Goal: Task Accomplishment & Management: Use online tool/utility

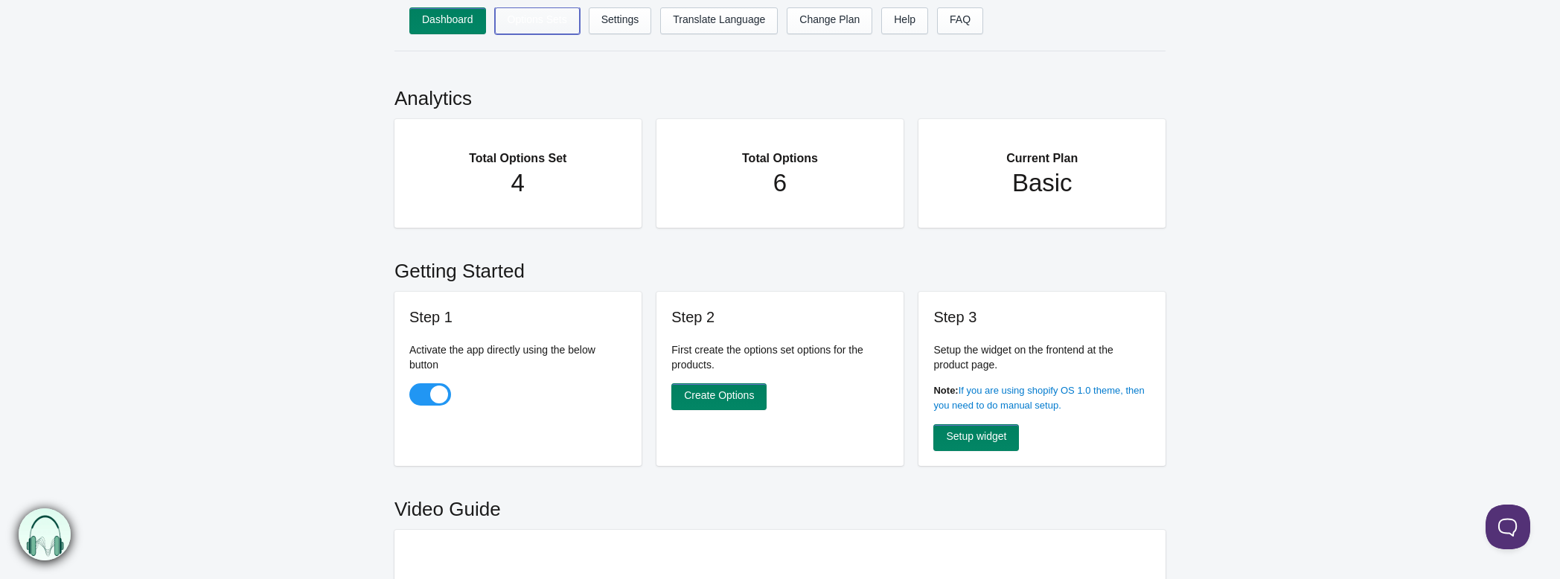
click at [541, 28] on link "Options Sets" at bounding box center [537, 20] width 85 height 27
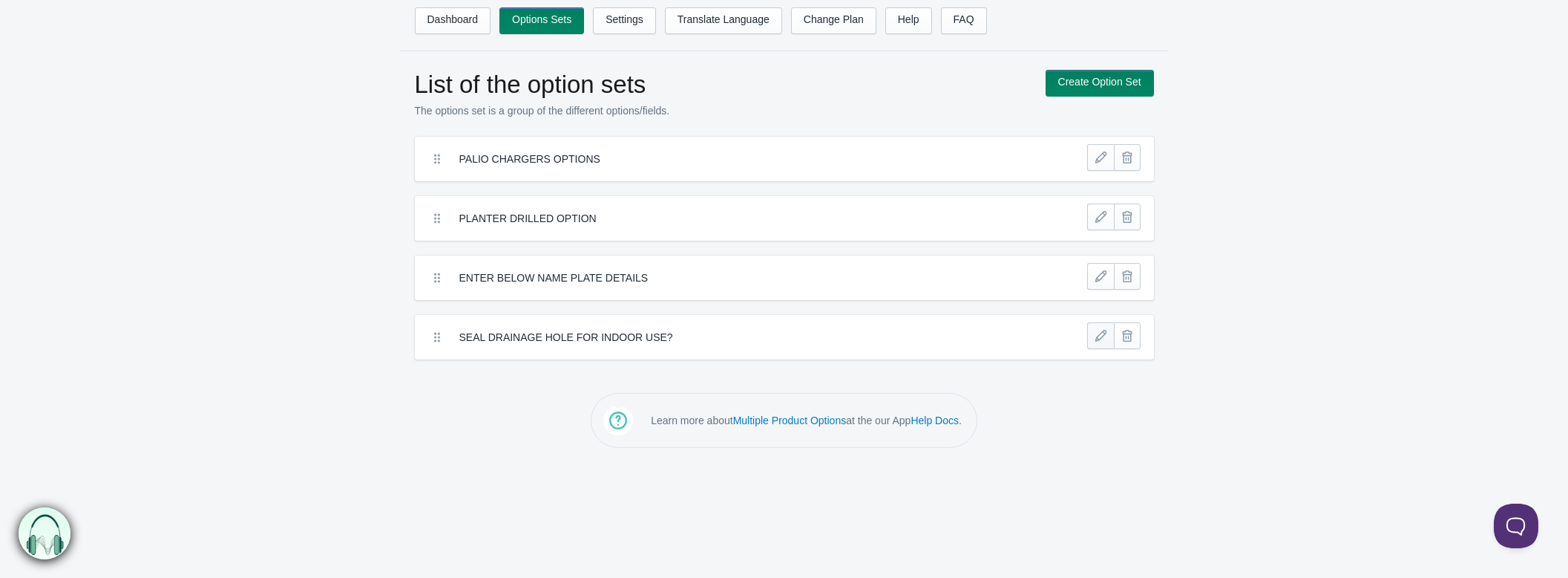
click at [1099, 329] on link at bounding box center [1100, 335] width 27 height 27
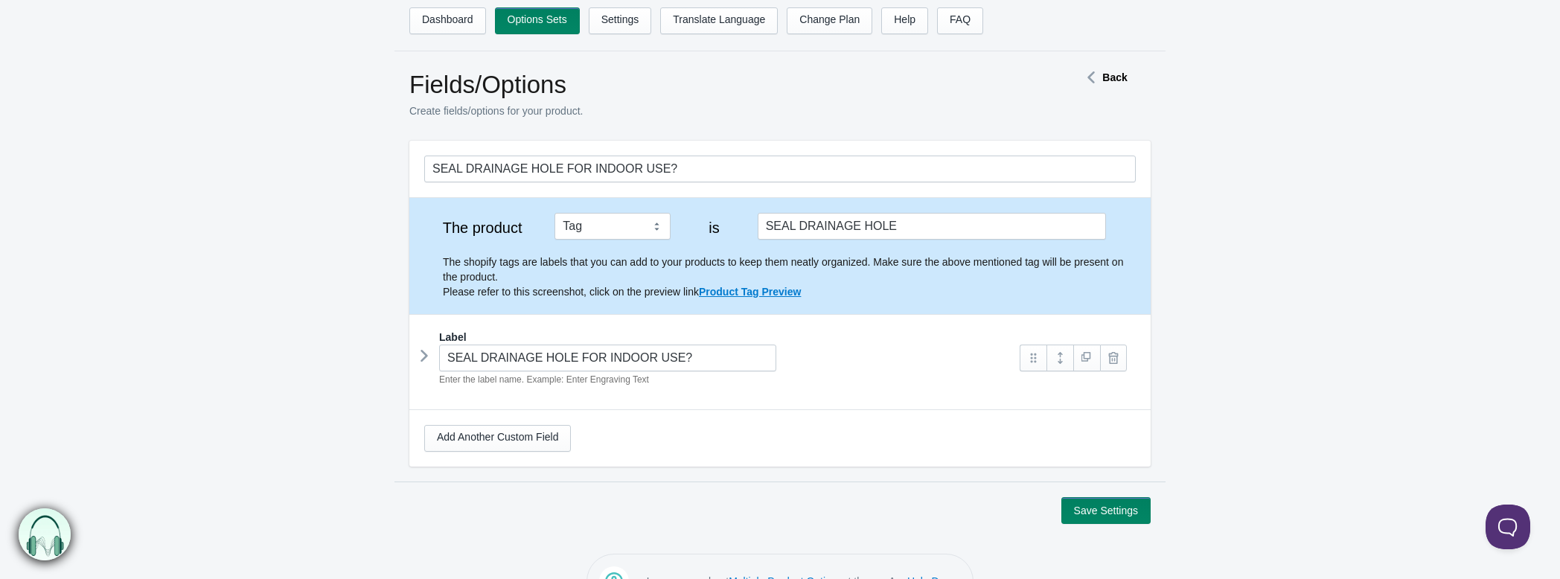
click at [424, 350] on icon at bounding box center [424, 356] width 0 height 22
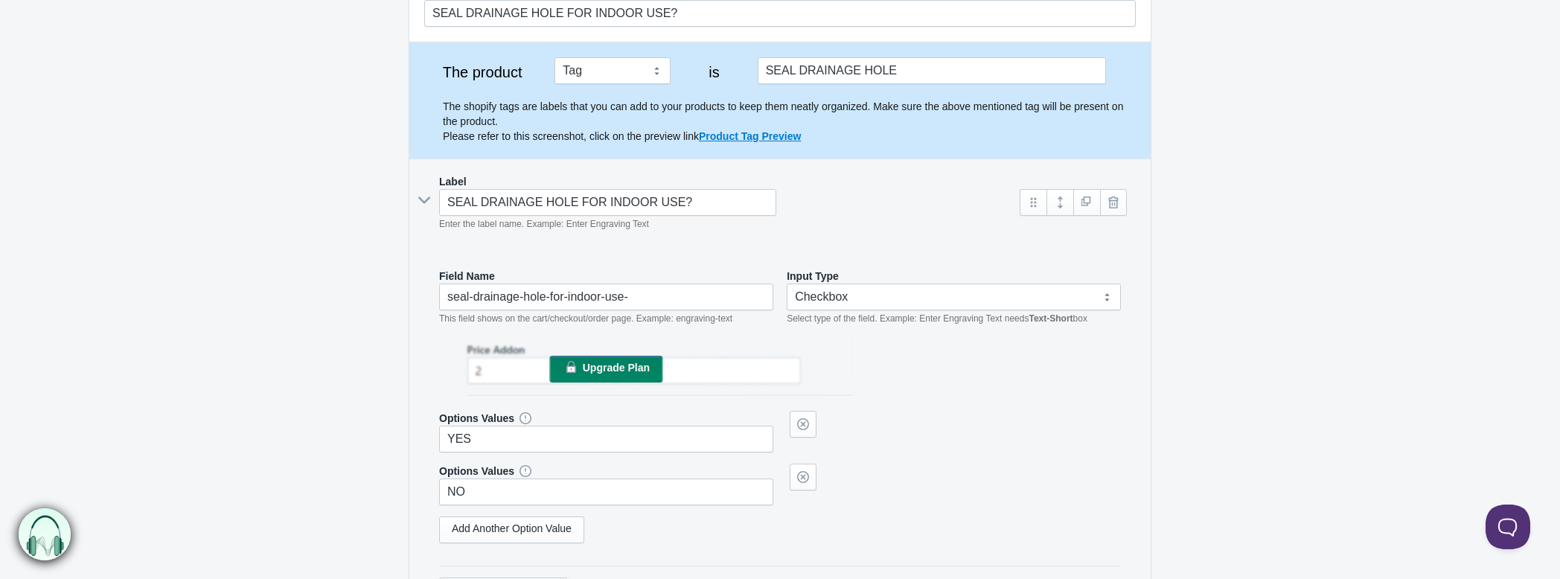
scroll to position [165, 0]
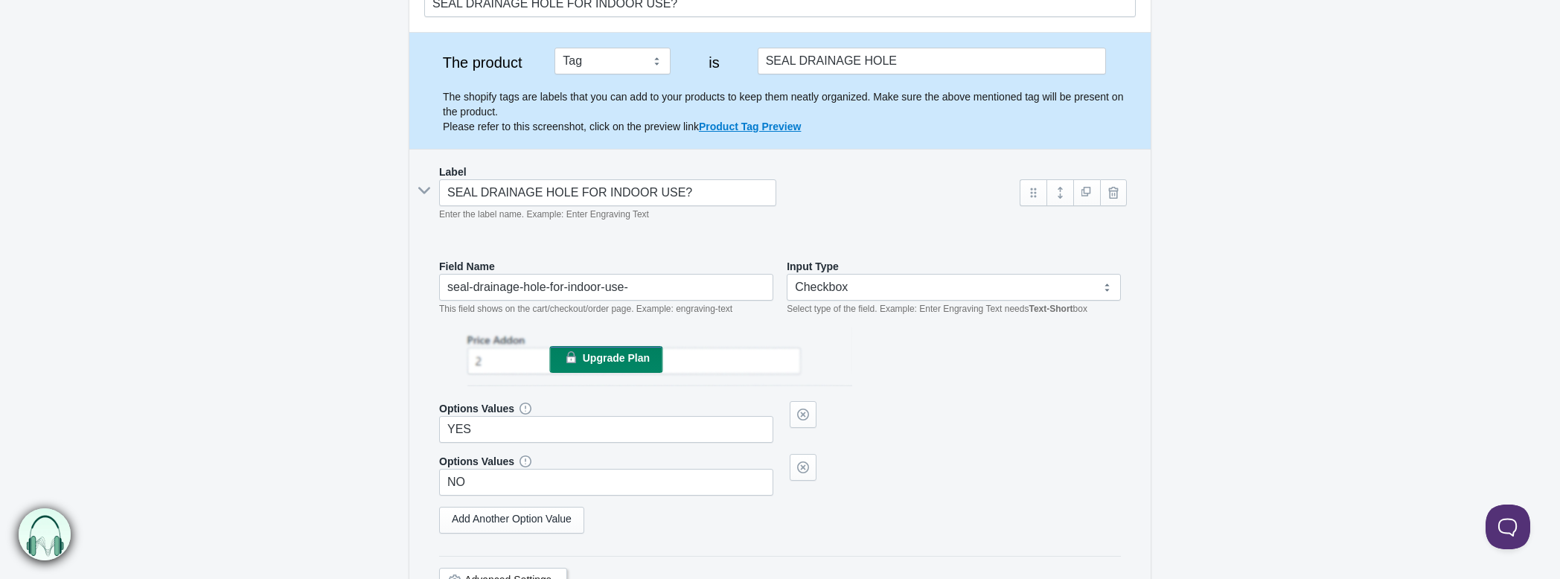
click at [431, 386] on div "Field Name seal-drainage-hole-for-indoor-use- This field shows on the cart/chec…" at bounding box center [779, 434] width 711 height 381
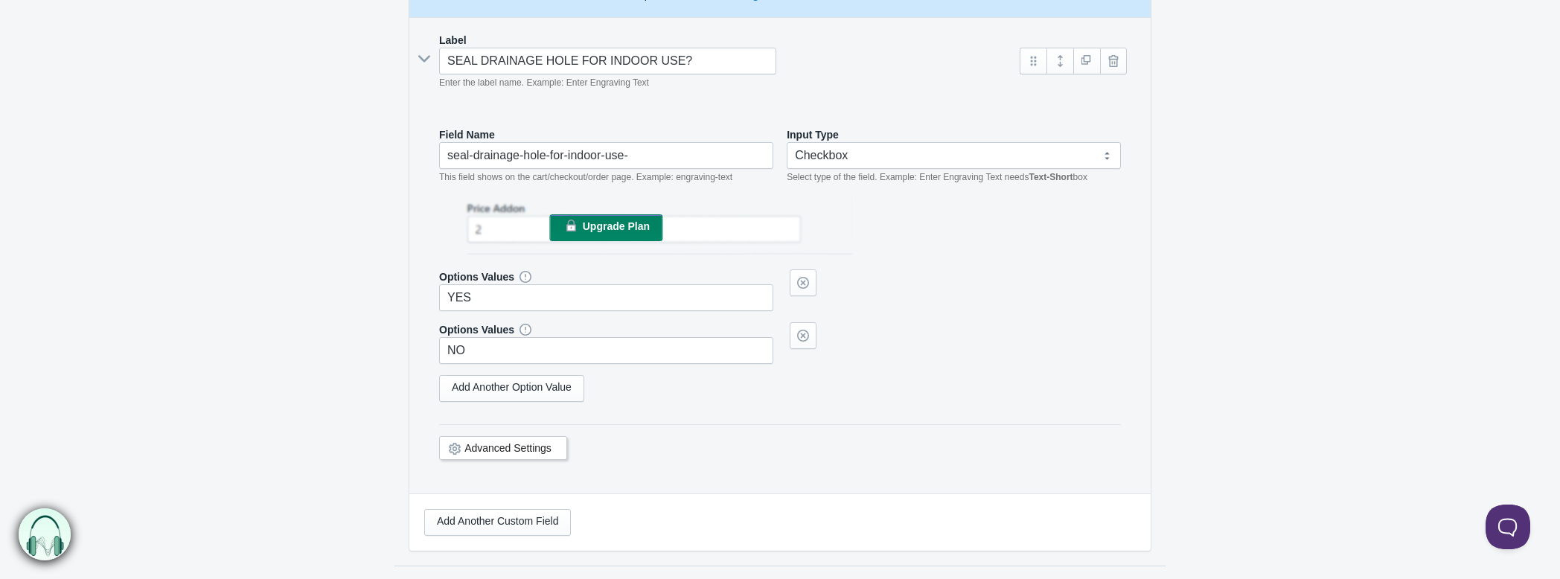
scroll to position [330, 0]
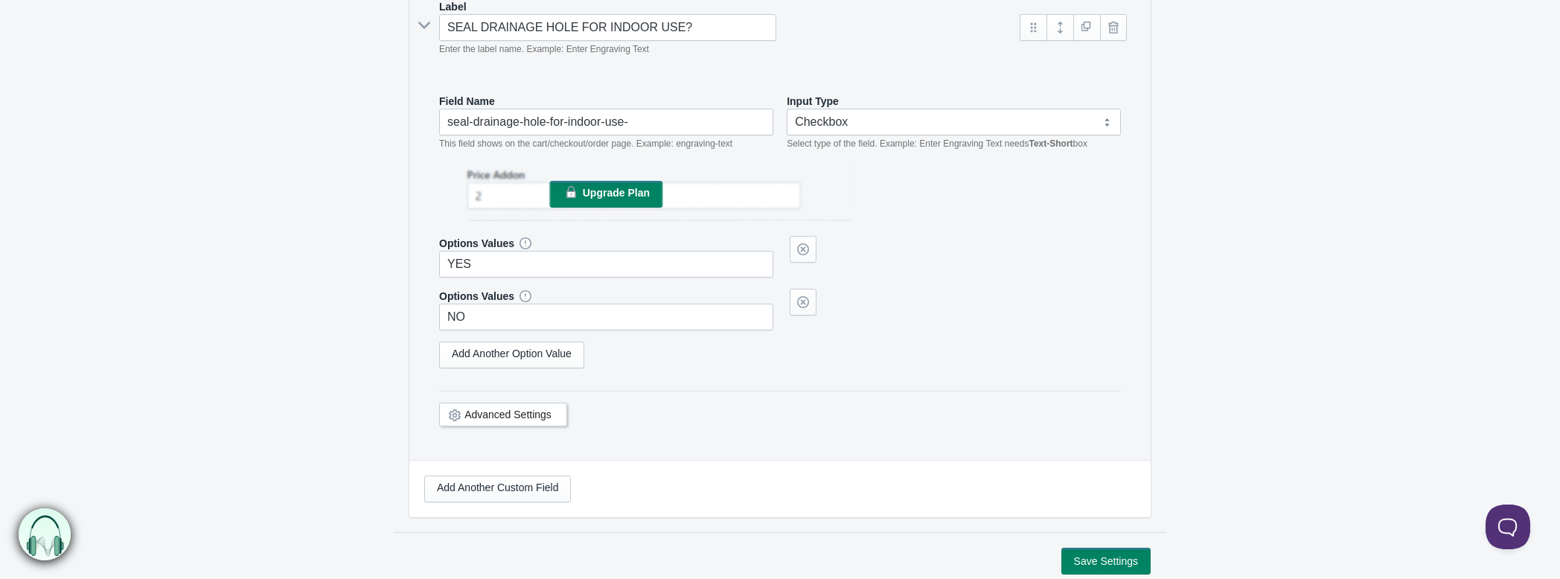
click at [497, 413] on link "Advanced Settings" at bounding box center [507, 415] width 87 height 12
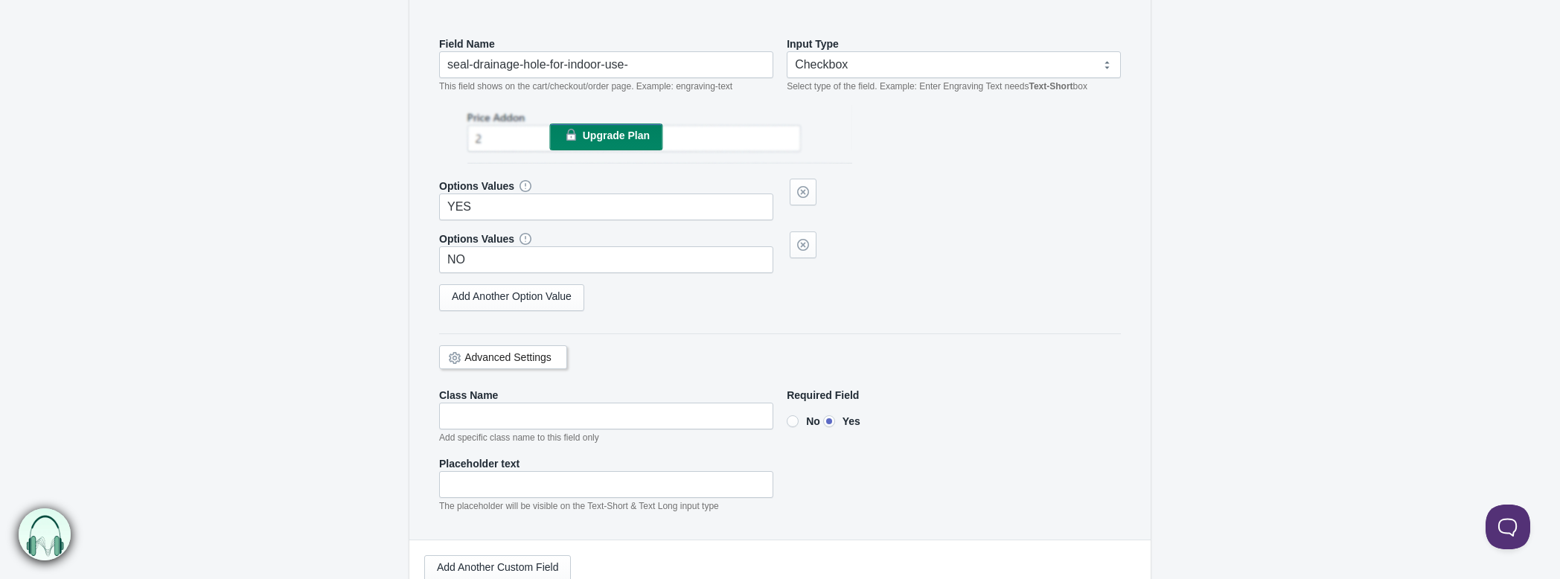
scroll to position [496, 0]
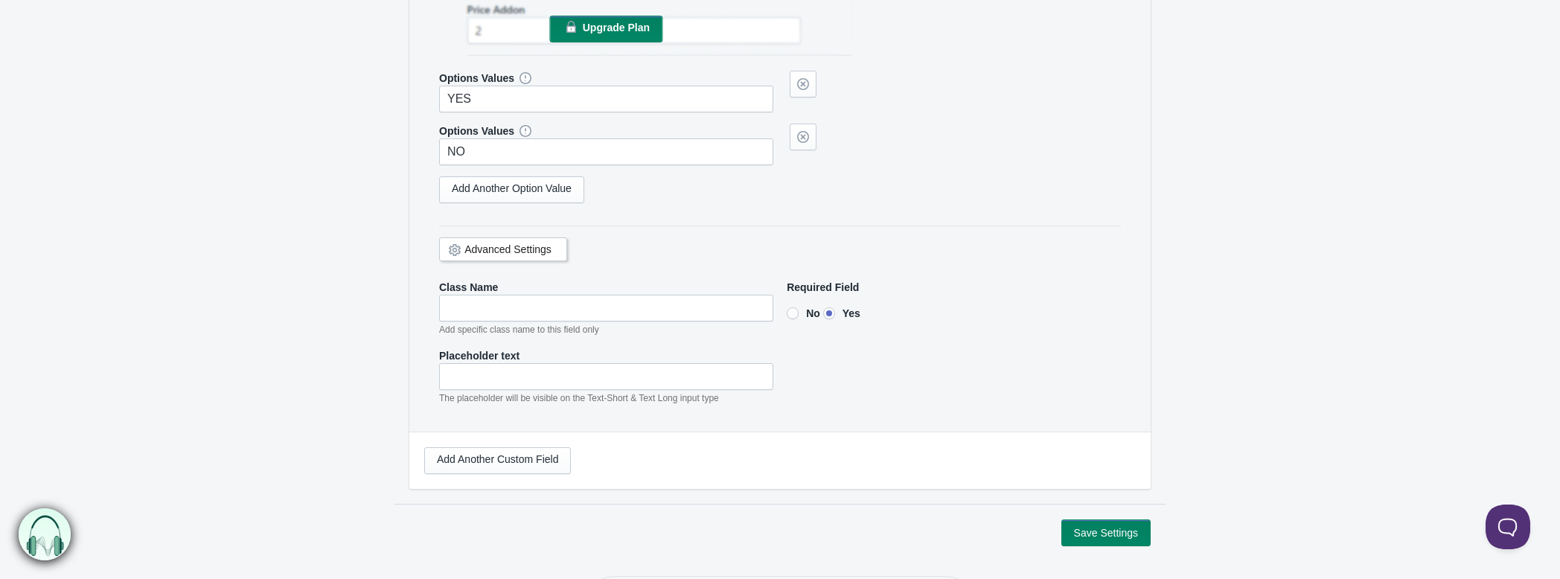
click at [792, 309] on input"] "No" at bounding box center [793, 313] width 12 height 12
radio input"] "true"
click at [543, 89] on input "YES" at bounding box center [606, 99] width 334 height 27
click at [487, 141] on input "NO" at bounding box center [606, 151] width 334 height 27
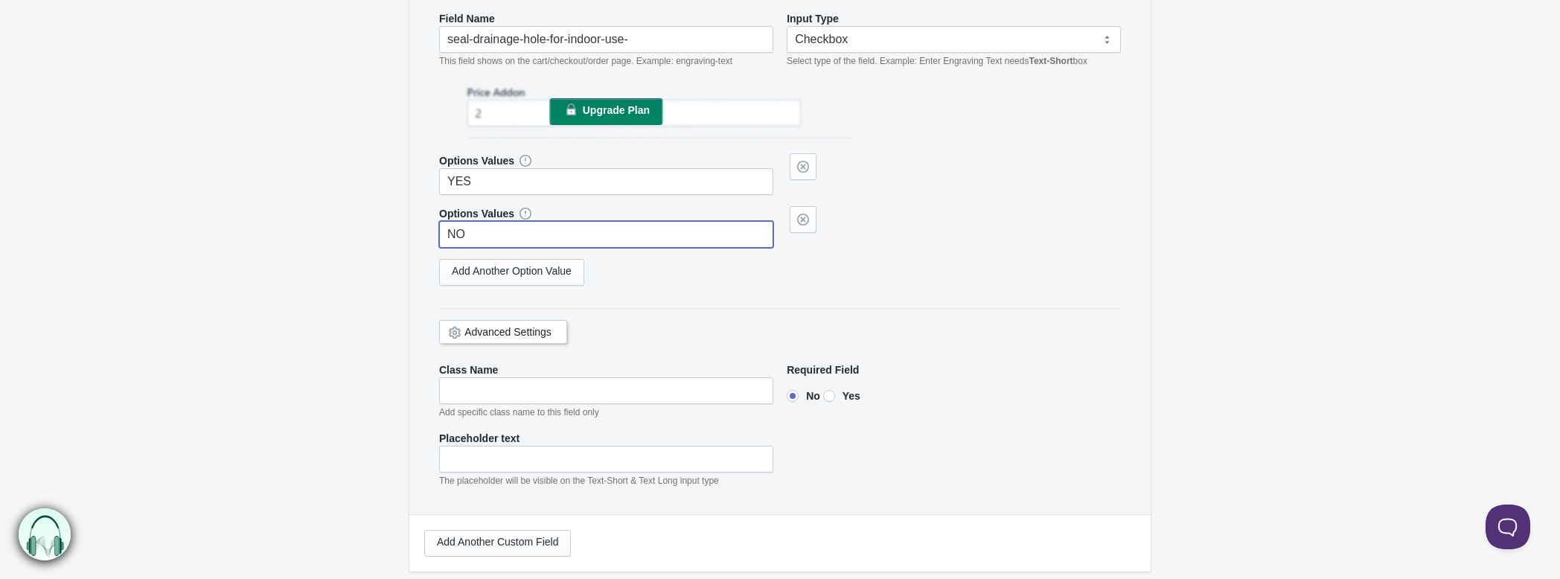
scroll to position [330, 0]
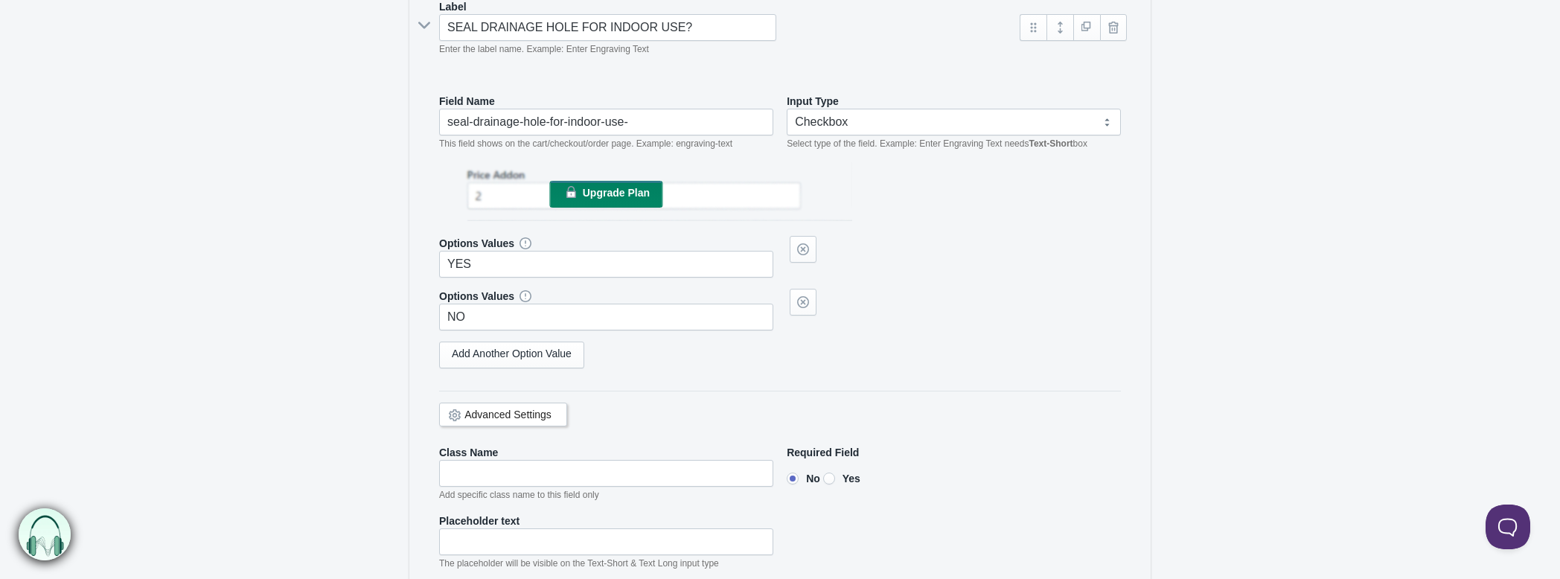
click at [534, 355] on link "Add Another Option Value" at bounding box center [511, 355] width 145 height 27
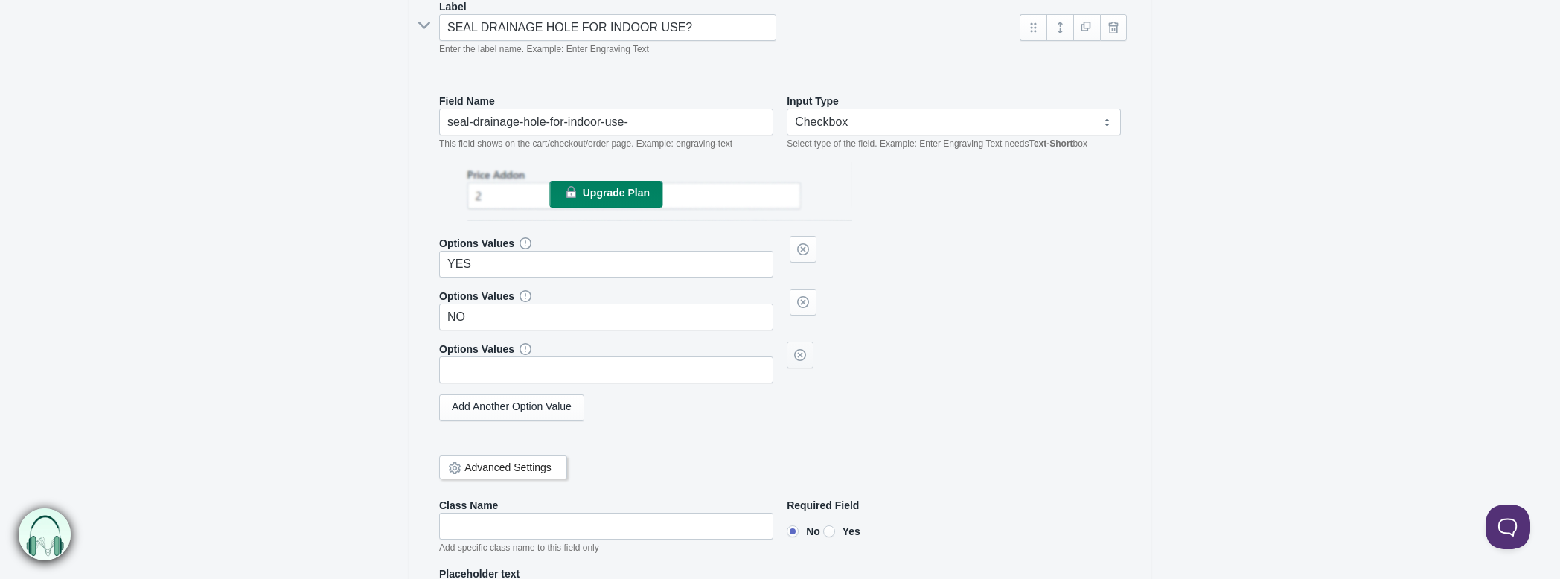
click at [808, 351] on link at bounding box center [800, 355] width 27 height 27
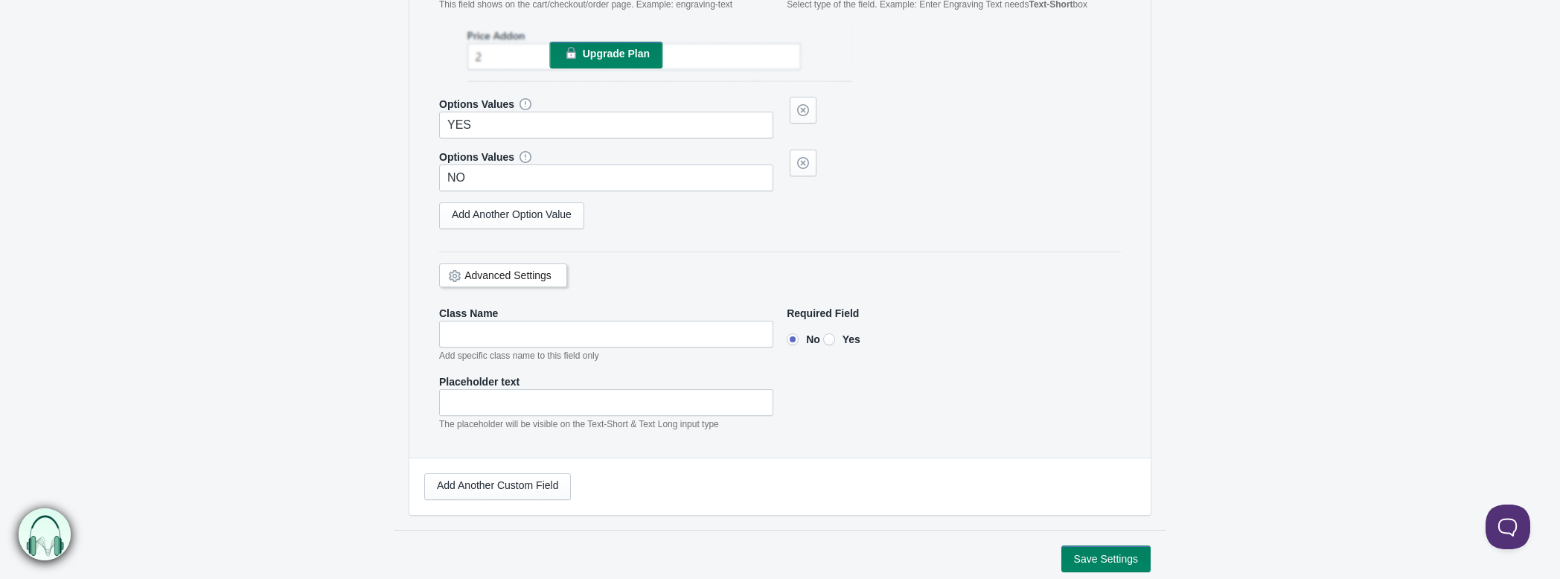
scroll to position [496, 0]
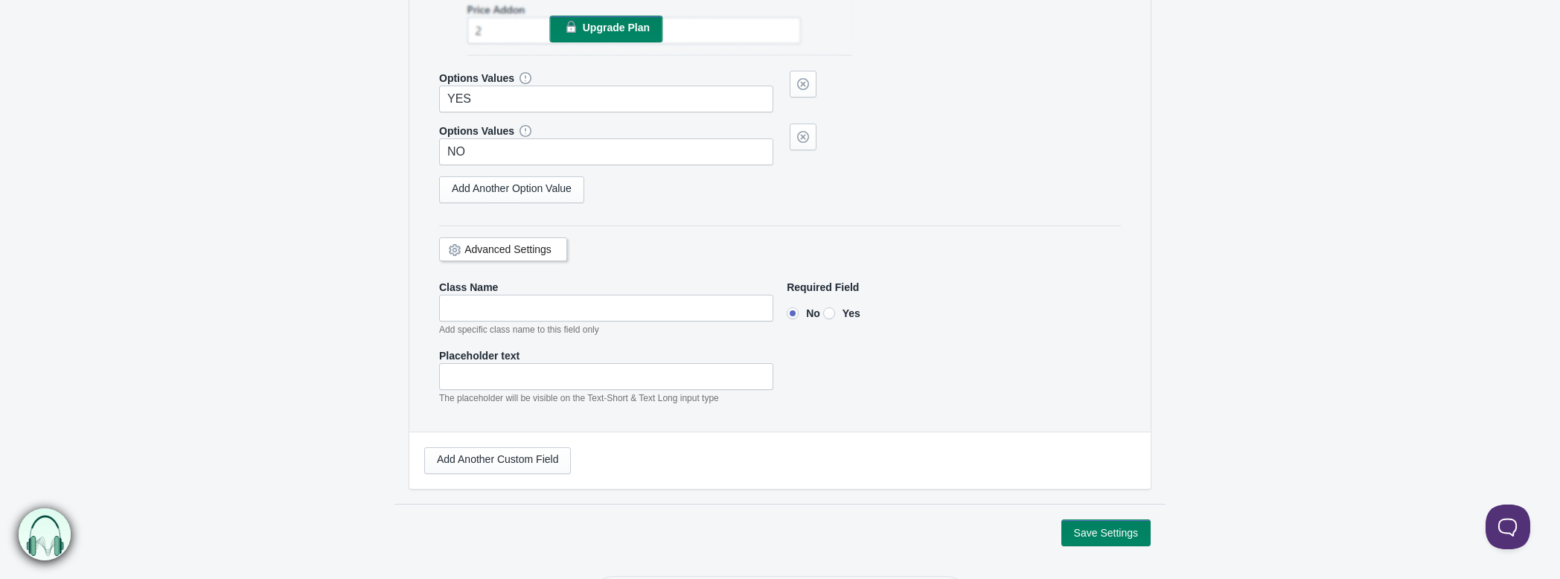
click at [502, 243] on link "Advanced Settings" at bounding box center [507, 249] width 87 height 12
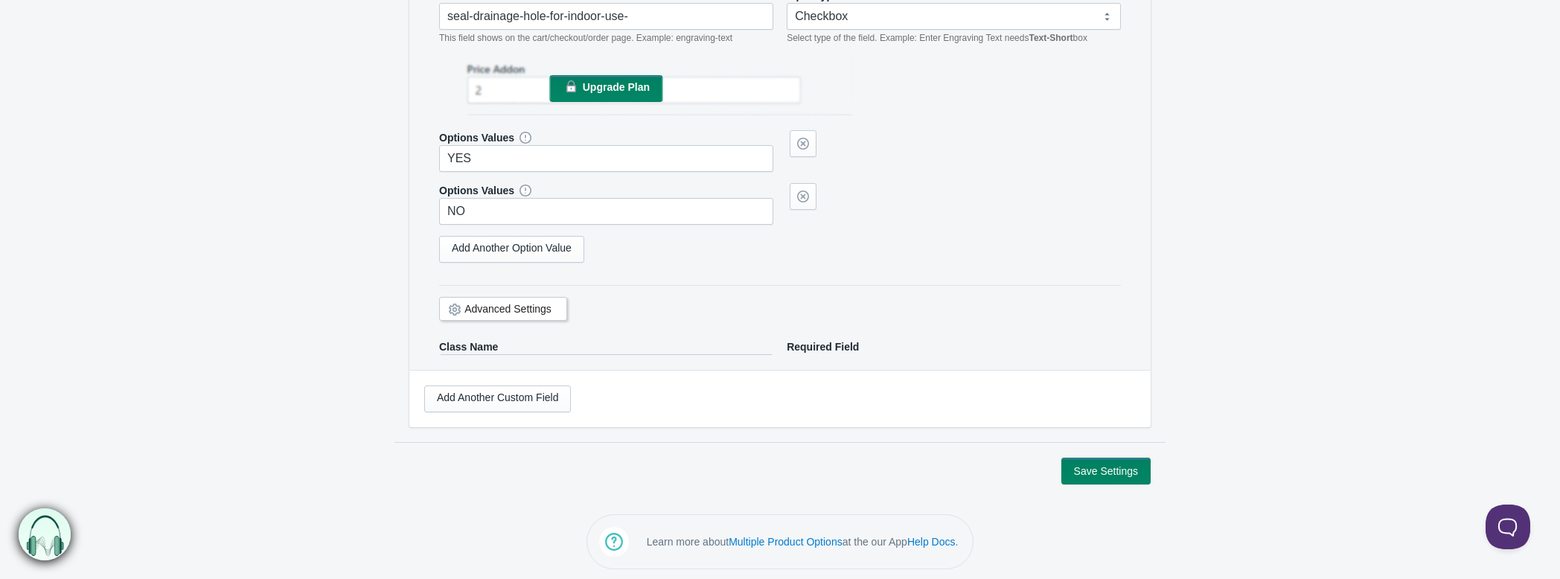
scroll to position [420, 0]
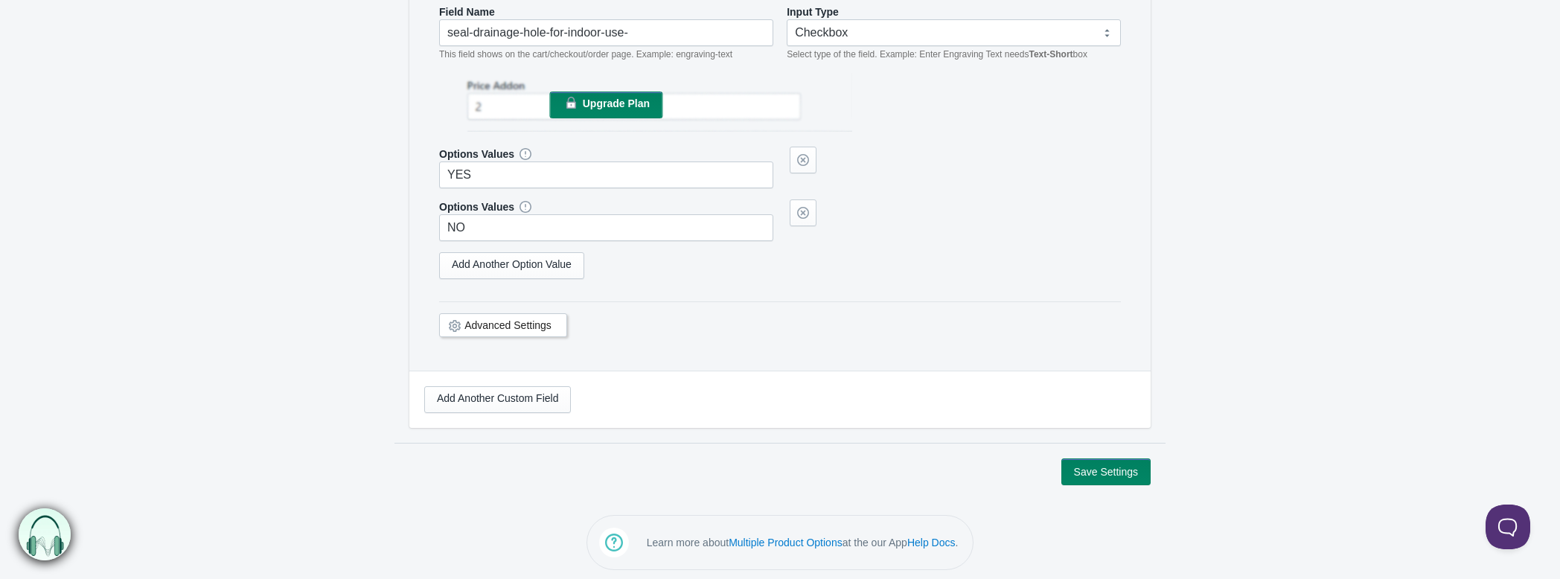
click at [484, 319] on link "Advanced Settings" at bounding box center [507, 325] width 87 height 12
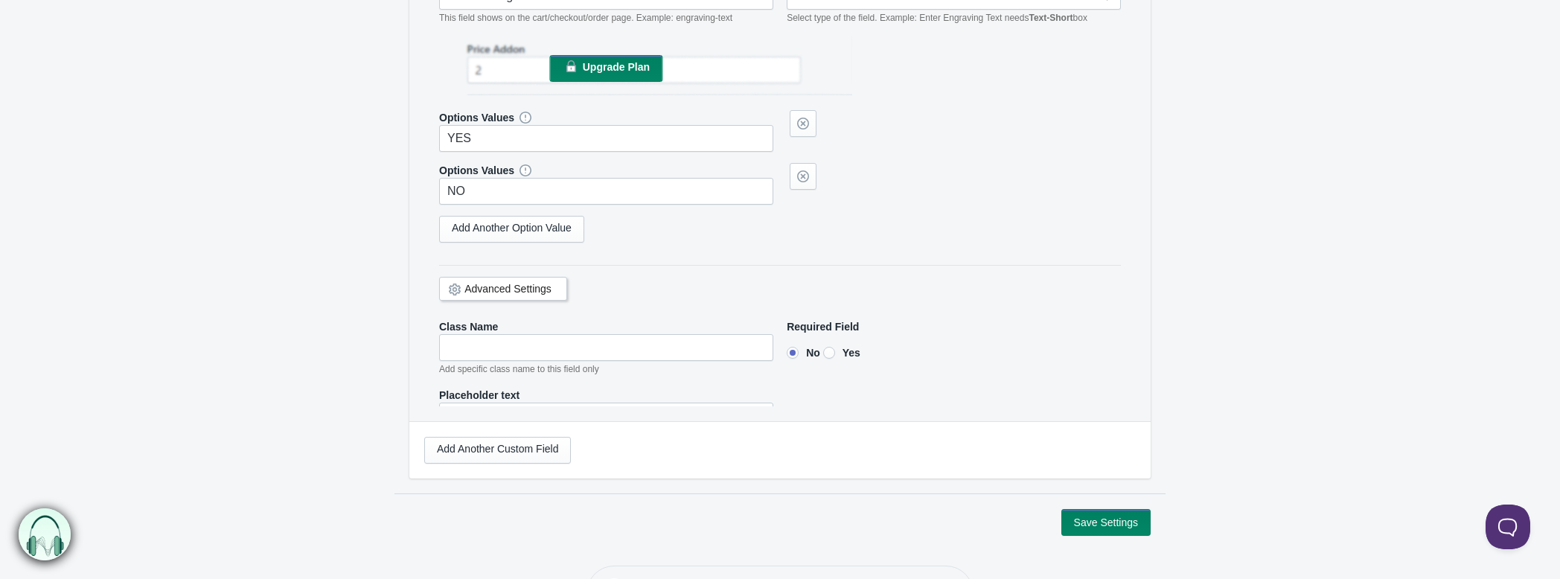
scroll to position [496, 0]
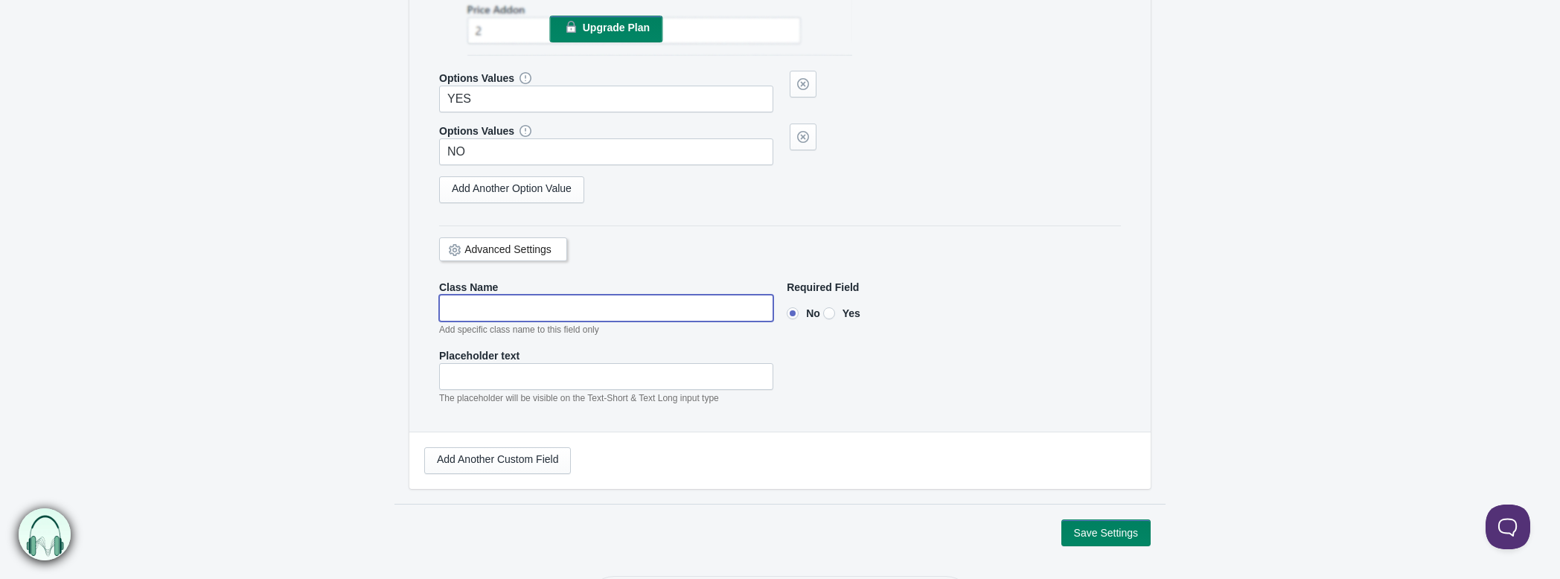
click at [525, 310] on input"] "text" at bounding box center [606, 308] width 334 height 27
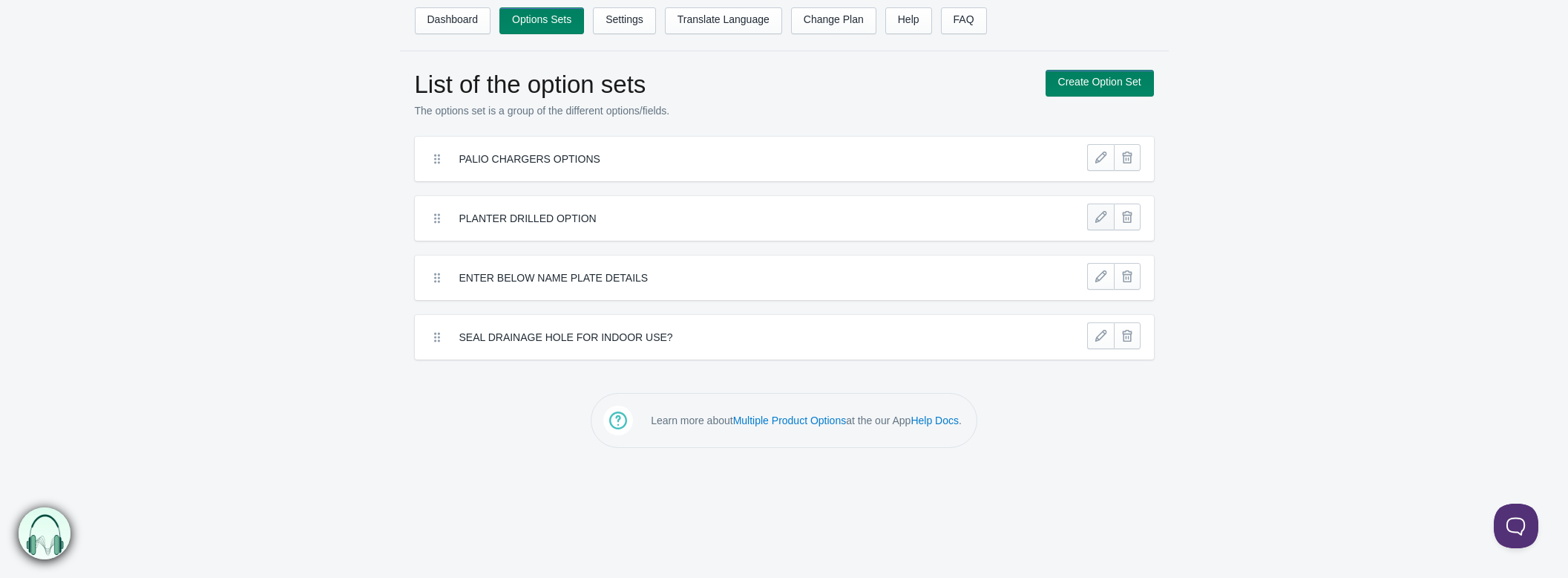
click at [1099, 210] on link at bounding box center [1100, 217] width 27 height 27
click at [1095, 219] on link at bounding box center [1100, 217] width 27 height 27
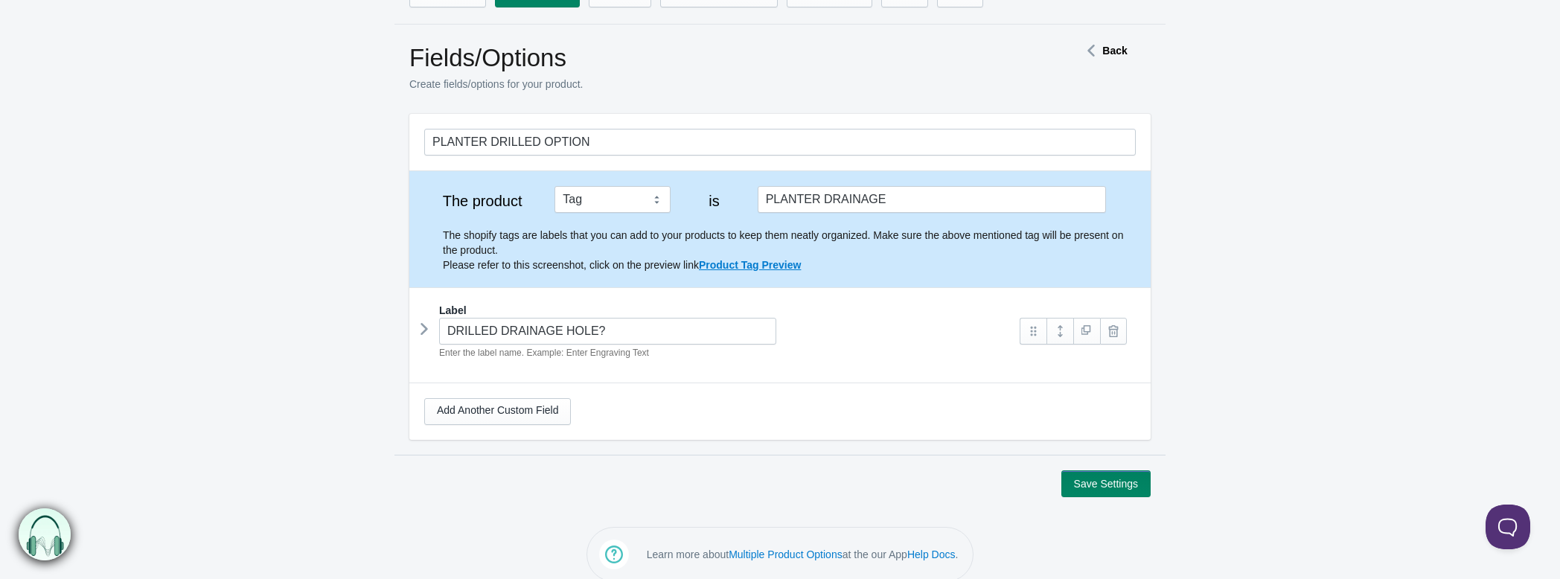
scroll to position [41, 0]
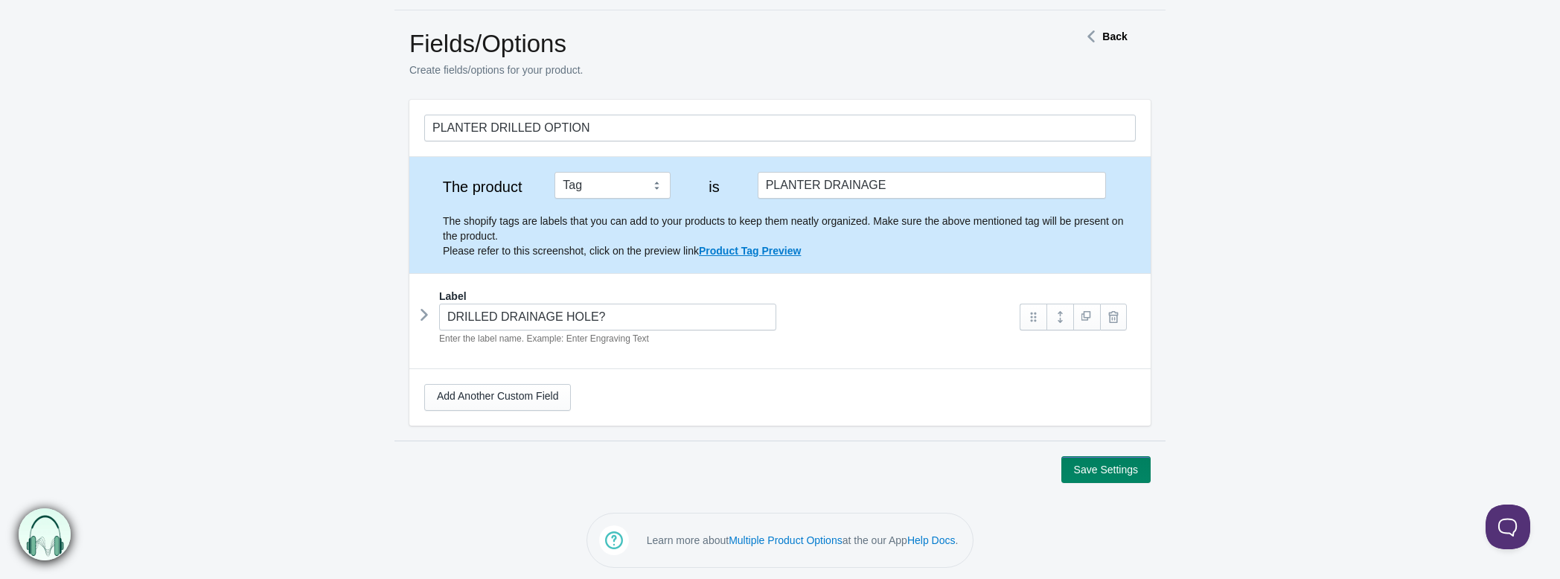
click at [424, 310] on icon at bounding box center [424, 315] width 0 height 22
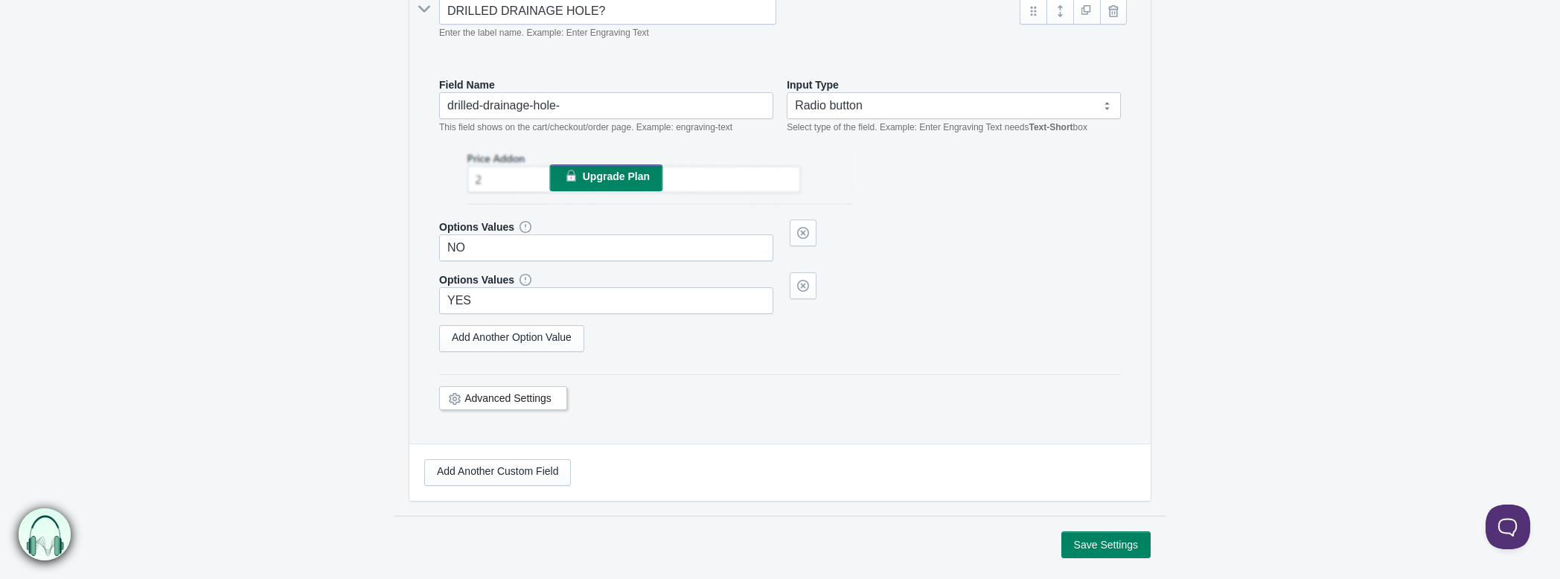
scroll to position [372, 0]
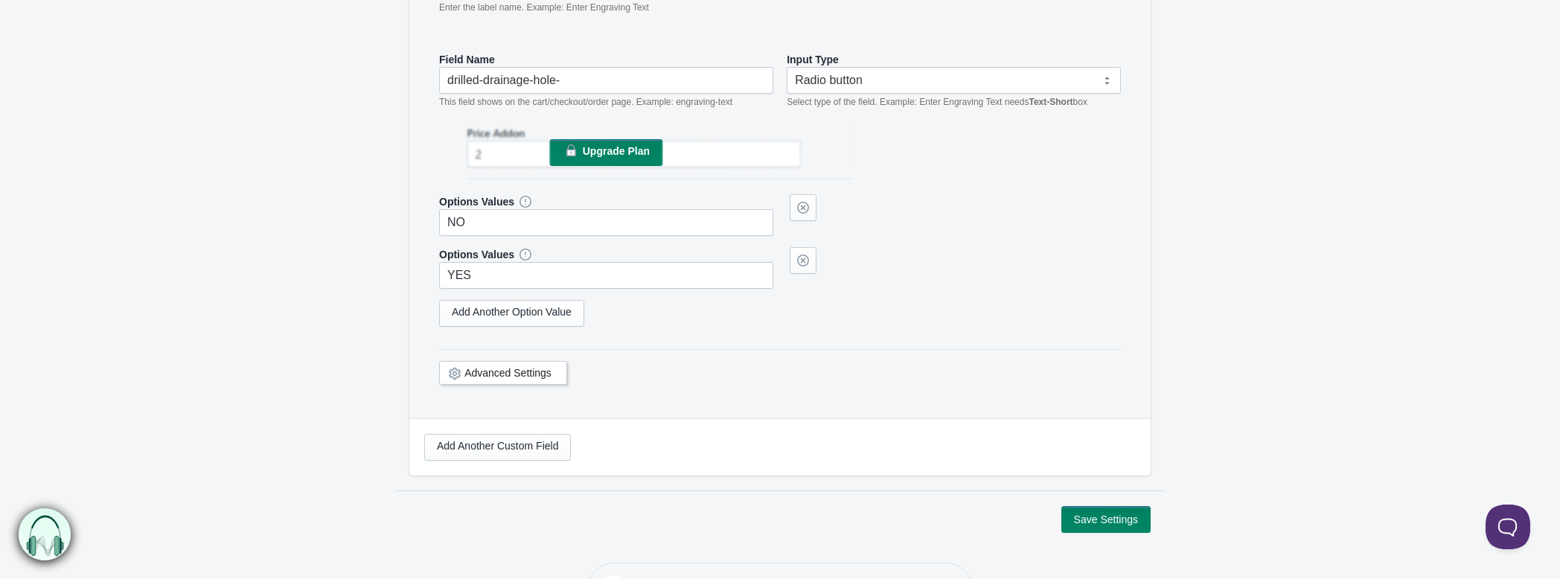
click at [500, 368] on link "Advanced Settings" at bounding box center [507, 373] width 87 height 12
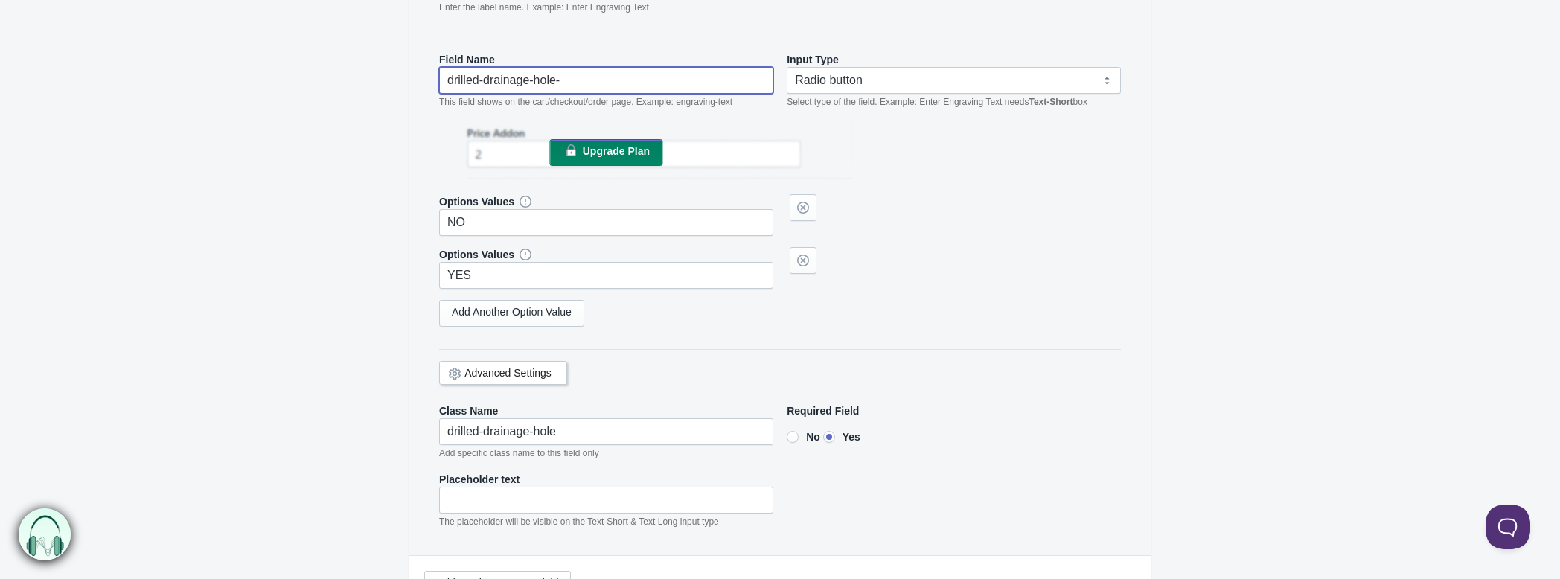
click at [577, 74] on input "drilled-drainage-hole-" at bounding box center [606, 80] width 334 height 27
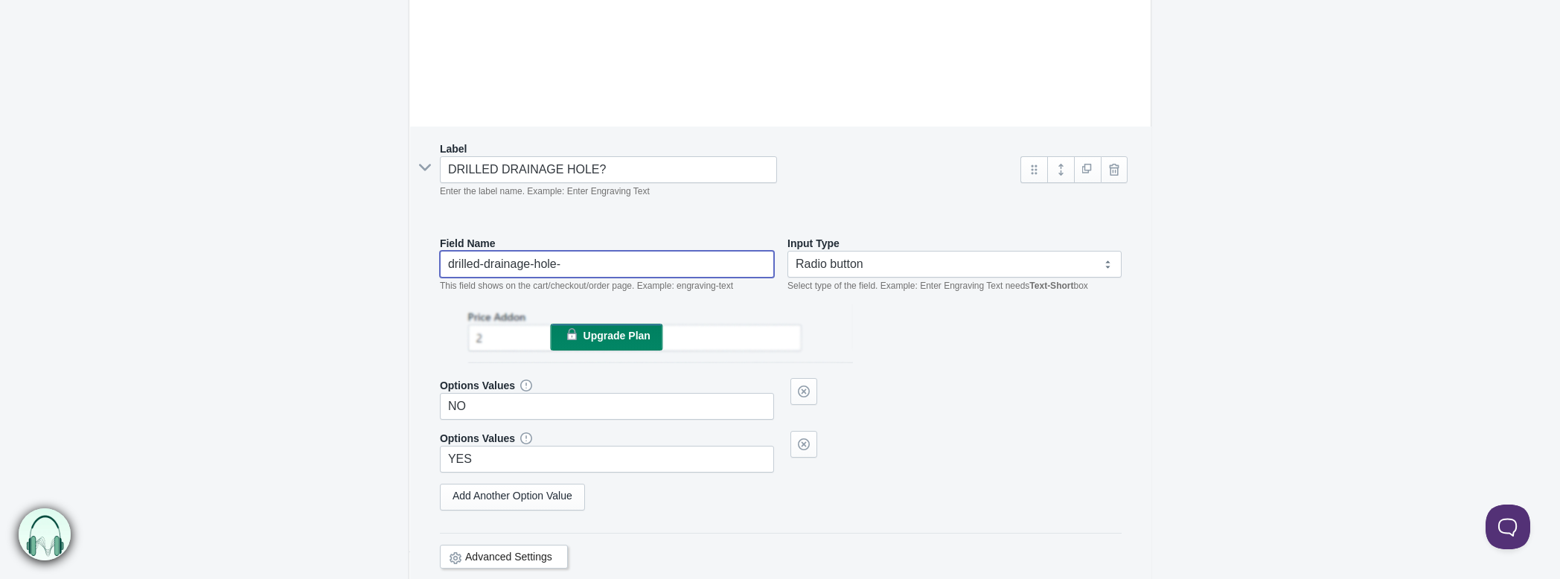
scroll to position [556, 0]
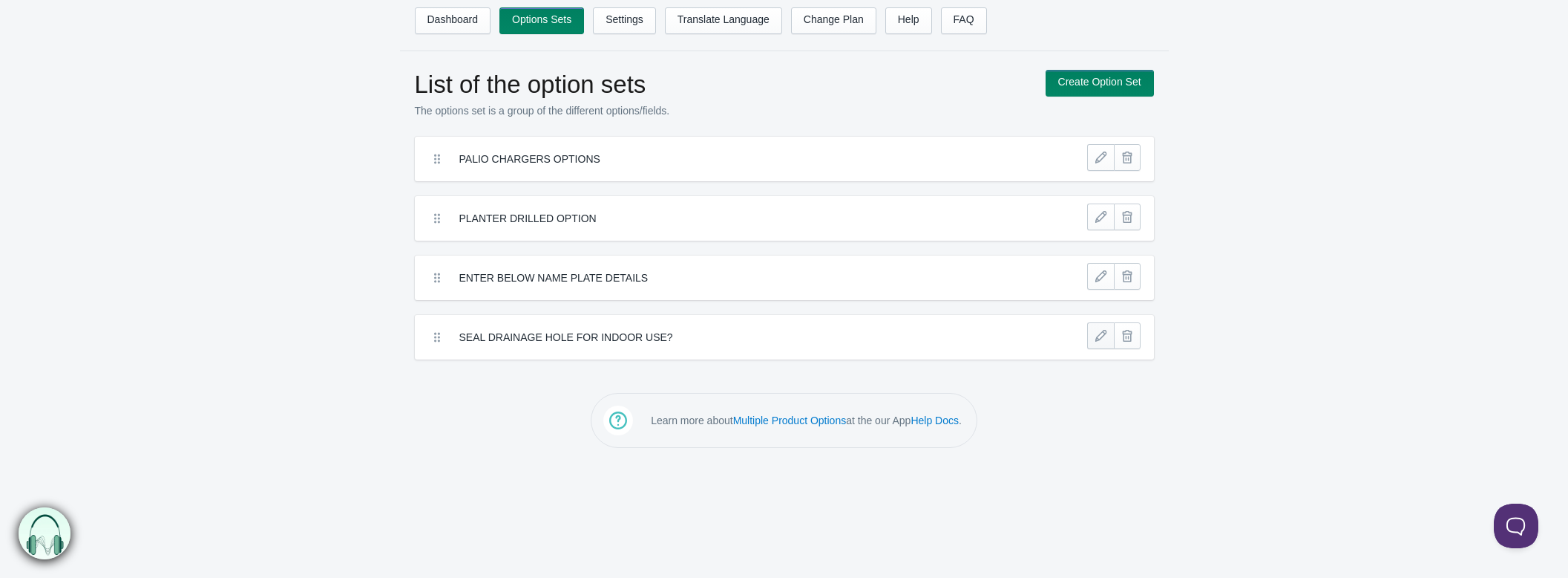
click at [1099, 334] on link at bounding box center [1100, 335] width 27 height 27
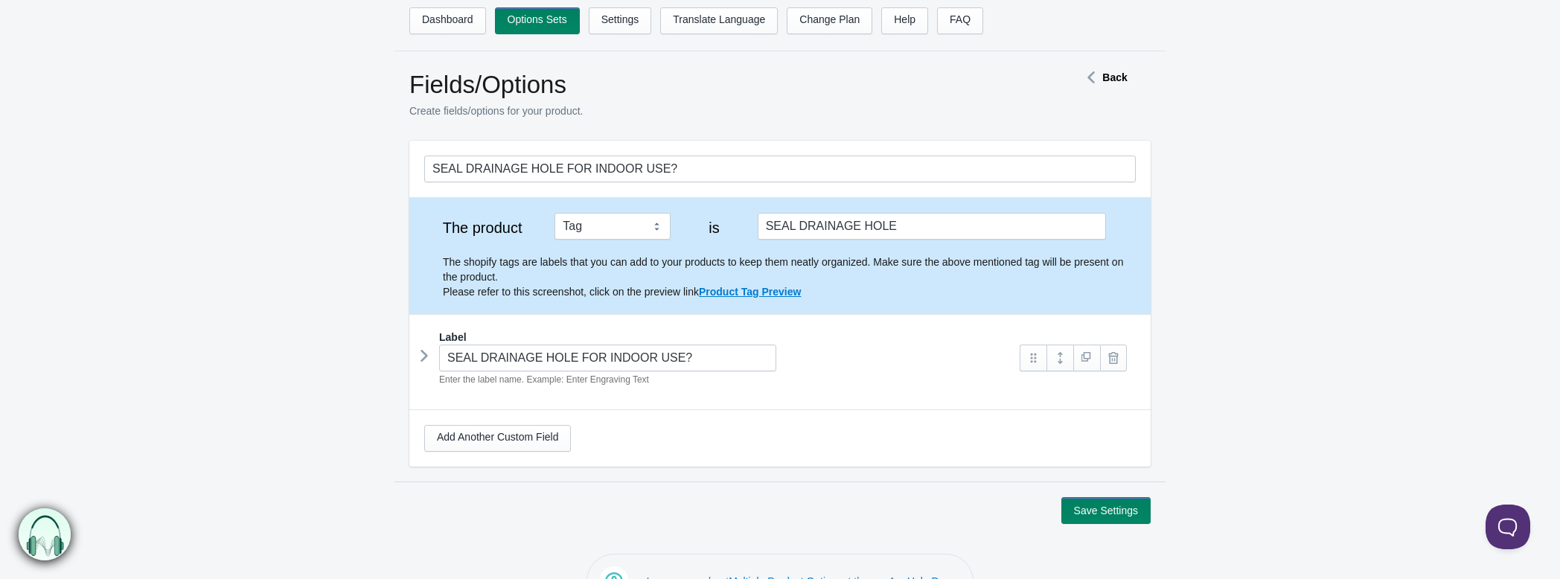
click at [424, 354] on icon at bounding box center [424, 356] width 0 height 22
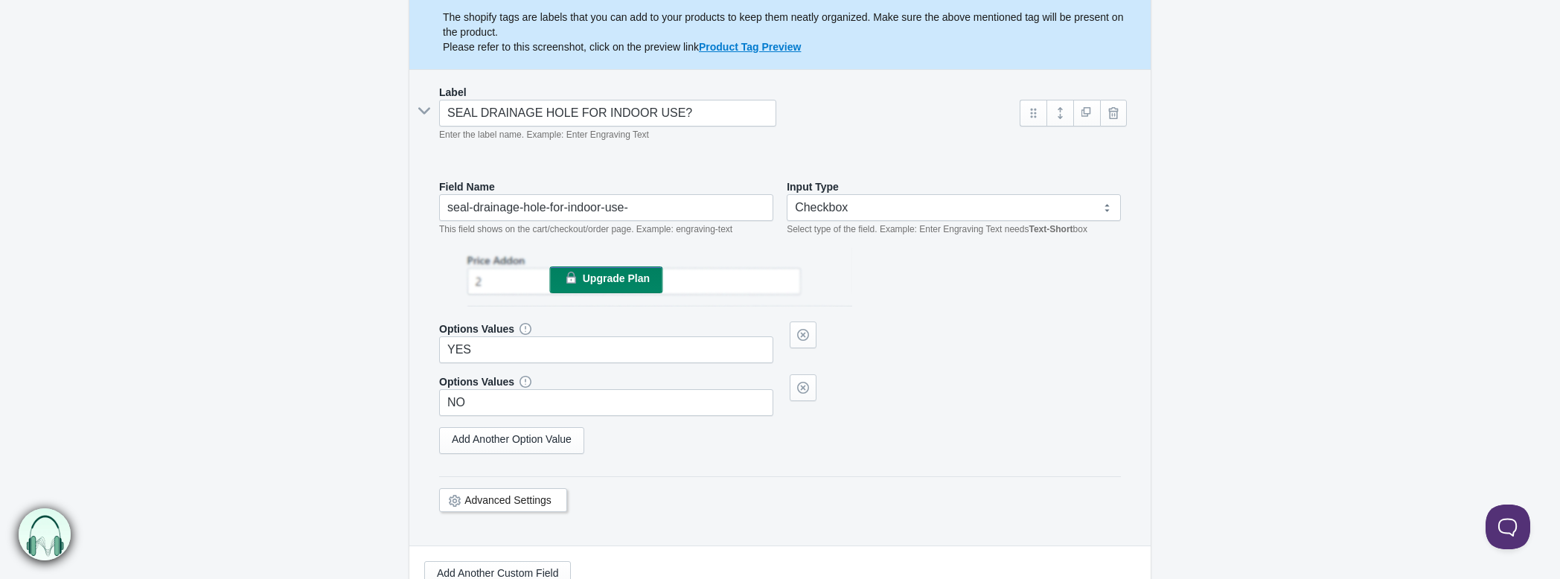
scroll to position [248, 0]
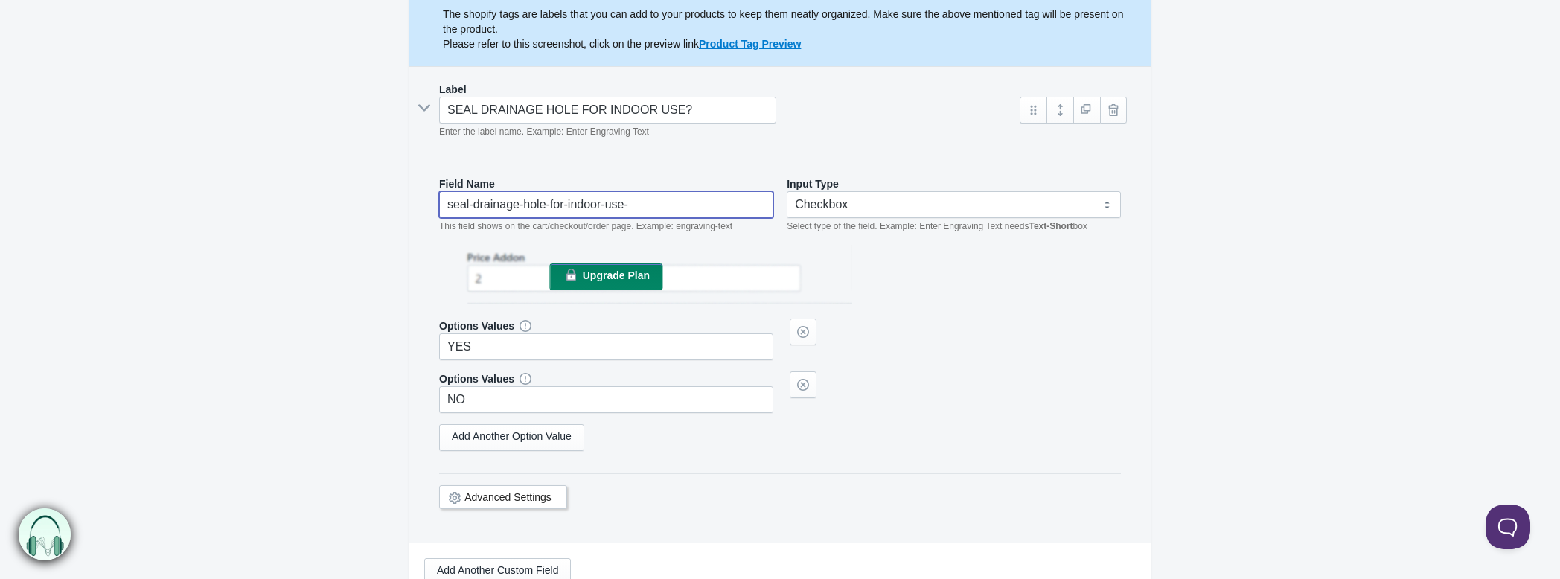
drag, startPoint x: 650, startPoint y: 203, endPoint x: 423, endPoint y: 201, distance: 227.0
click at [424, 201] on div "Field Name seal-drainage-hole-for-indoor-use- This field shows on the cart/chec…" at bounding box center [779, 351] width 711 height 381
click at [523, 491] on link "Advanced Settings" at bounding box center [507, 497] width 87 height 12
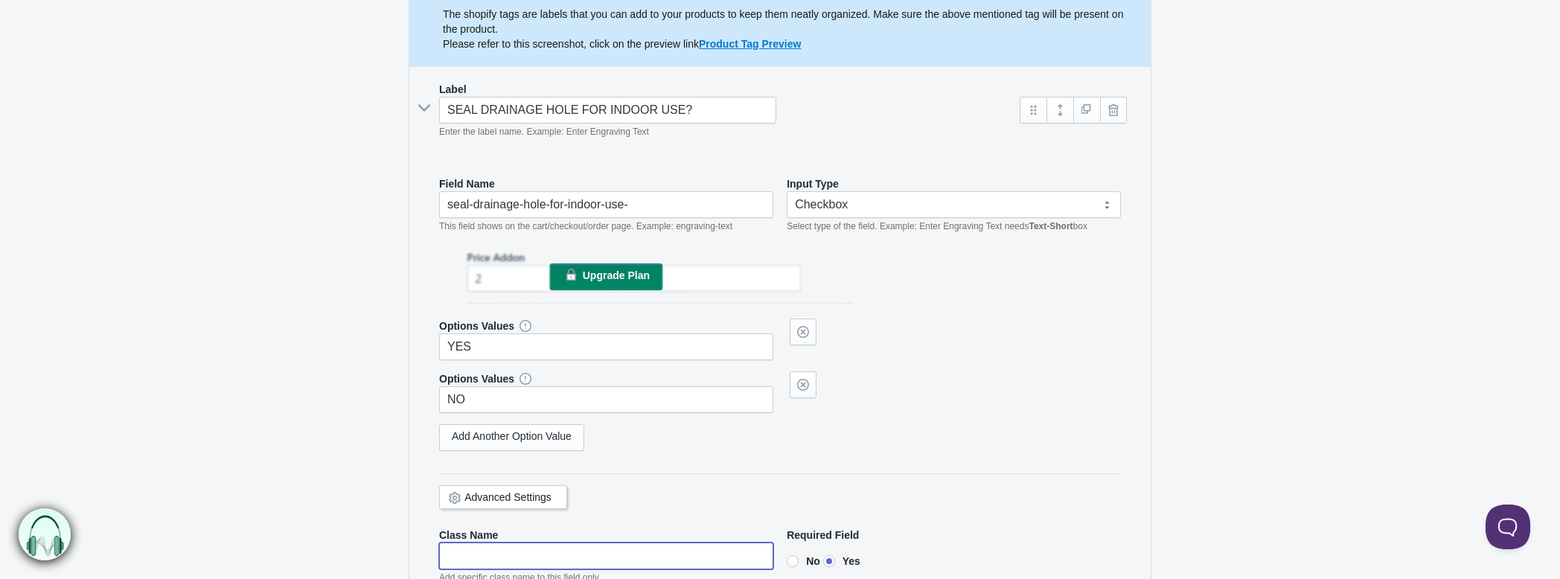
click at [492, 544] on input"] "text" at bounding box center [606, 556] width 334 height 27
paste input"] "seal-drainage-hole-for-indoor-use-"
click at [643, 520] on div "Field Name seal-drainage-hole-for-indoor-use- This field shows on the cart/chec…" at bounding box center [779, 420] width 711 height 518
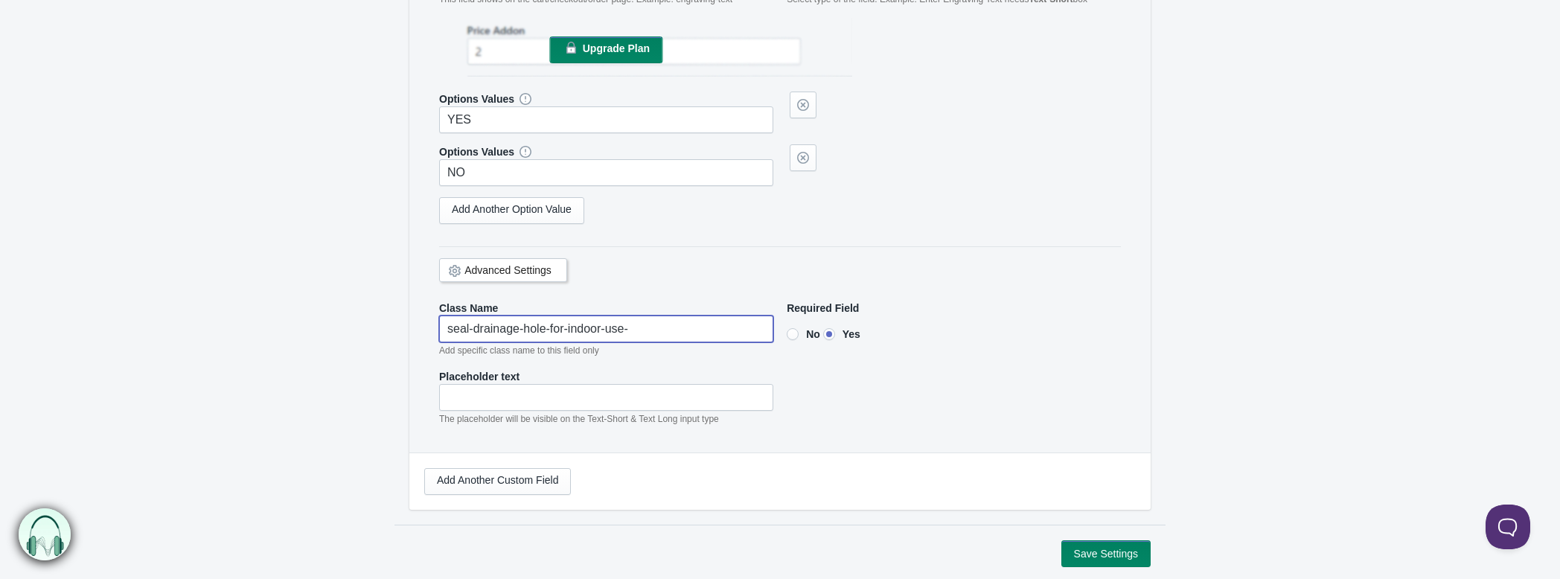
scroll to position [496, 0]
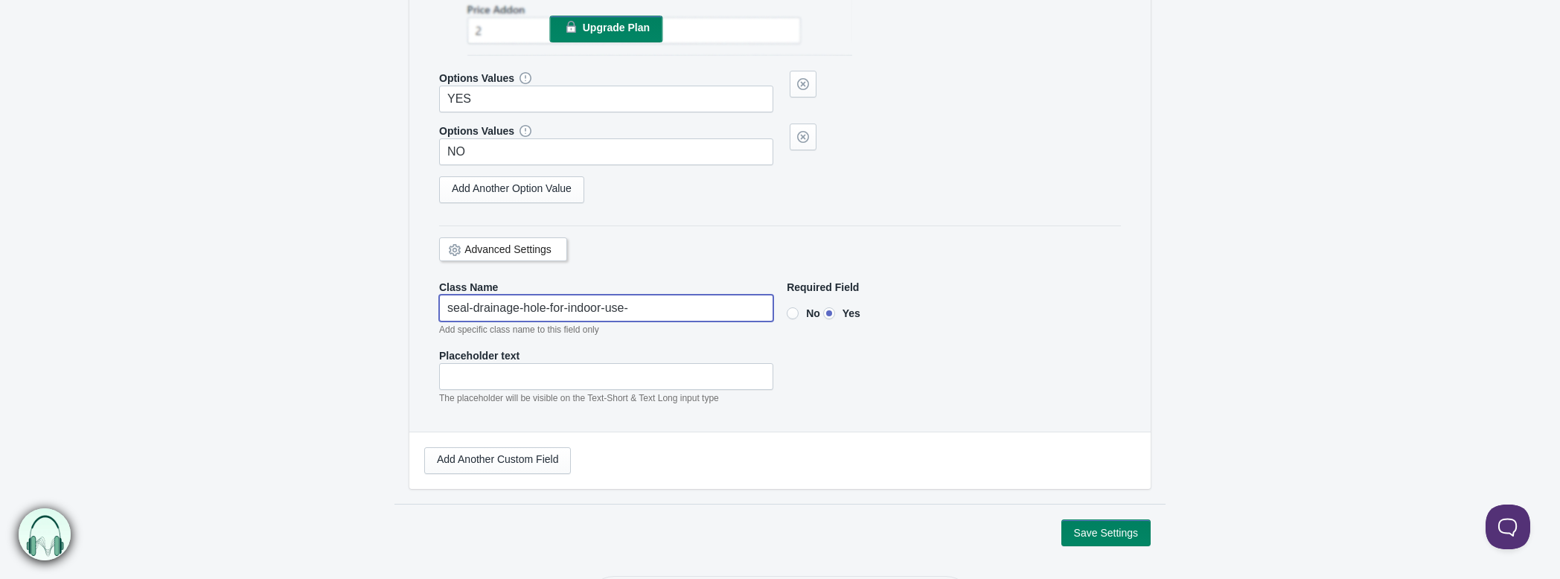
type input"] "seal-drainage-hole-for-indoor-use-"
click at [1090, 525] on button "Save Settings" at bounding box center [1105, 532] width 89 height 27
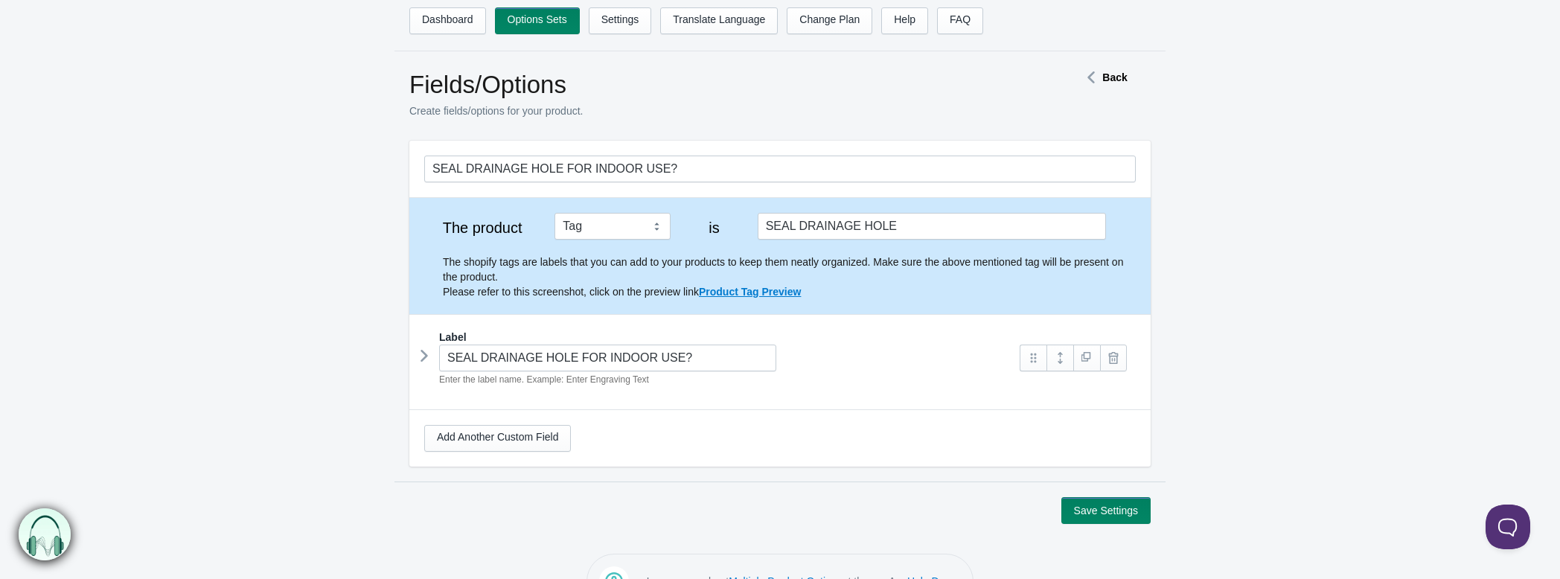
click at [424, 359] on icon at bounding box center [424, 356] width 0 height 22
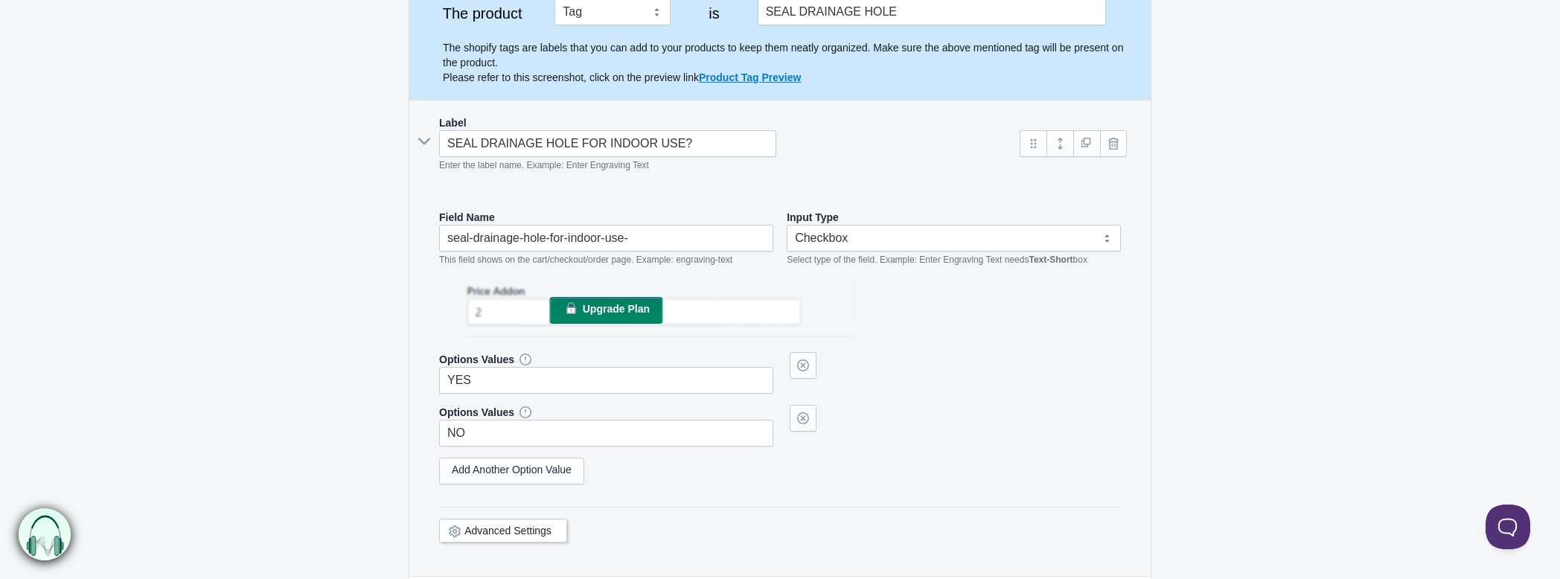
scroll to position [248, 0]
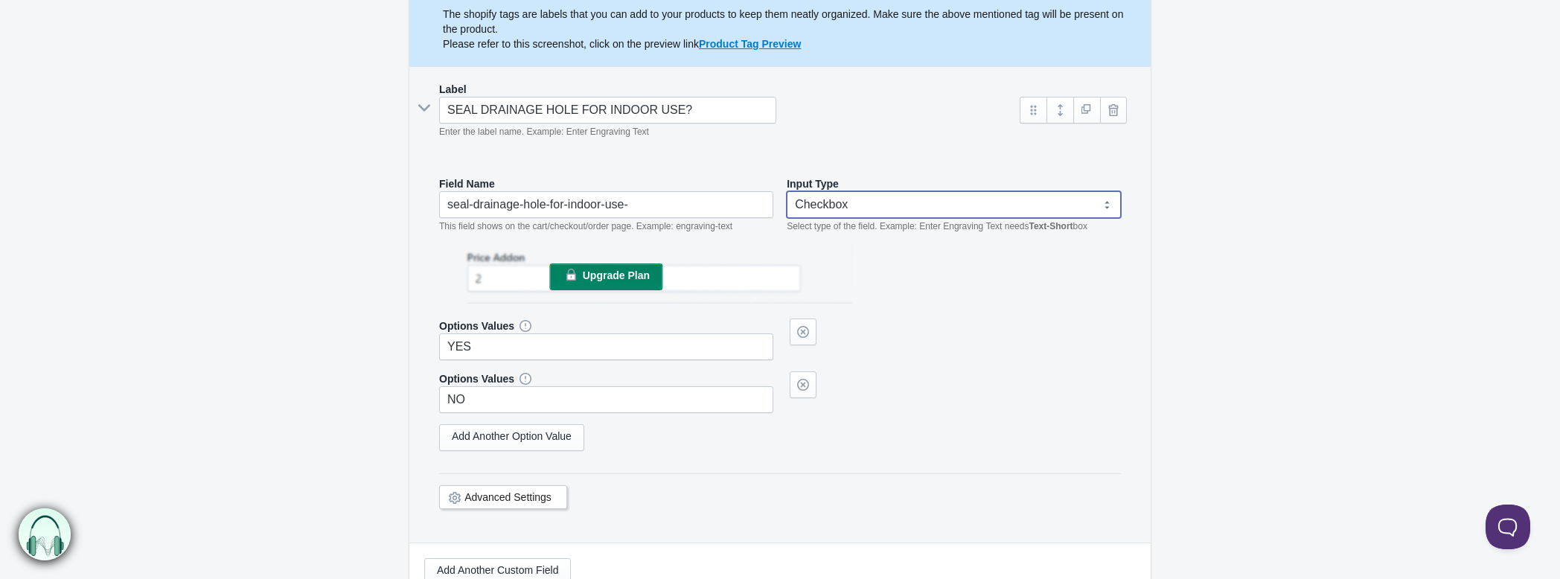
click at [862, 198] on select "Text-Short Text-Long Radio button Drop-down select Image Checkbox Datepicker" at bounding box center [954, 204] width 334 height 27
click at [525, 326] on icon at bounding box center [525, 326] width 0 height 0
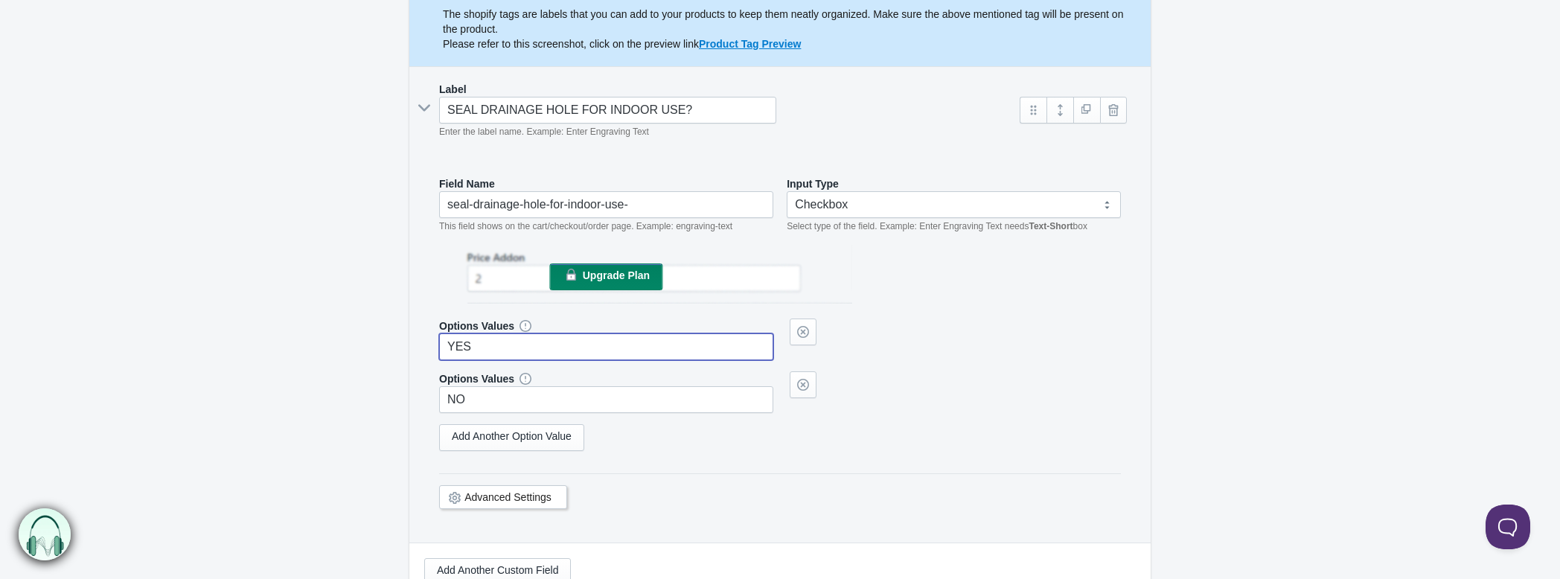
click at [488, 336] on input "YES" at bounding box center [606, 346] width 334 height 27
click at [426, 376] on div "Field Name seal-drainage-hole-for-indoor-use- This field shows on the cart/chec…" at bounding box center [779, 351] width 711 height 381
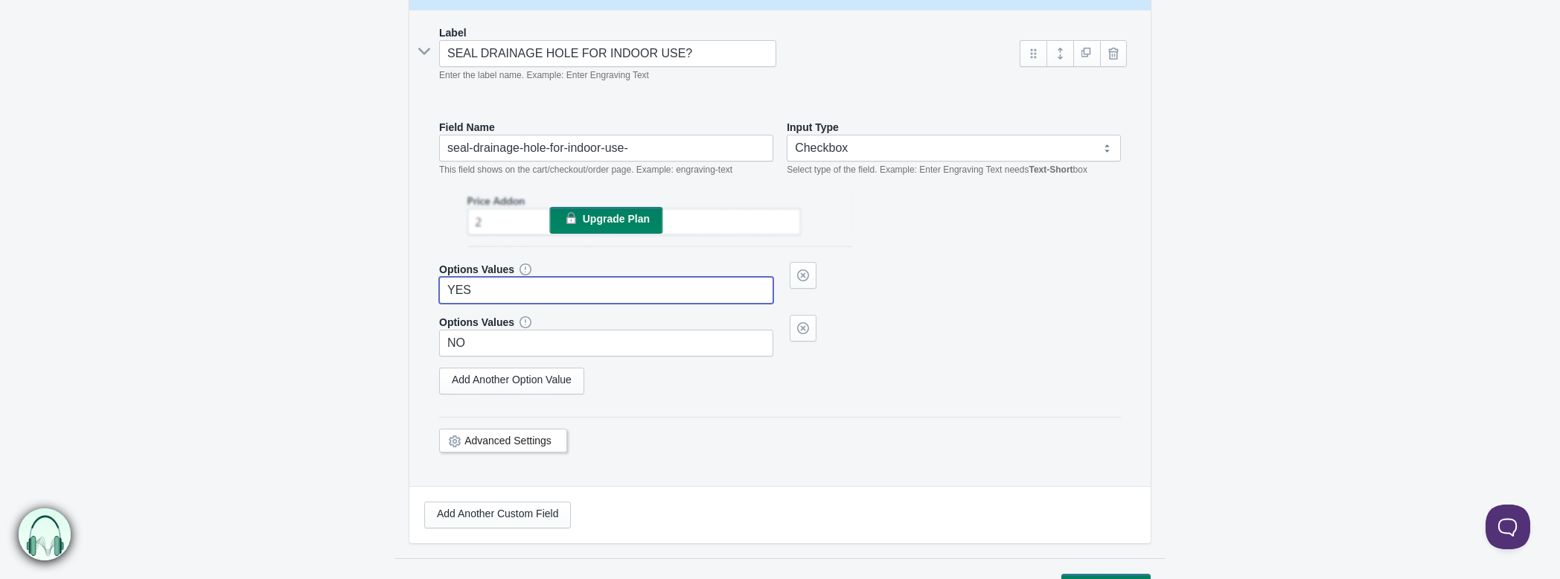
scroll to position [330, 0]
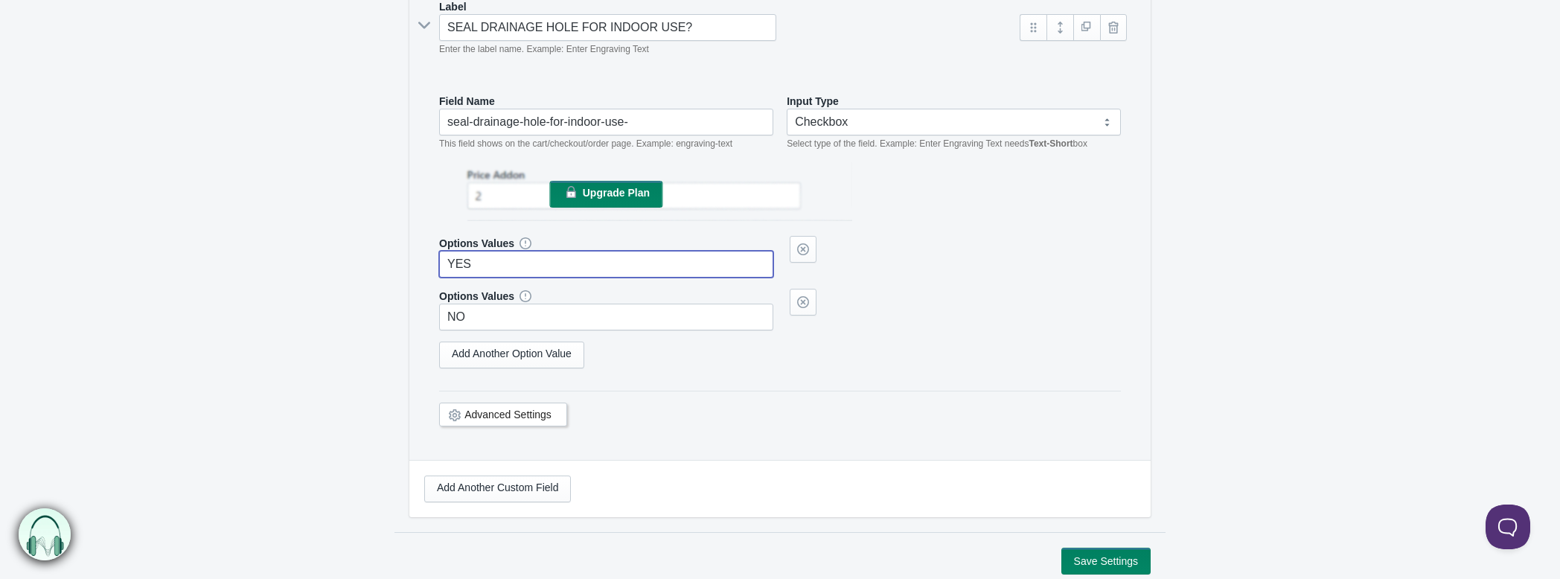
click at [522, 409] on link "Advanced Settings" at bounding box center [507, 415] width 87 height 12
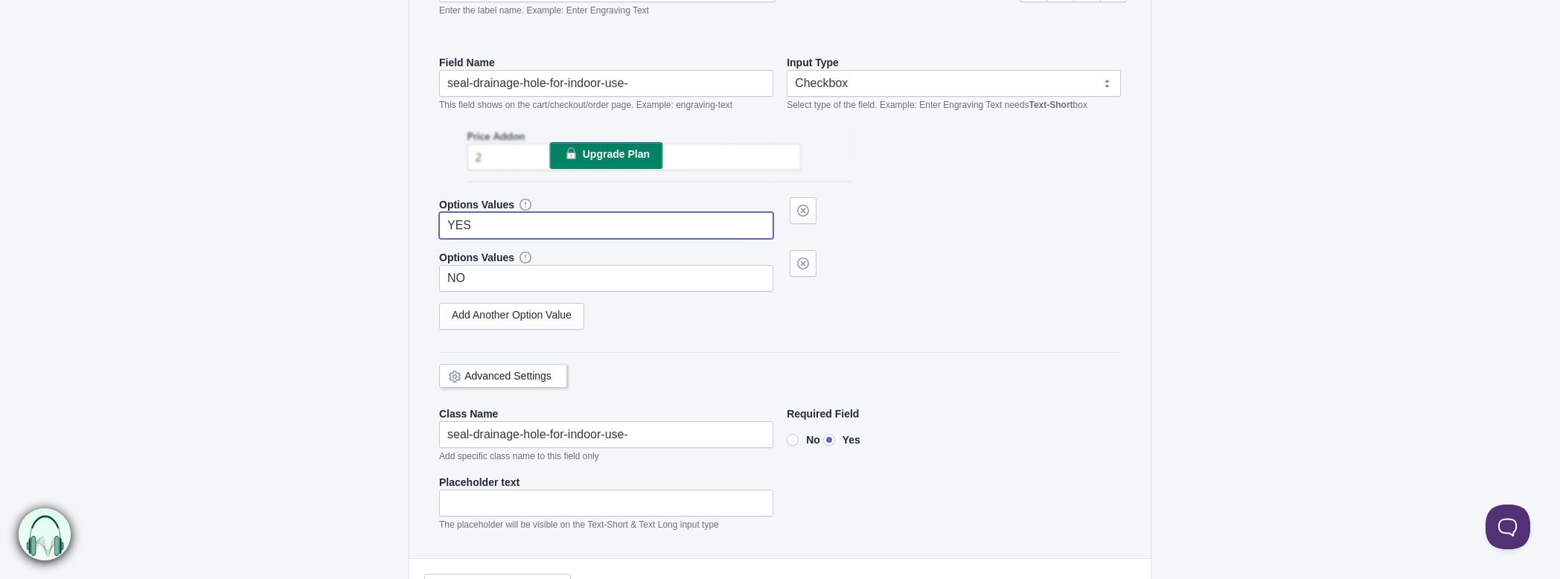
scroll to position [473, 0]
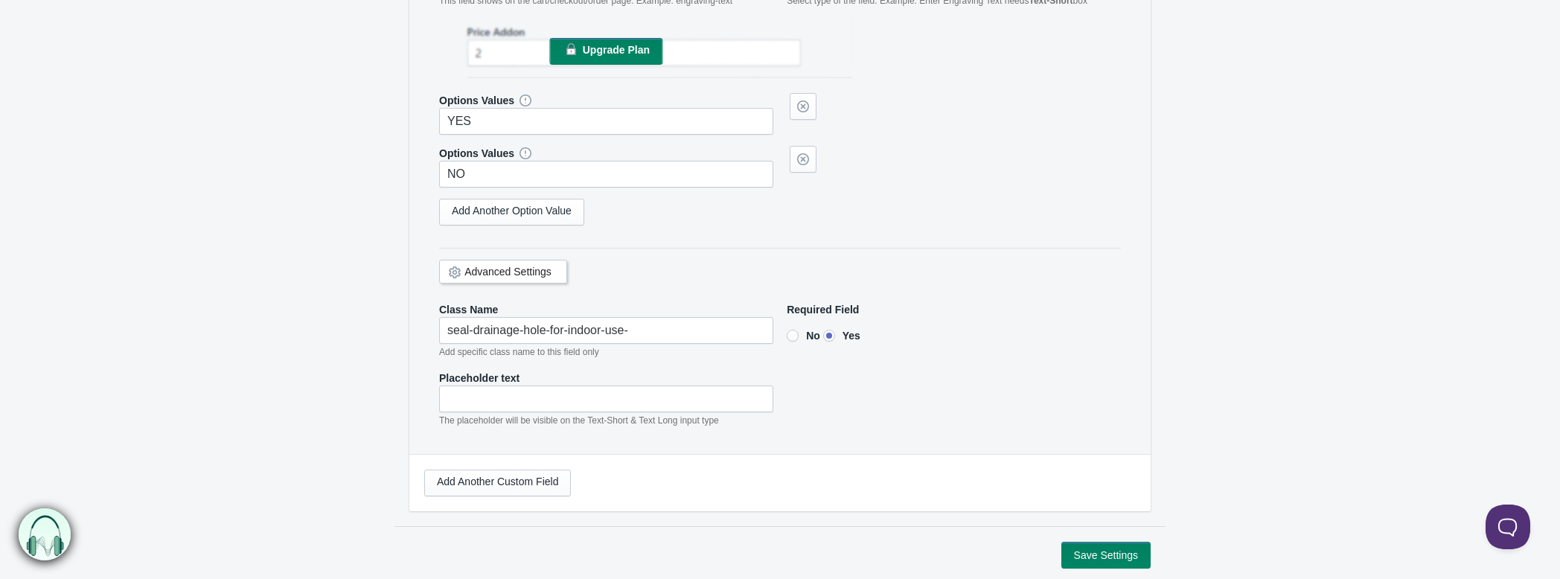
click at [793, 335] on input"] "No" at bounding box center [793, 336] width 12 height 12
radio input"] "true"
click at [1089, 547] on button "Save Settings" at bounding box center [1105, 555] width 89 height 27
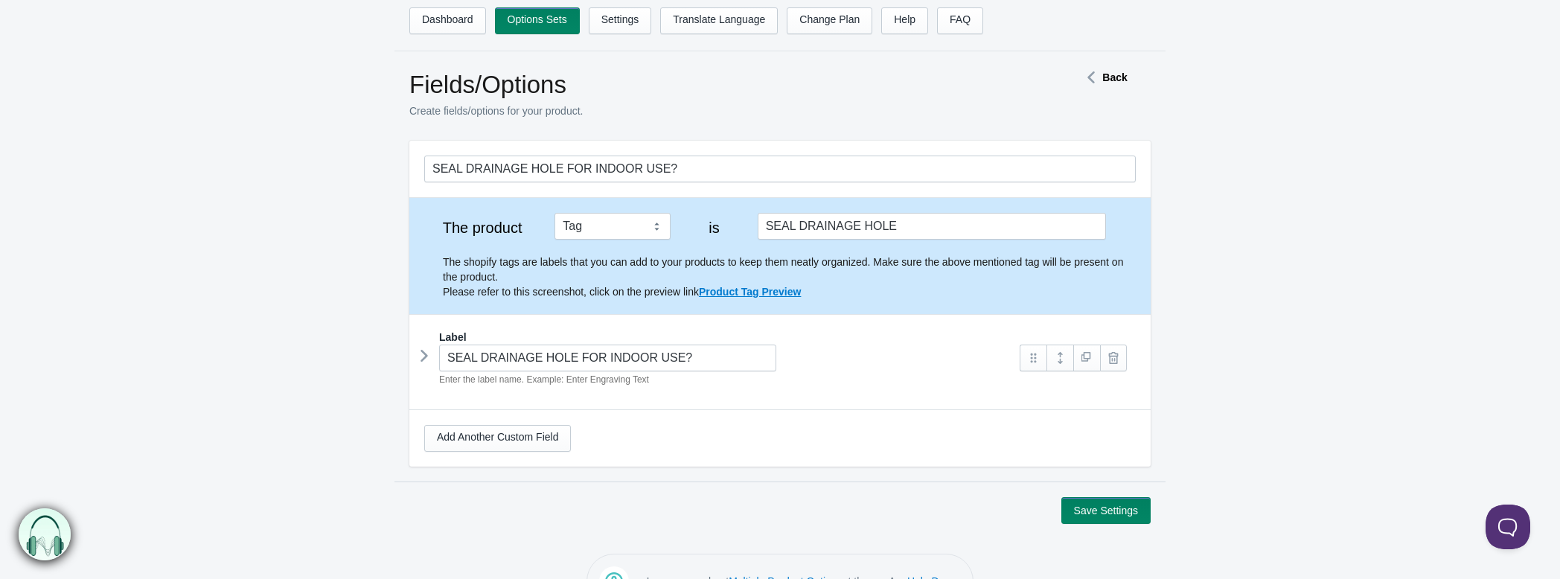
click at [424, 353] on icon at bounding box center [424, 356] width 0 height 22
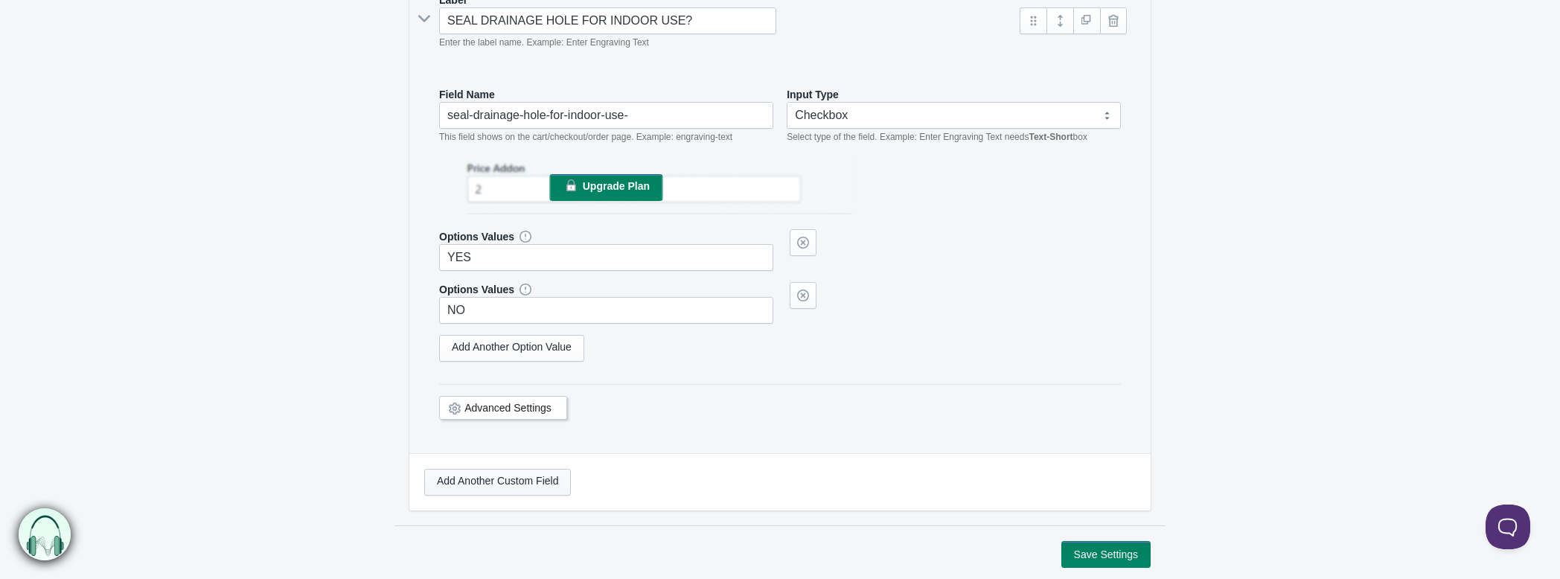
scroll to position [255, 0]
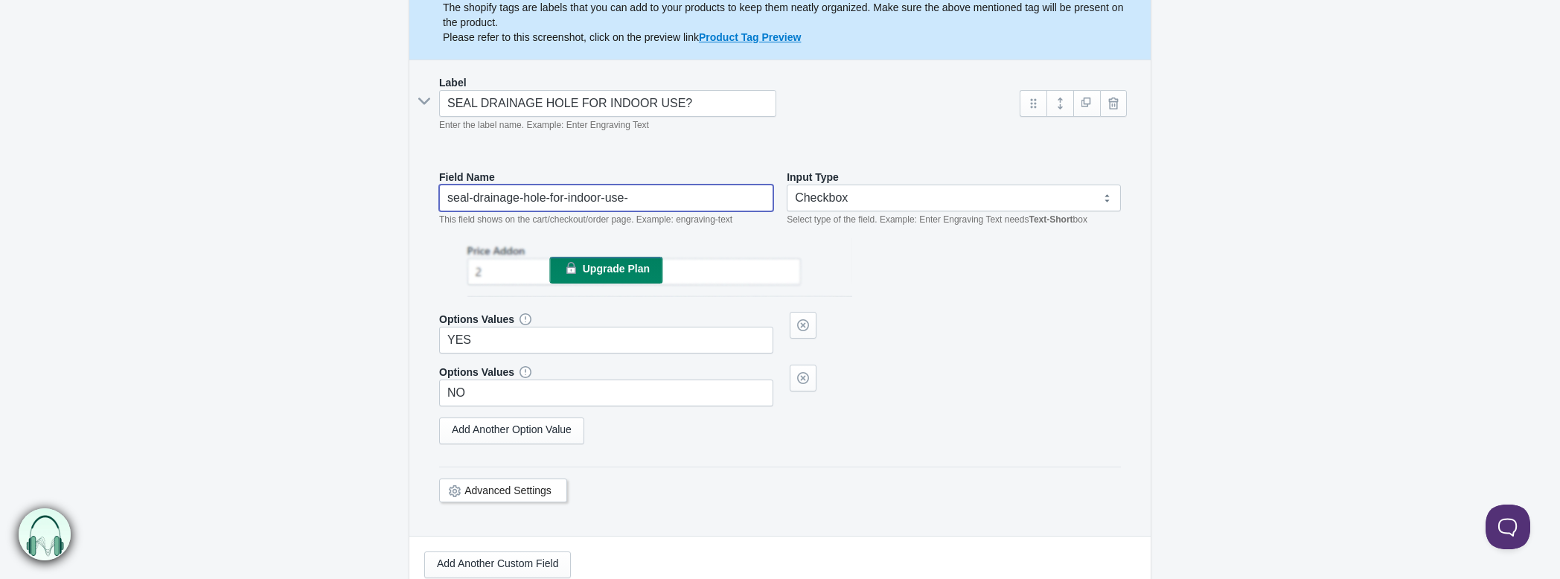
click at [647, 193] on input "seal-drainage-hole-for-indoor-use-" at bounding box center [606, 198] width 334 height 27
type input "seal-drainage-hole-for-indoor-use-"
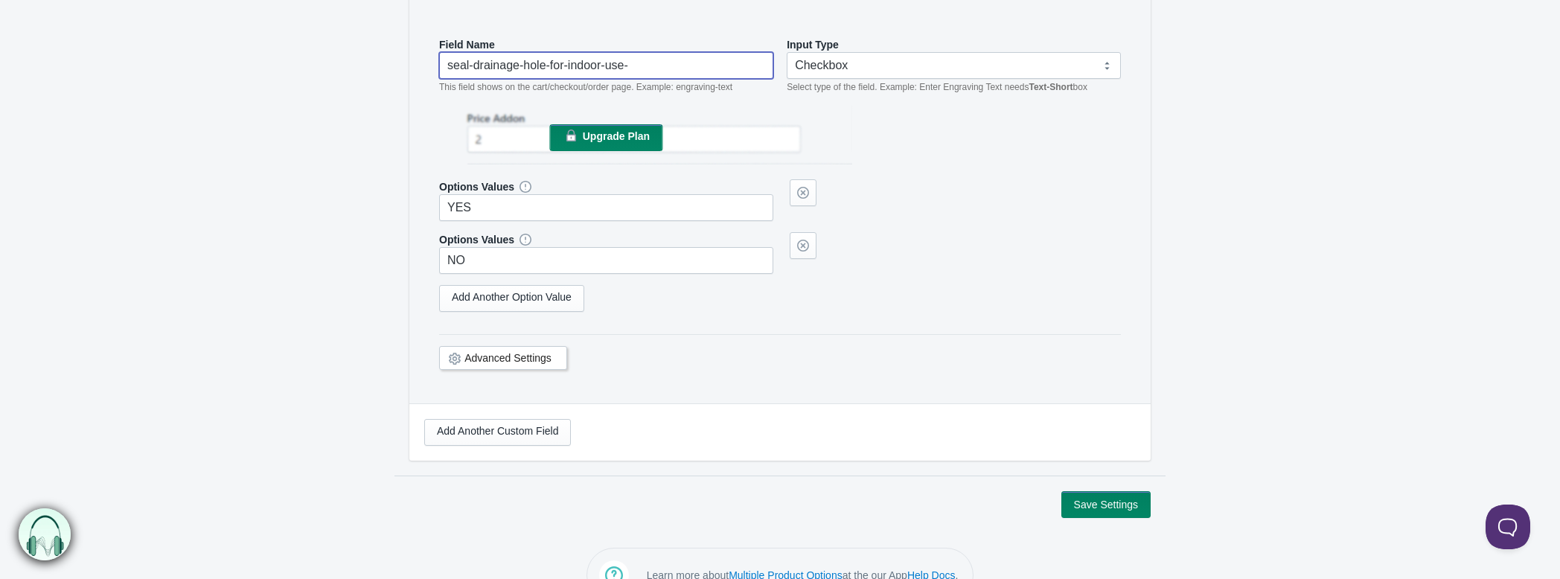
scroll to position [420, 0]
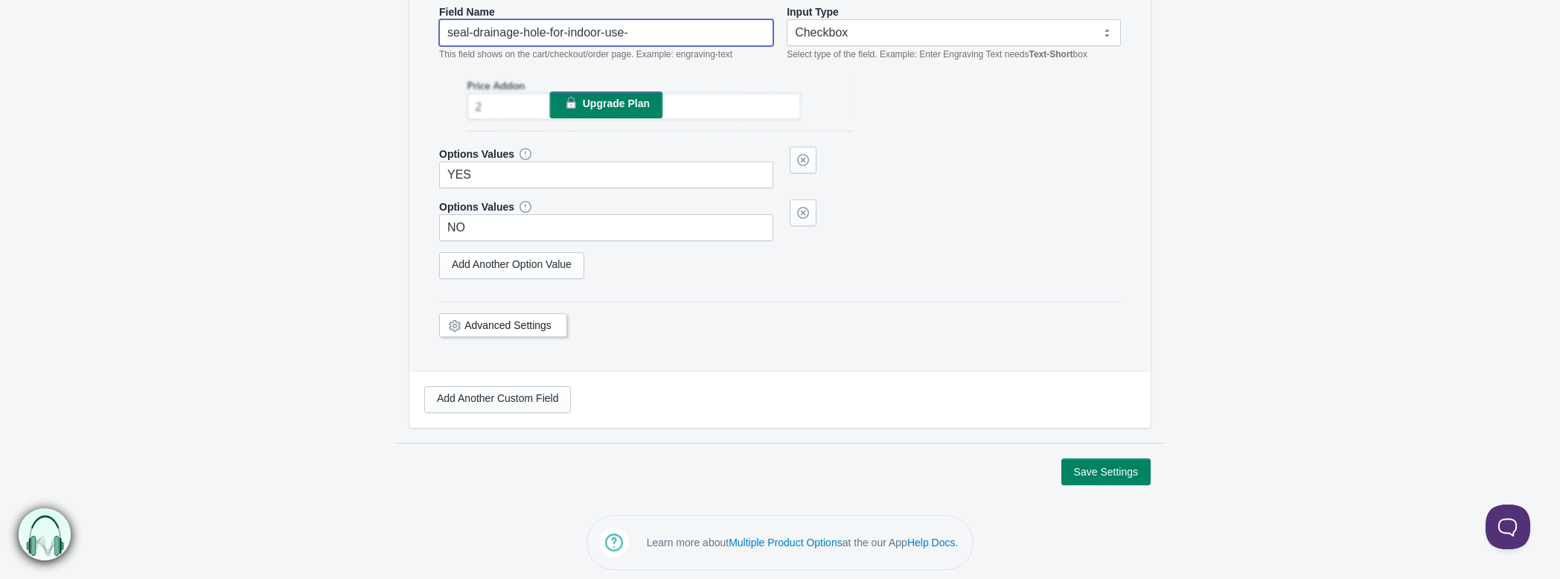
click at [521, 319] on link "Advanced Settings" at bounding box center [507, 325] width 87 height 12
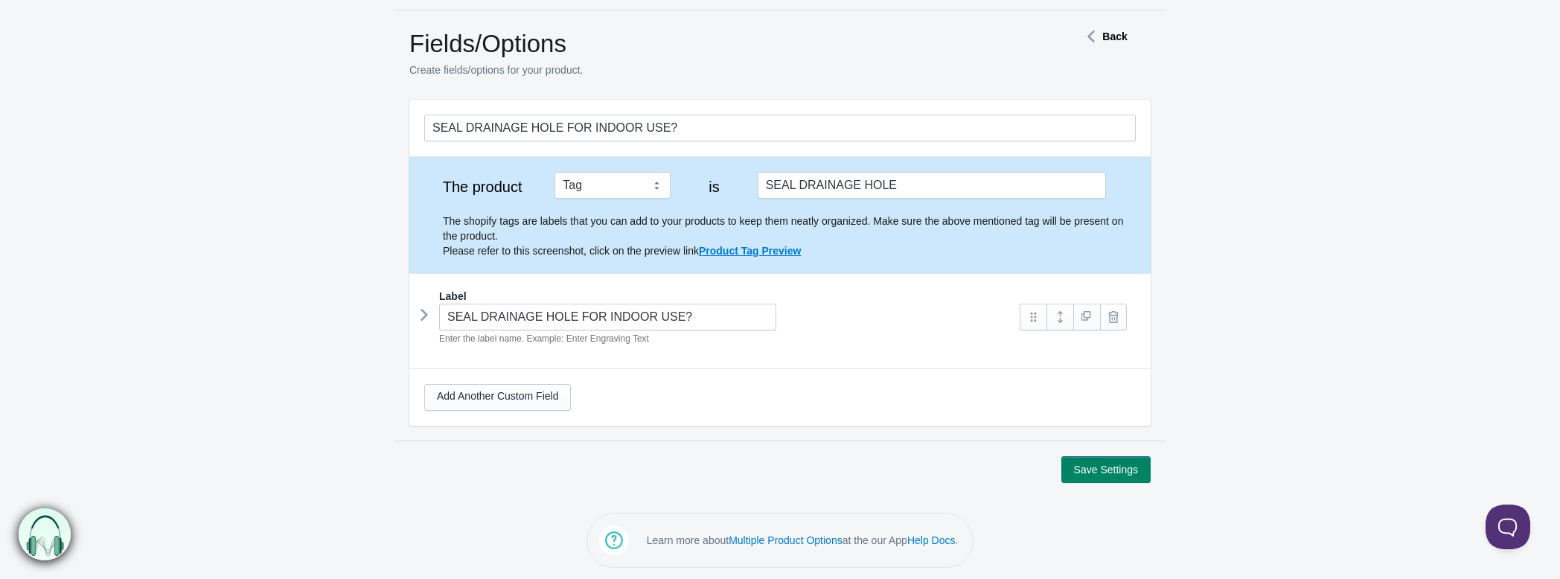
drag, startPoint x: 464, startPoint y: 179, endPoint x: 470, endPoint y: 173, distance: 8.4
click at [67, 292] on form "SEAL DRAINAGE HOLE FOR INDOOR USE? The product Tag Vendor Type URL Handle All P…" at bounding box center [780, 291] width 1560 height 383
click at [1101, 39] on icon at bounding box center [1091, 36] width 22 height 7
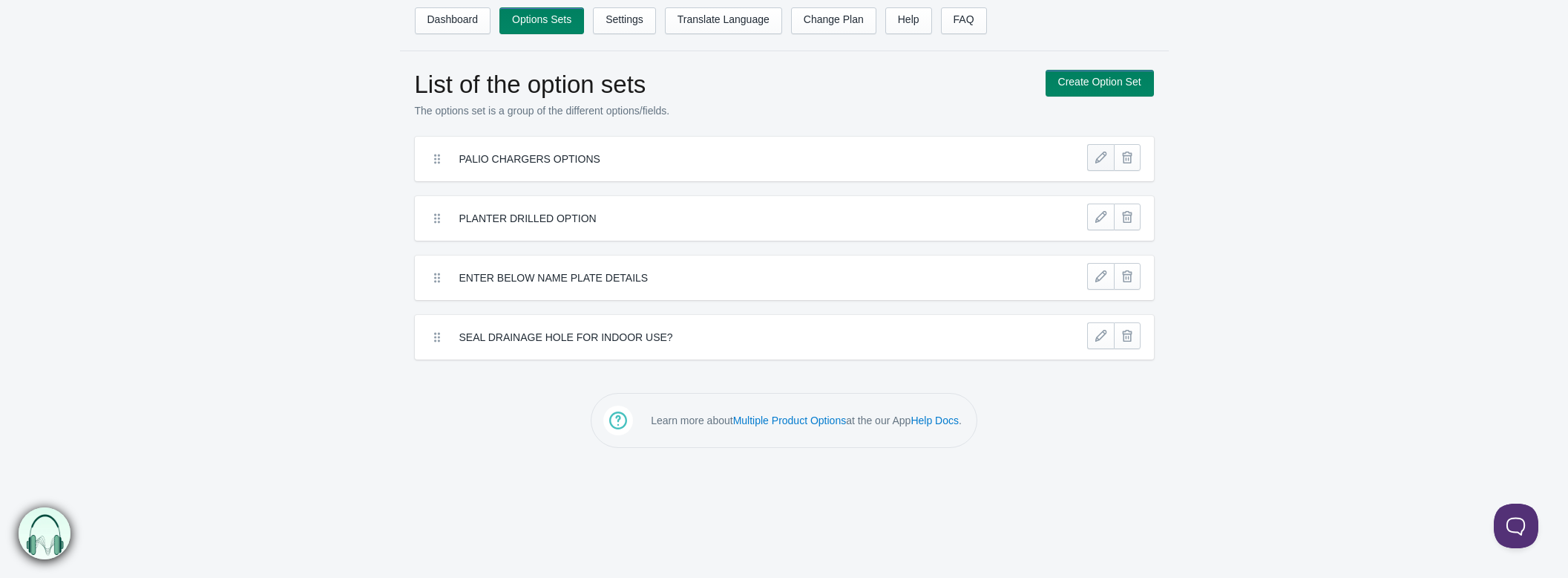
click at [1103, 158] on link at bounding box center [1100, 157] width 27 height 27
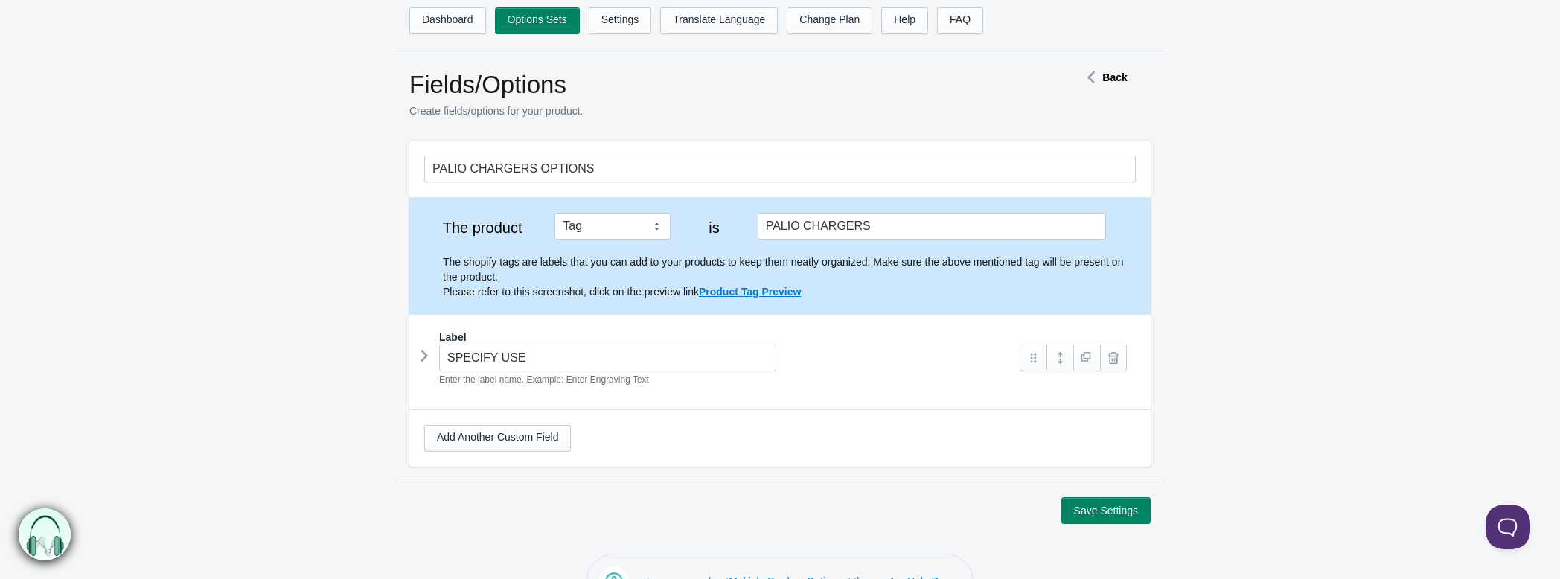
click at [424, 353] on icon at bounding box center [424, 356] width 0 height 22
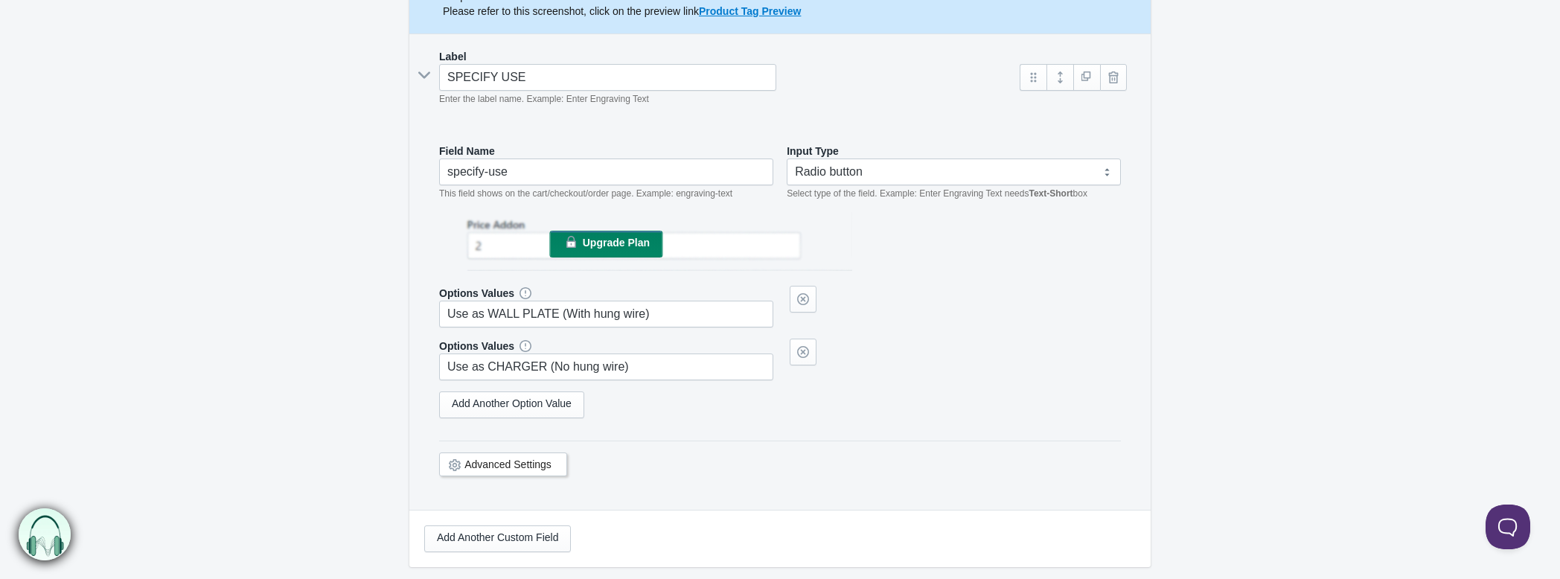
scroll to position [330, 0]
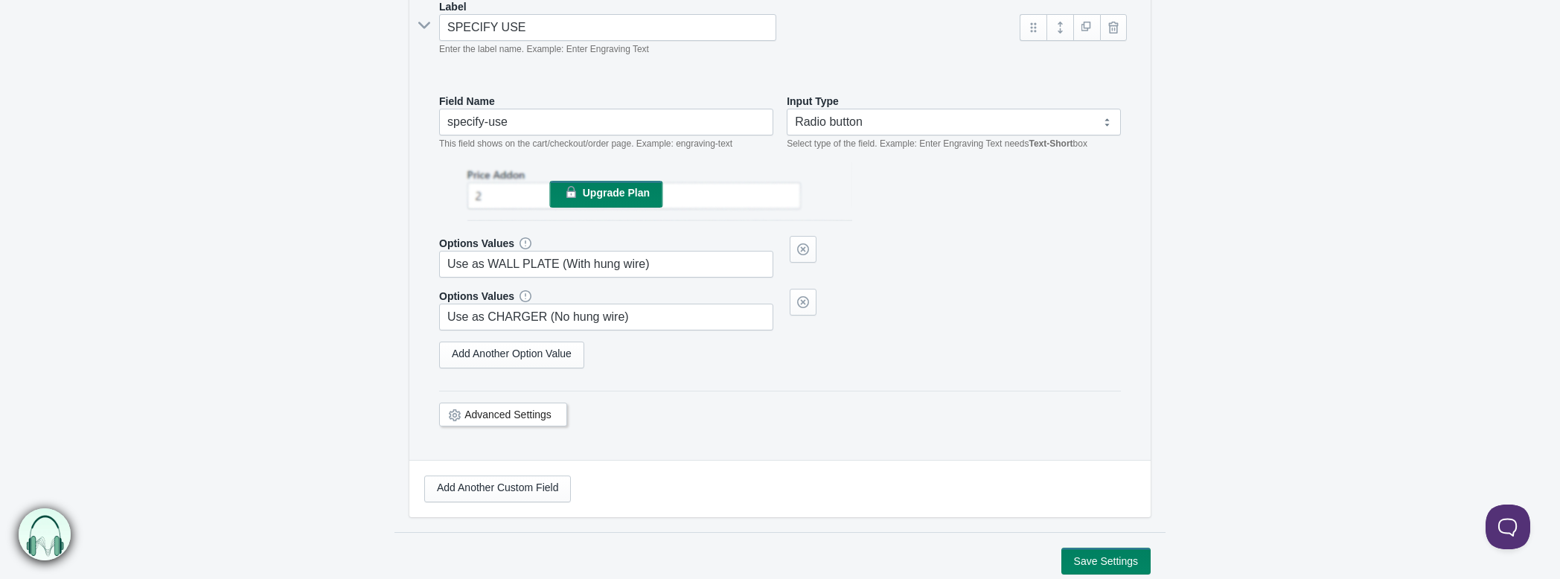
click at [455, 415] on icon at bounding box center [455, 415] width 0 height 0
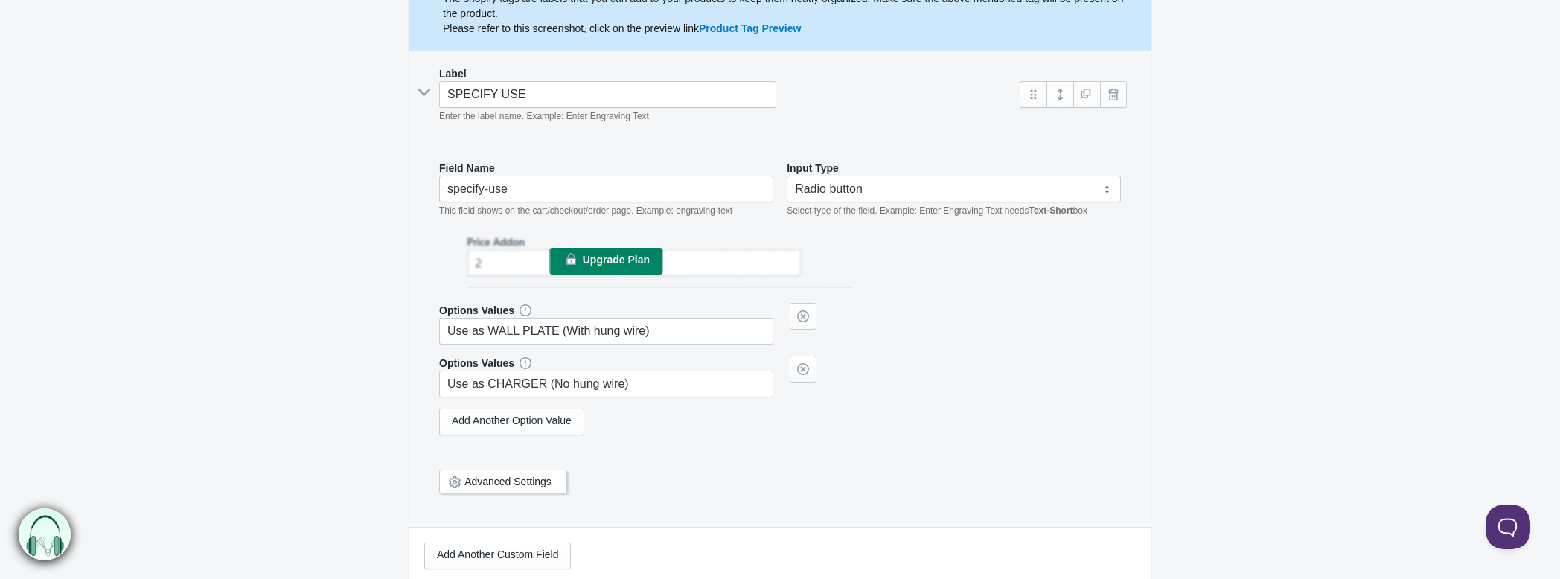
scroll to position [372, 0]
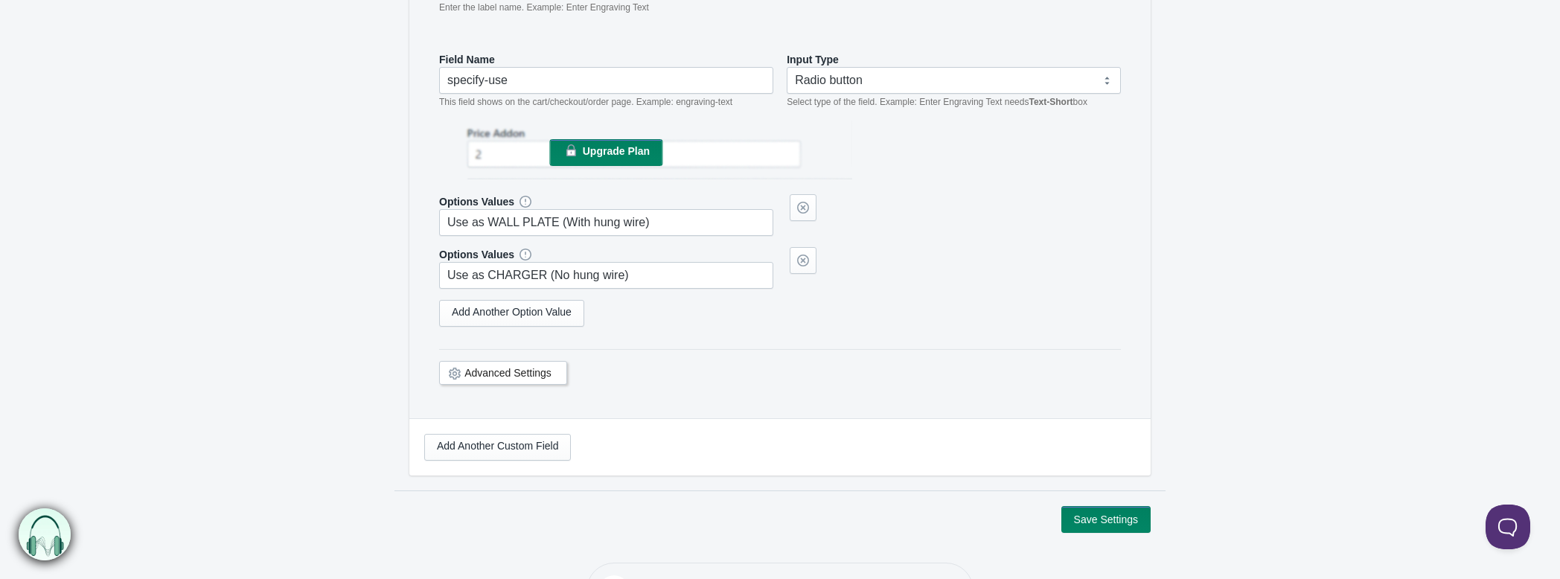
click at [493, 367] on link "Advanced Settings" at bounding box center [507, 373] width 87 height 12
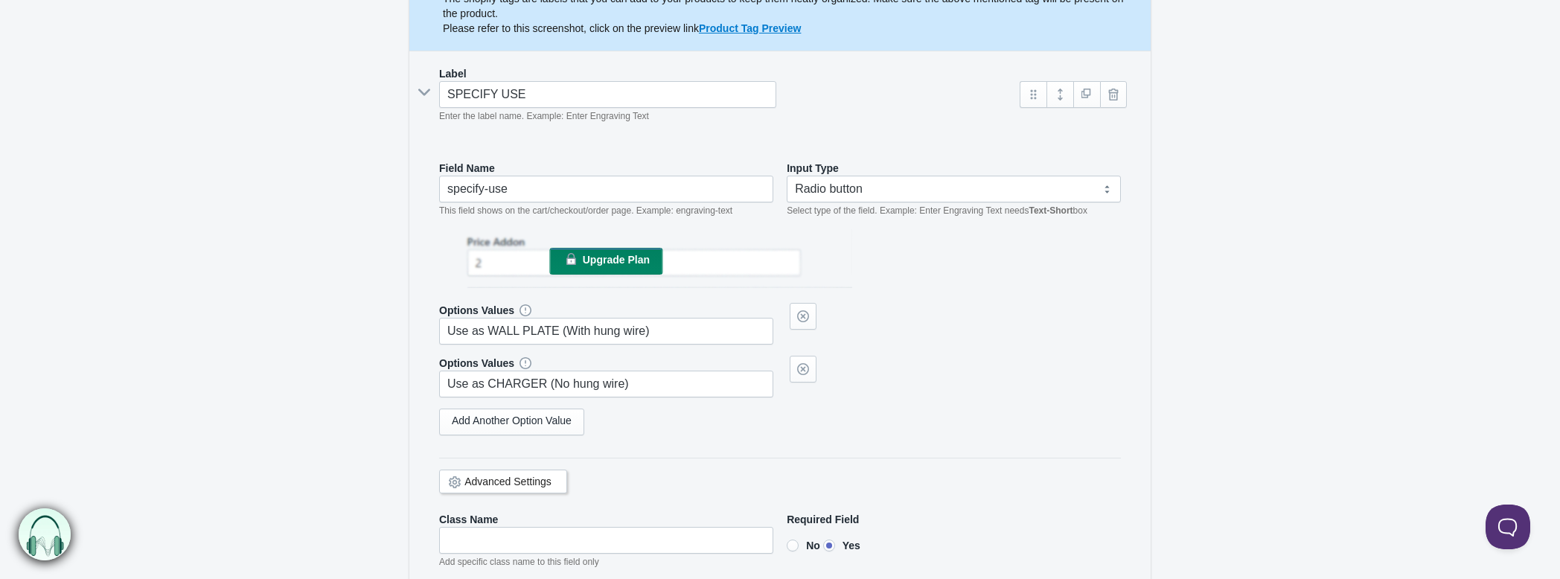
scroll to position [207, 0]
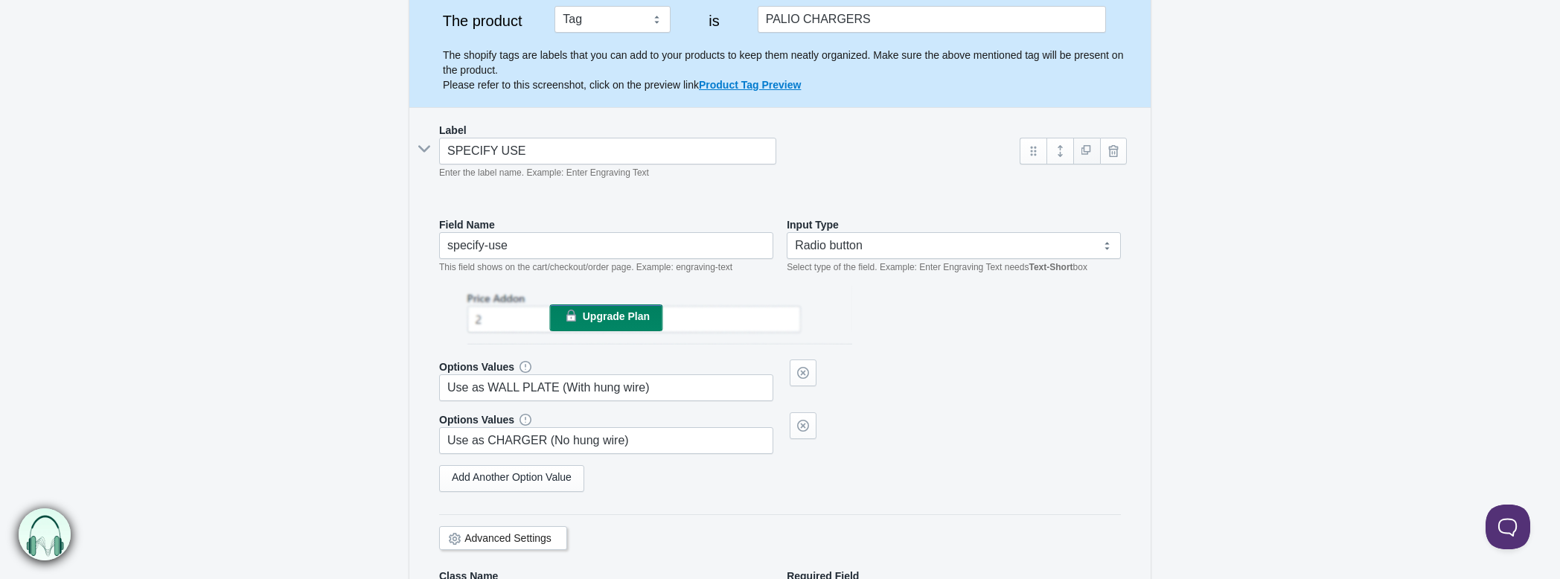
click at [1085, 149] on link at bounding box center [1086, 151] width 27 height 27
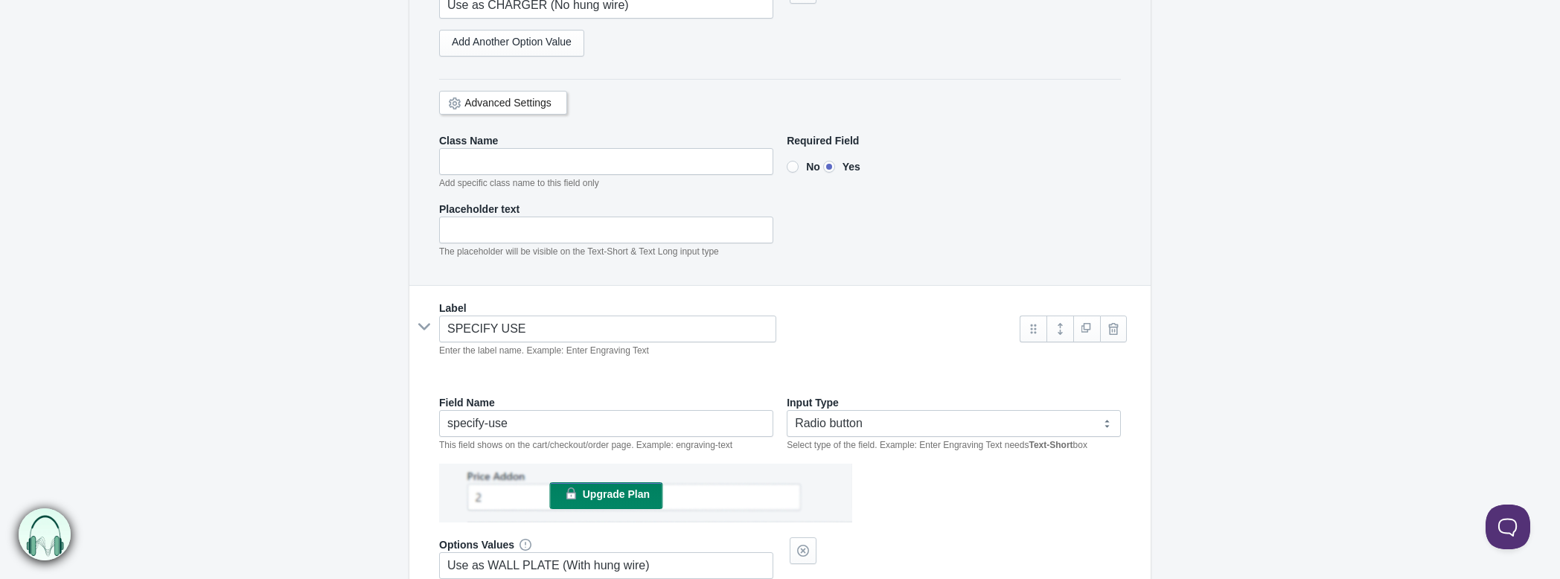
scroll to position [669, 0]
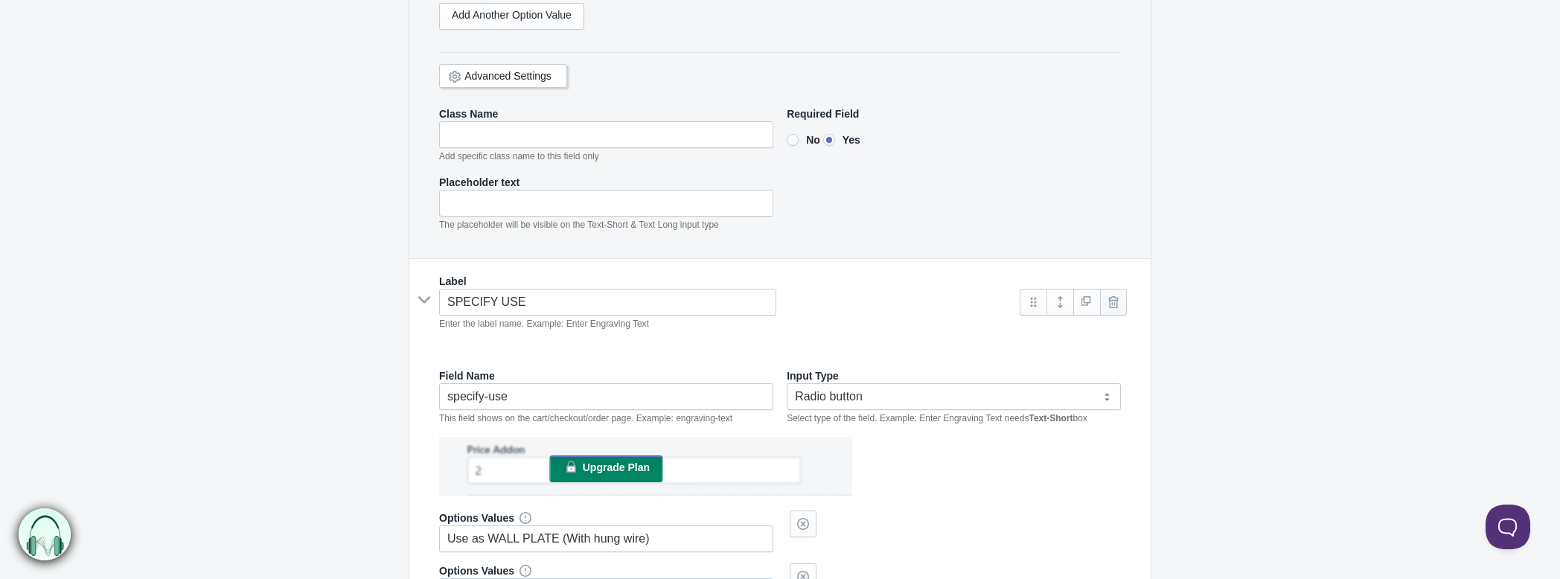
click at [1110, 295] on link at bounding box center [1113, 302] width 27 height 27
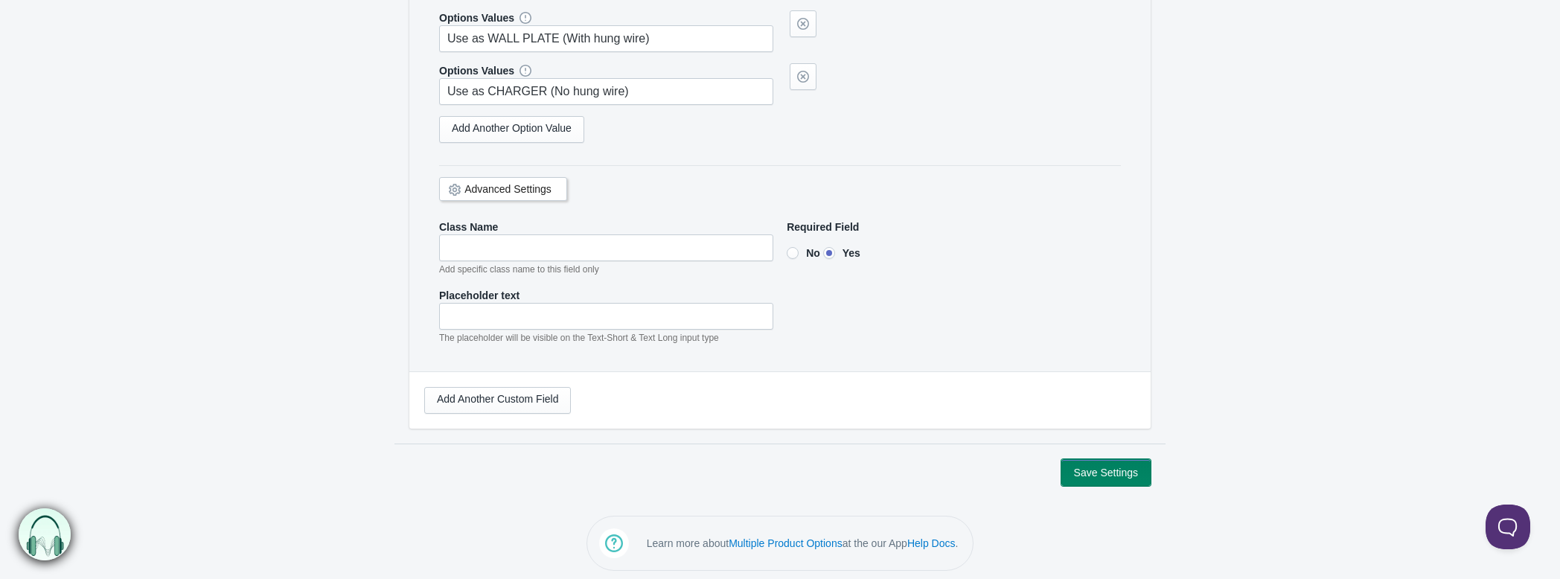
click at [1102, 465] on button "Save Settings" at bounding box center [1105, 472] width 89 height 27
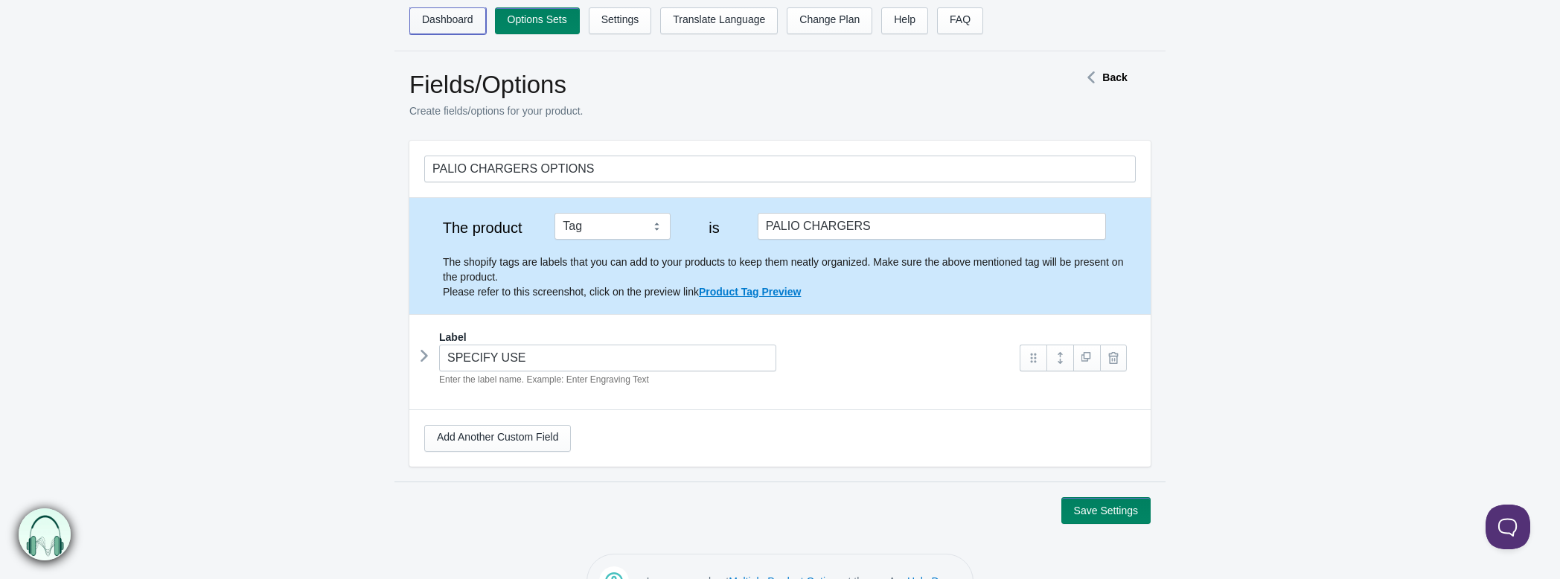
click at [429, 16] on link "Dashboard" at bounding box center [447, 20] width 77 height 27
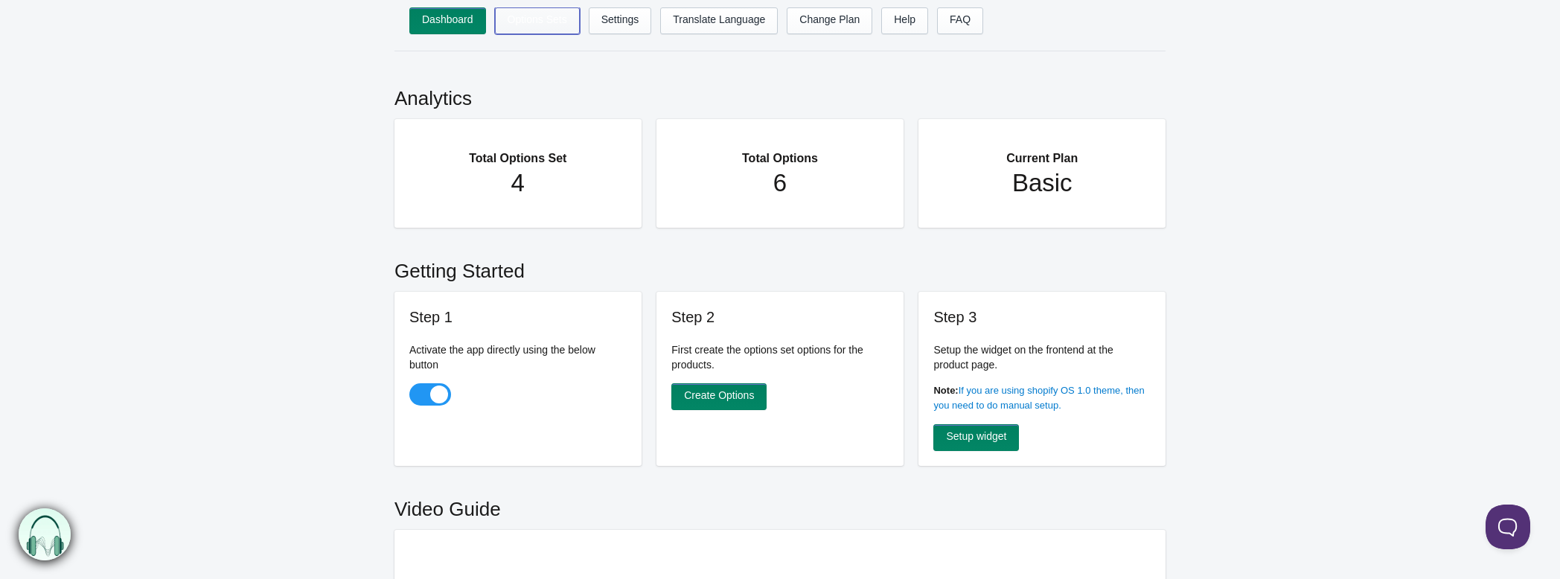
click at [539, 20] on link "Options Sets" at bounding box center [537, 20] width 85 height 27
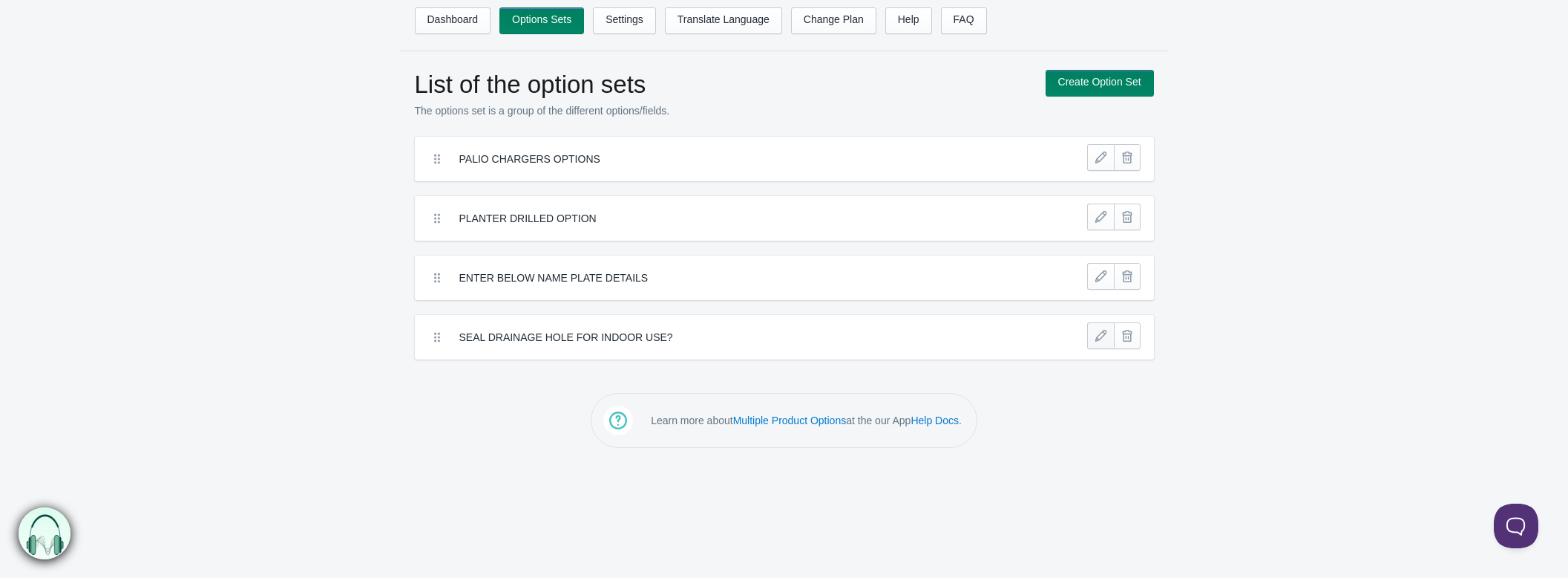
click at [1099, 332] on link at bounding box center [1100, 335] width 27 height 27
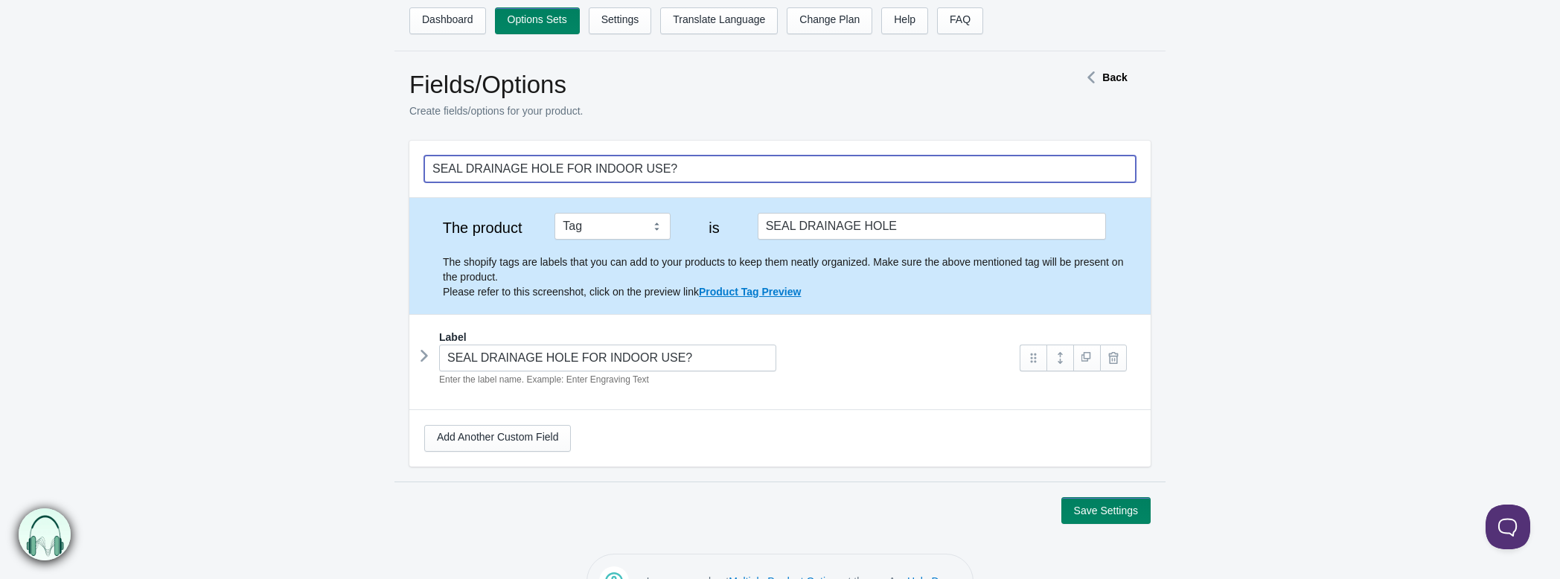
click at [659, 169] on input "SEAL DRAINAGE HOLE FOR INDOOR USE?" at bounding box center [779, 169] width 711 height 27
click at [424, 355] on icon at bounding box center [424, 356] width 0 height 22
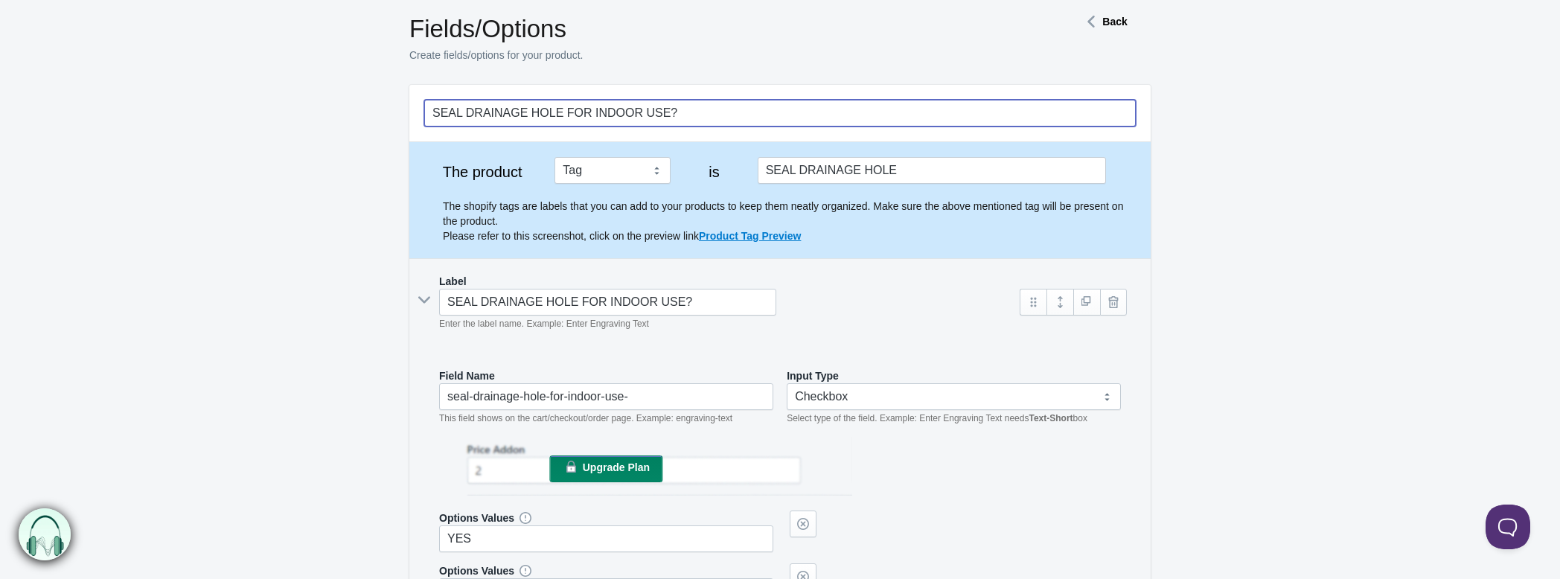
scroll to position [83, 0]
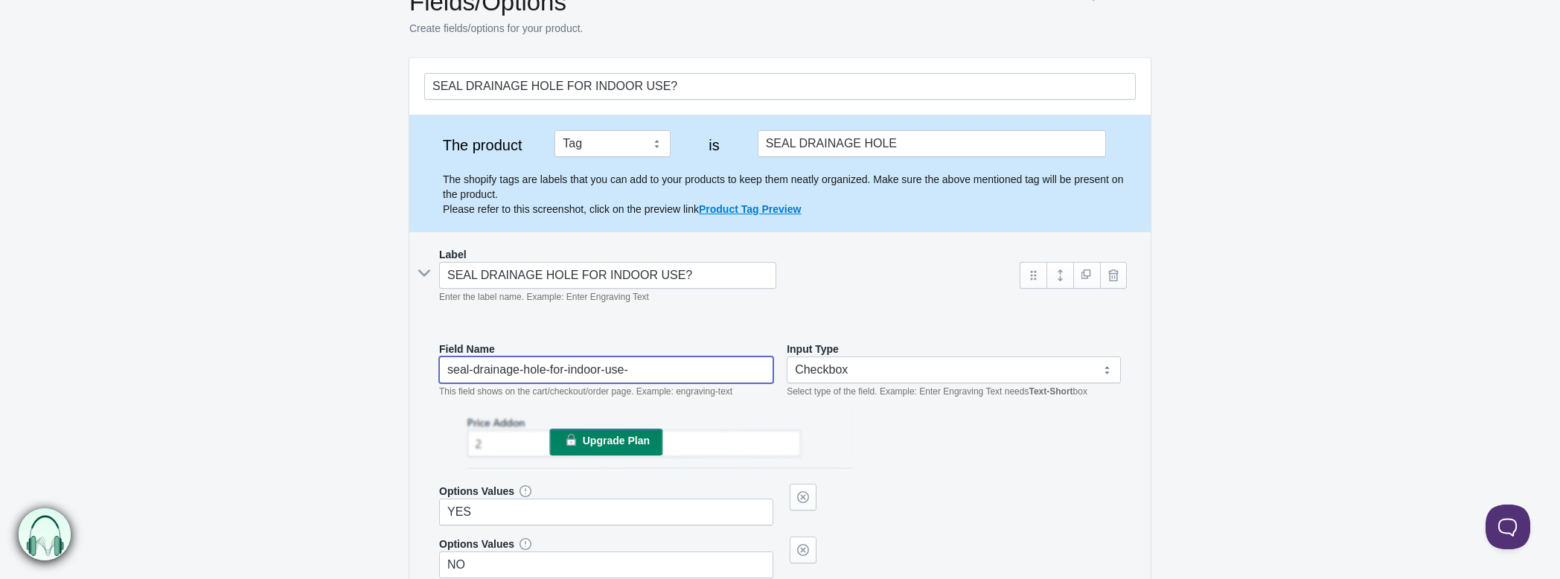
click at [654, 370] on input "seal-drainage-hole-for-indoor-use-" at bounding box center [606, 369] width 334 height 27
click at [919, 415] on div "Upgrade Plan" at bounding box center [780, 441] width 682 height 63
type input "seal-drainage-hole-for-indoor-use"
click at [873, 374] on select "Text-Short Text-Long Radio button Drop-down select Image Checkbox Datepicker" at bounding box center [954, 369] width 334 height 27
select select "3"
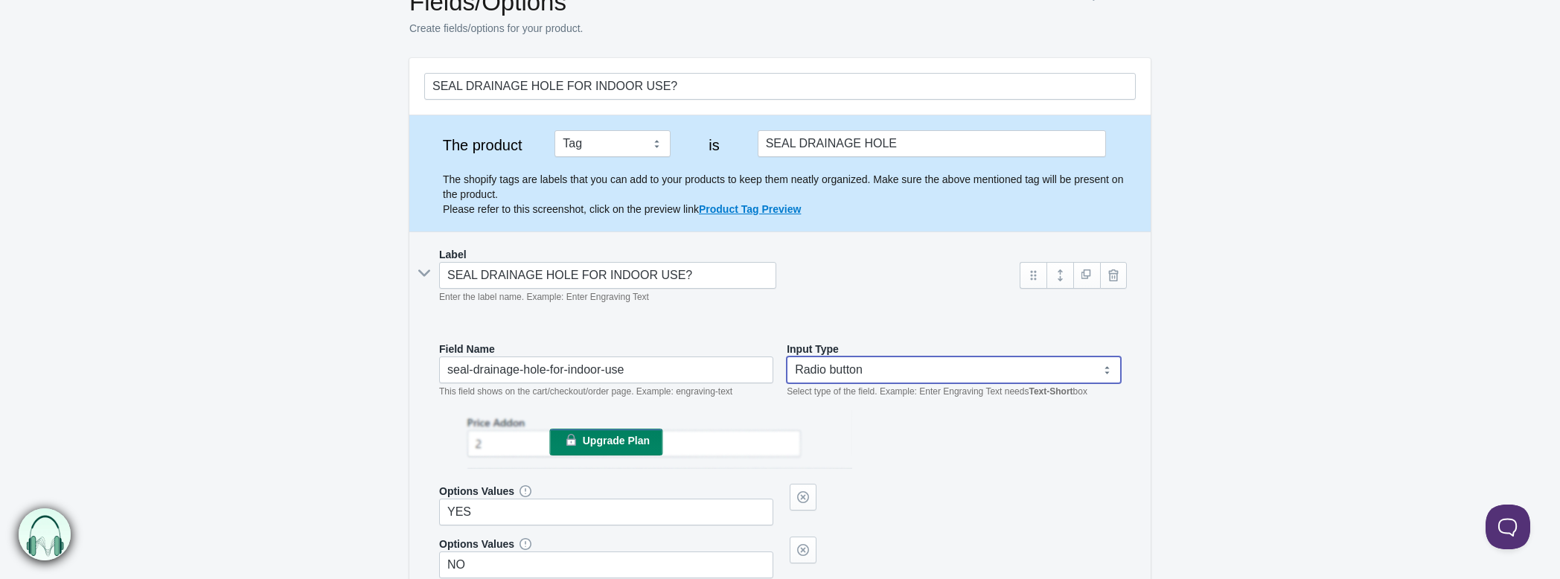
click at [787, 356] on select "Text-Short Text-Long Radio button Drop-down select Image Checkbox Datepicker" at bounding box center [954, 369] width 334 height 27
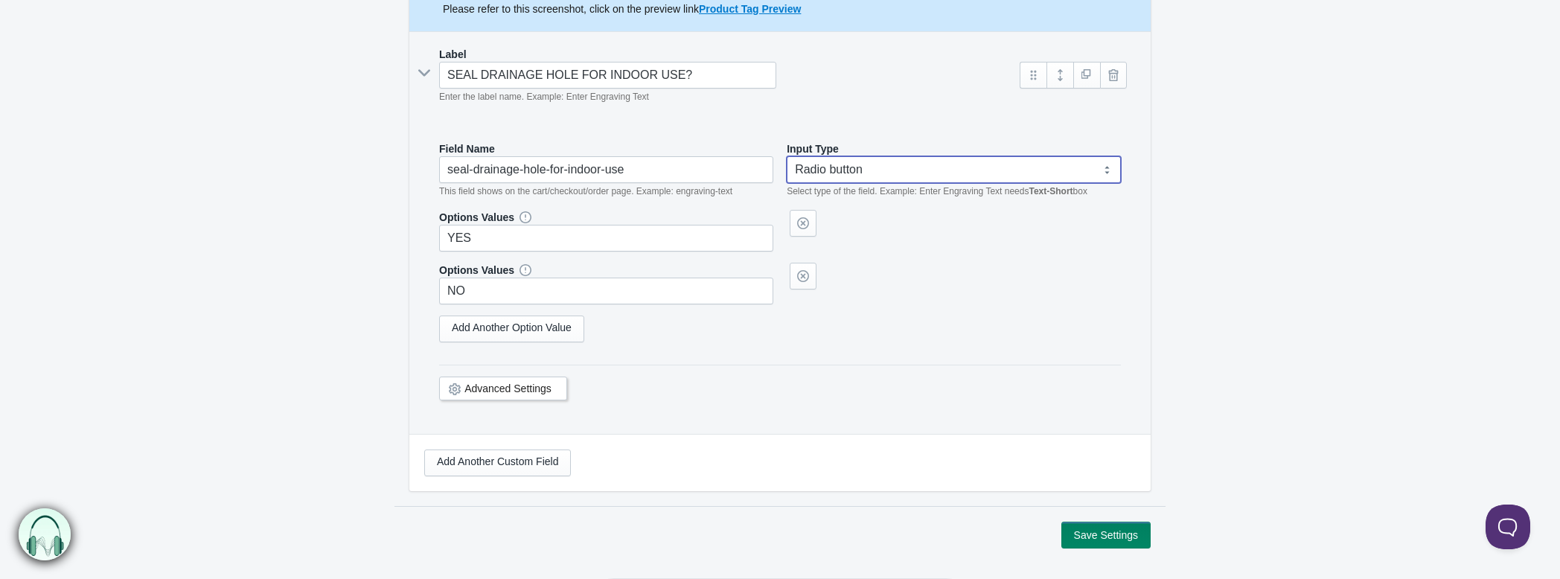
scroll to position [330, 0]
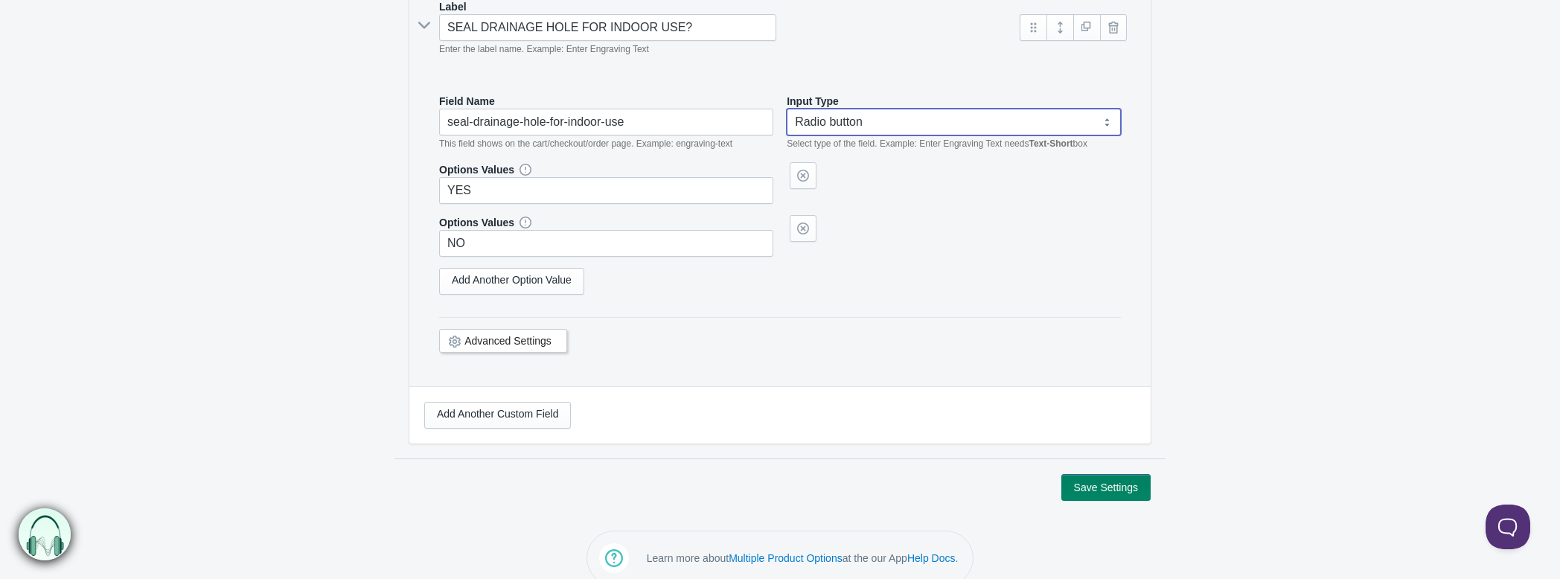
click at [455, 342] on icon at bounding box center [455, 342] width 0 height 0
click at [497, 336] on link "Advanced Settings" at bounding box center [507, 341] width 87 height 12
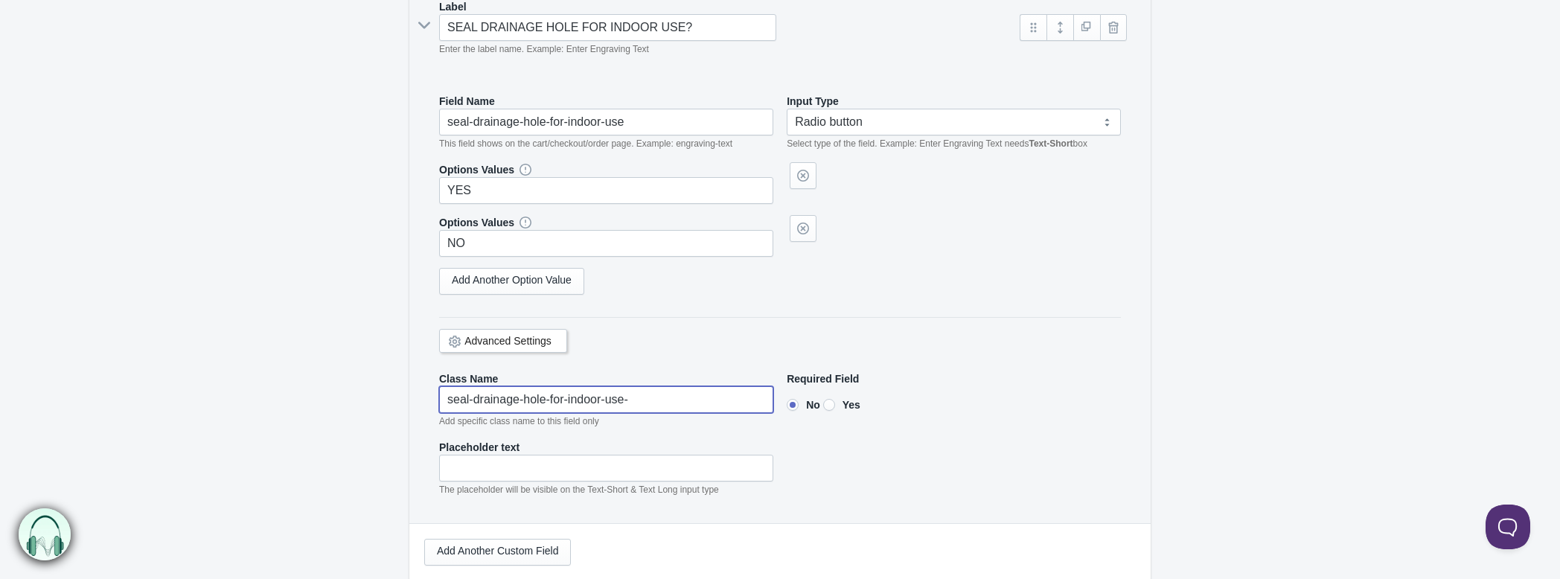
drag, startPoint x: 648, startPoint y: 398, endPoint x: 296, endPoint y: 387, distance: 352.2
click at [301, 391] on form "SEAL DRAINAGE HOLE FOR INDOOR USE? The product Tag Vendor Type URL Handle All P…" at bounding box center [780, 224] width 1560 height 828
click at [677, 337] on div "Advanced Settings" at bounding box center [780, 338] width 682 height 43
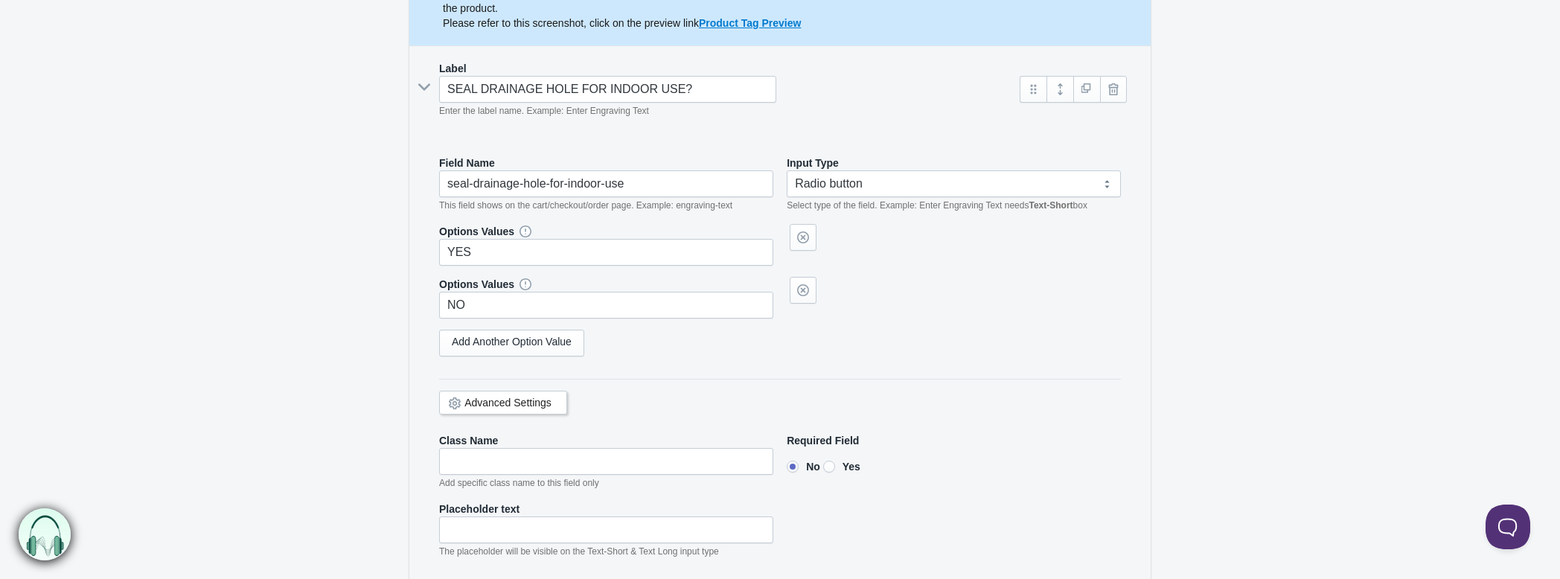
select select "3"
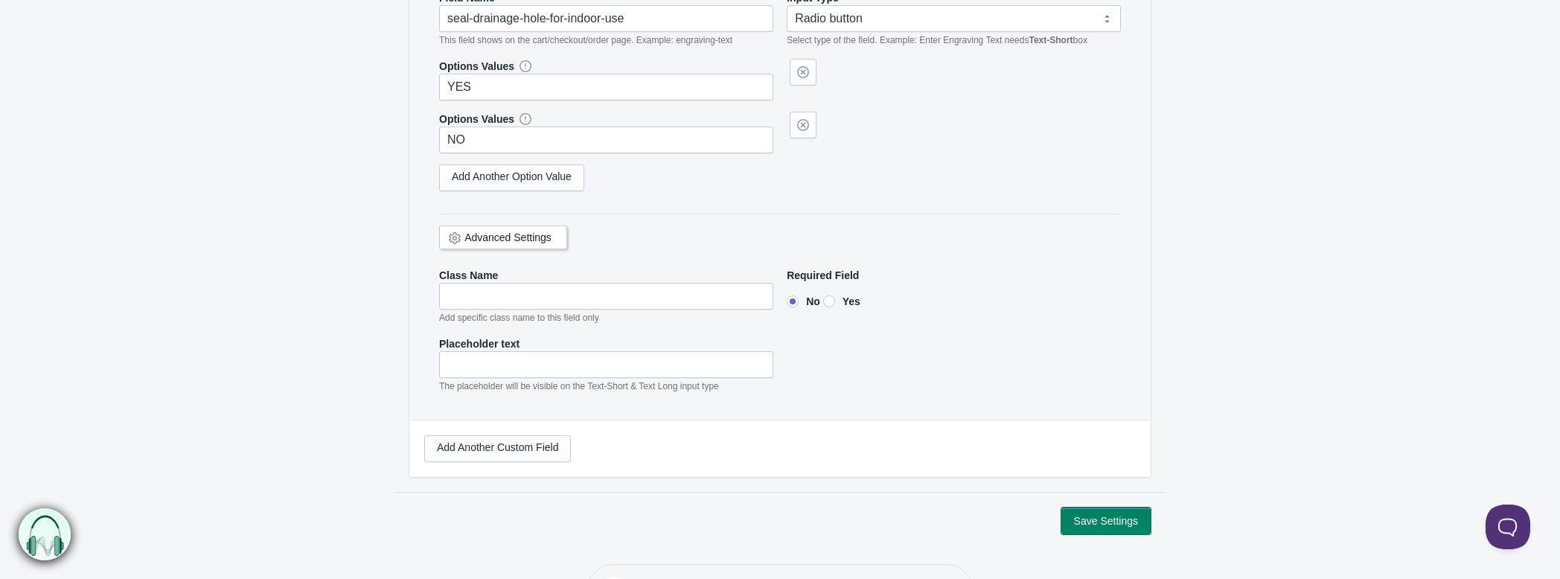
click at [1100, 509] on button "Save Settings" at bounding box center [1105, 521] width 89 height 27
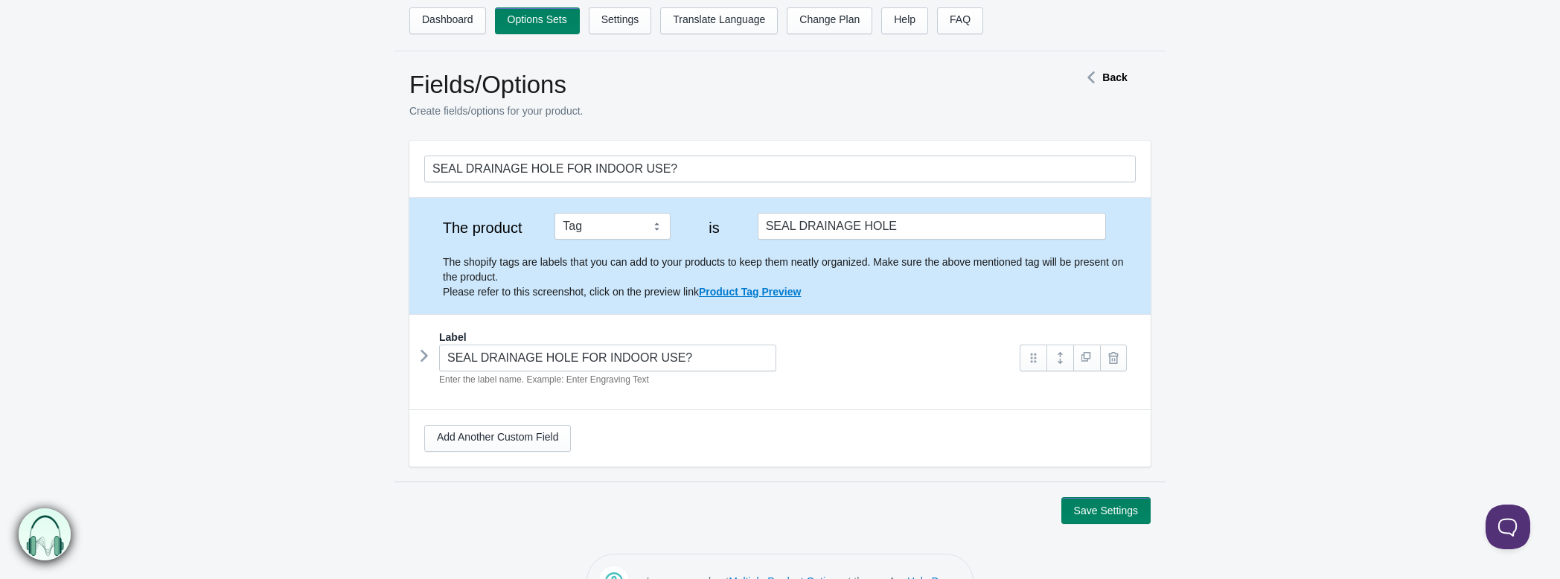
click at [424, 348] on icon at bounding box center [424, 356] width 0 height 22
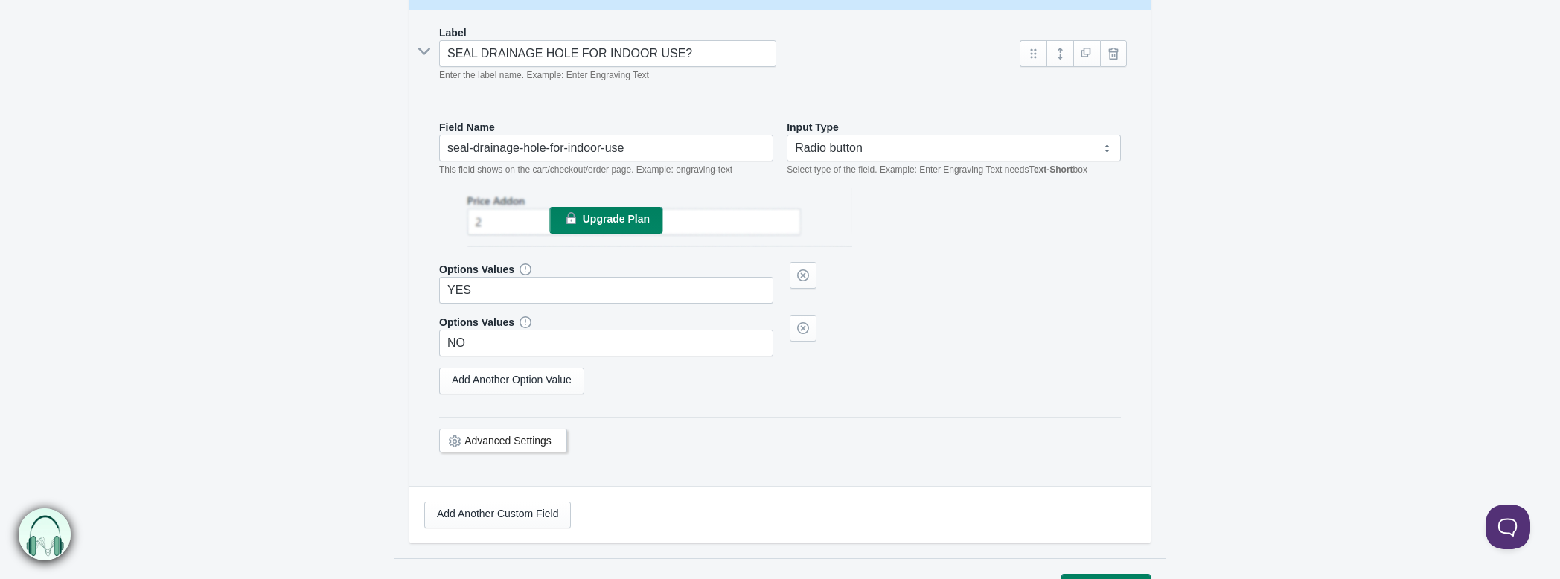
scroll to position [330, 0]
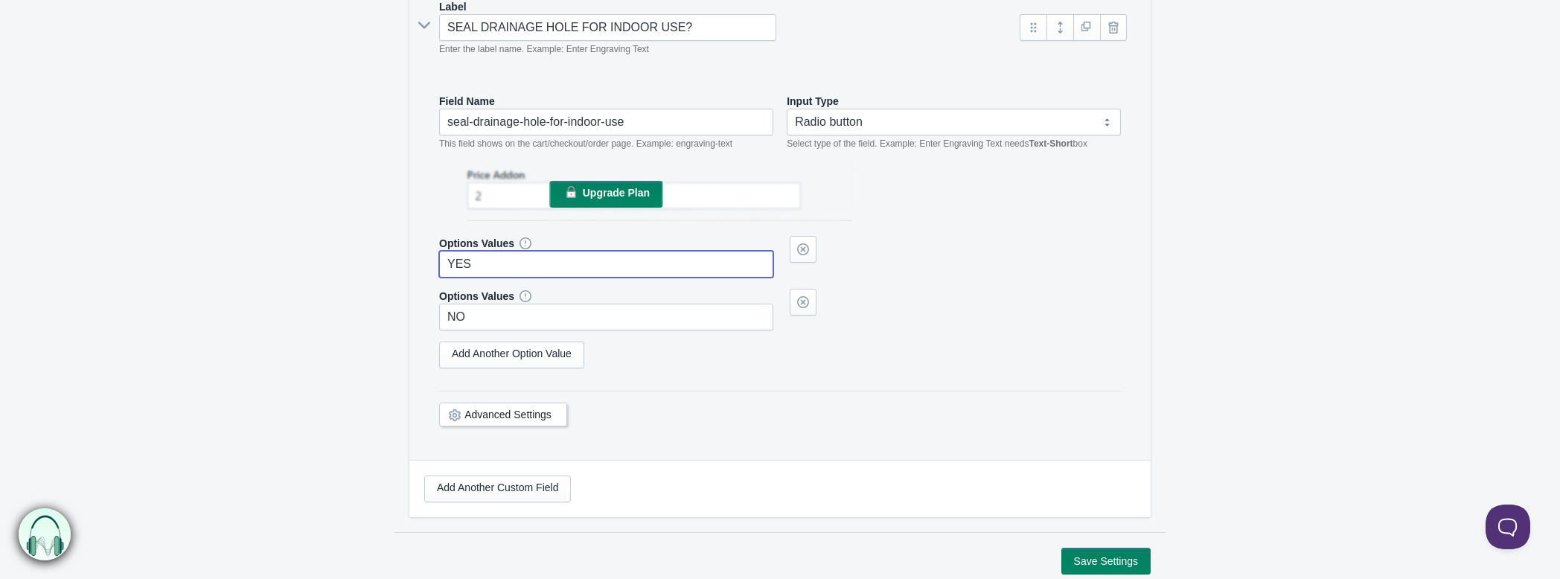
click at [537, 263] on input "YES" at bounding box center [606, 264] width 334 height 27
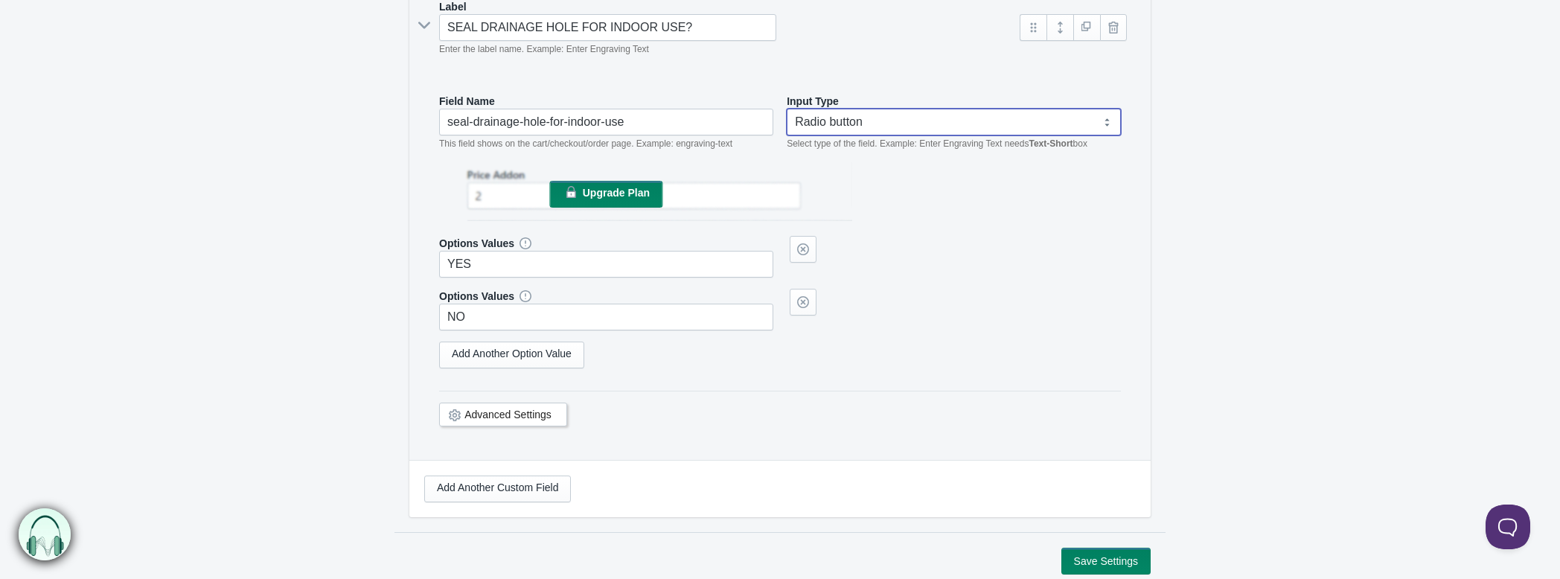
click at [915, 114] on select "Text-Short Text-Long Radio button Drop-down select Image Checkbox Datepicker" at bounding box center [954, 122] width 334 height 27
click at [479, 409] on link "Advanced Settings" at bounding box center [507, 415] width 87 height 12
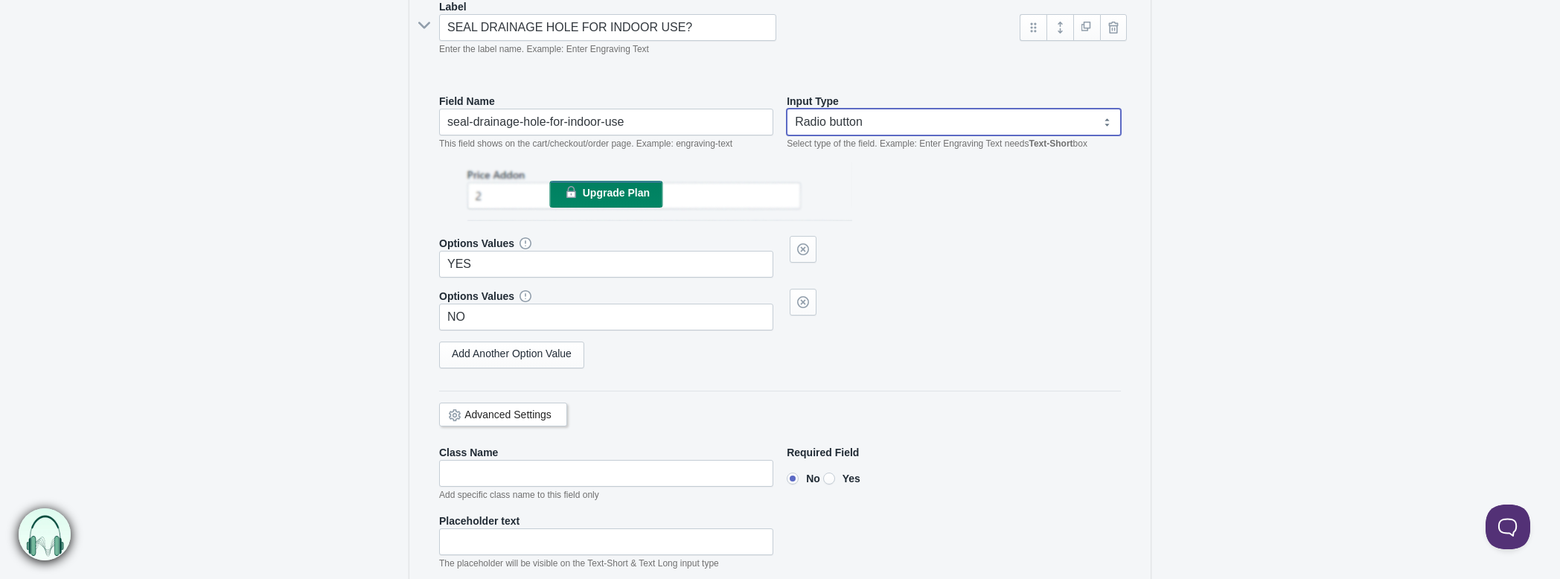
scroll to position [413, 0]
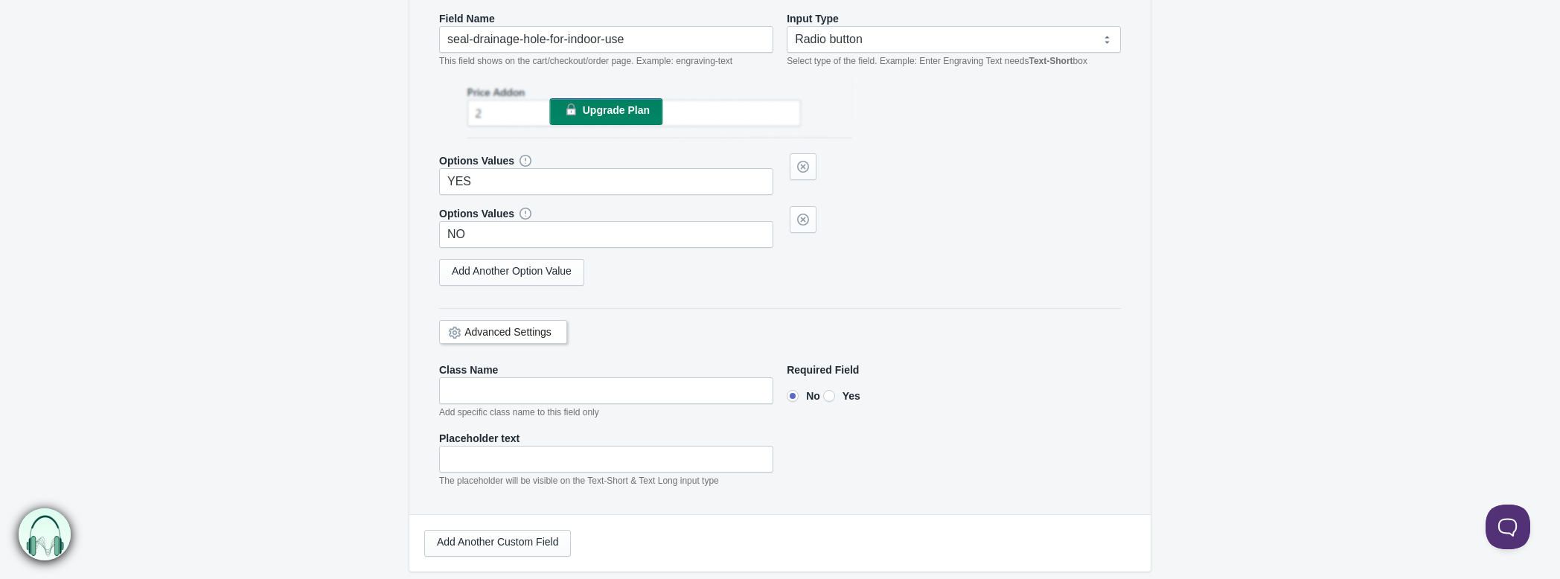
click at [835, 391] on input"] "Yes" at bounding box center [829, 396] width 12 height 12
radio input"] "true"
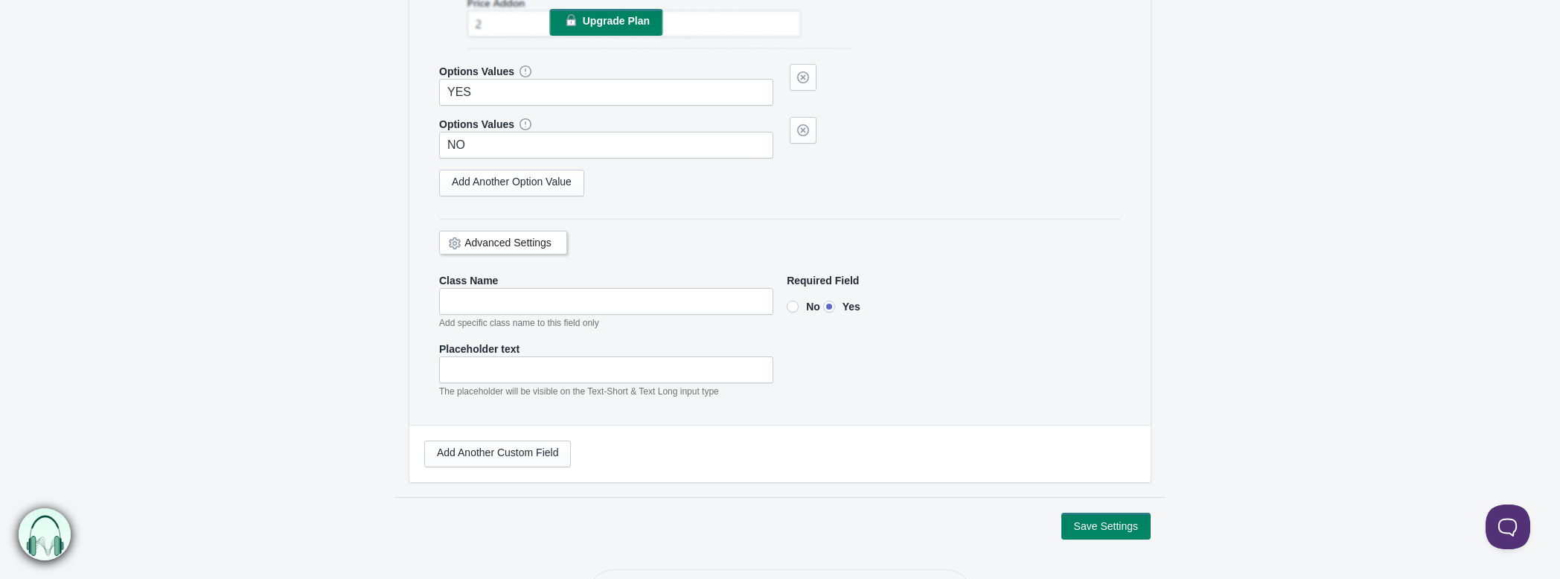
scroll to position [556, 0]
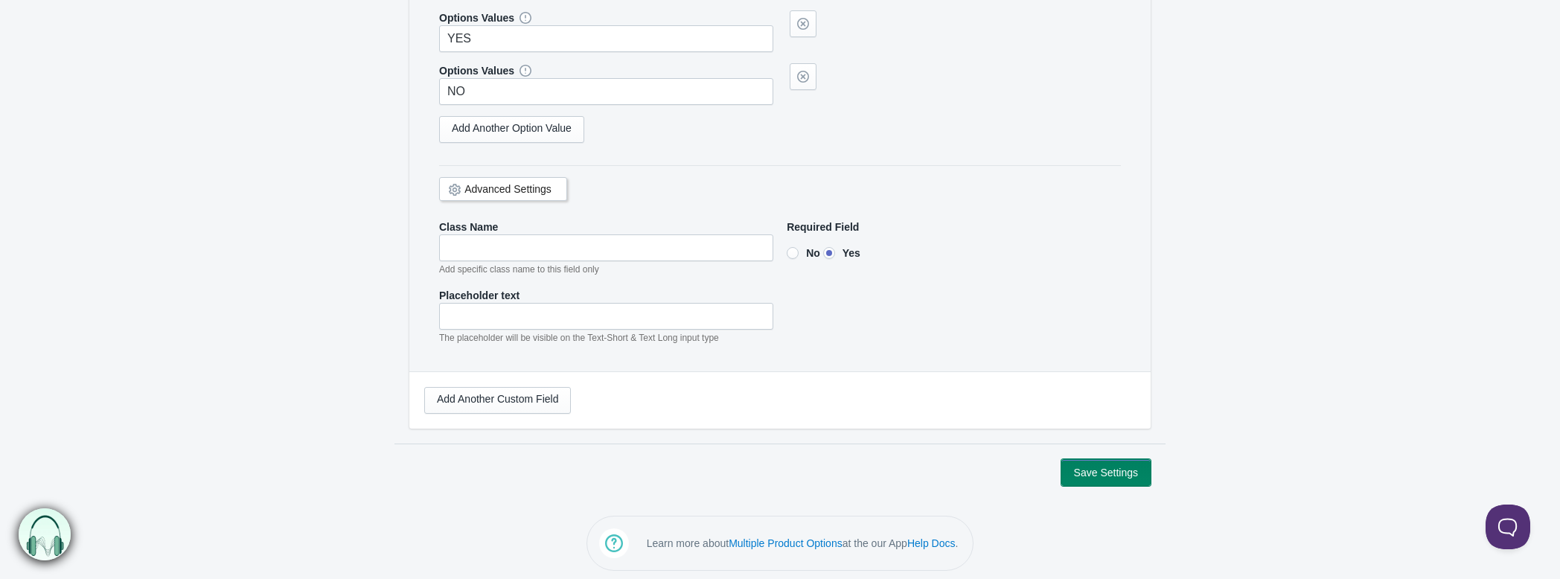
click at [1108, 474] on button "Save Settings" at bounding box center [1105, 472] width 89 height 27
